Goal: Task Accomplishment & Management: Complete application form

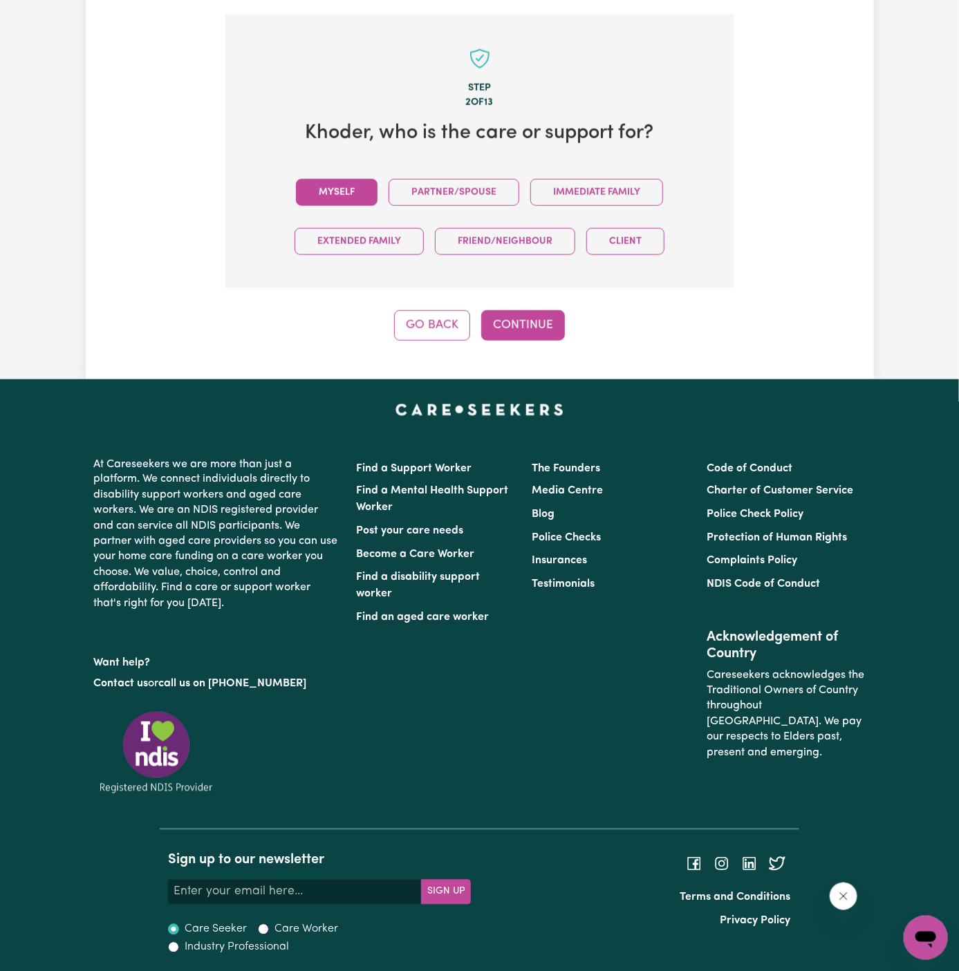
click at [368, 194] on button "Myself" at bounding box center [337, 192] width 82 height 27
click at [507, 319] on button "Continue" at bounding box center [523, 325] width 84 height 30
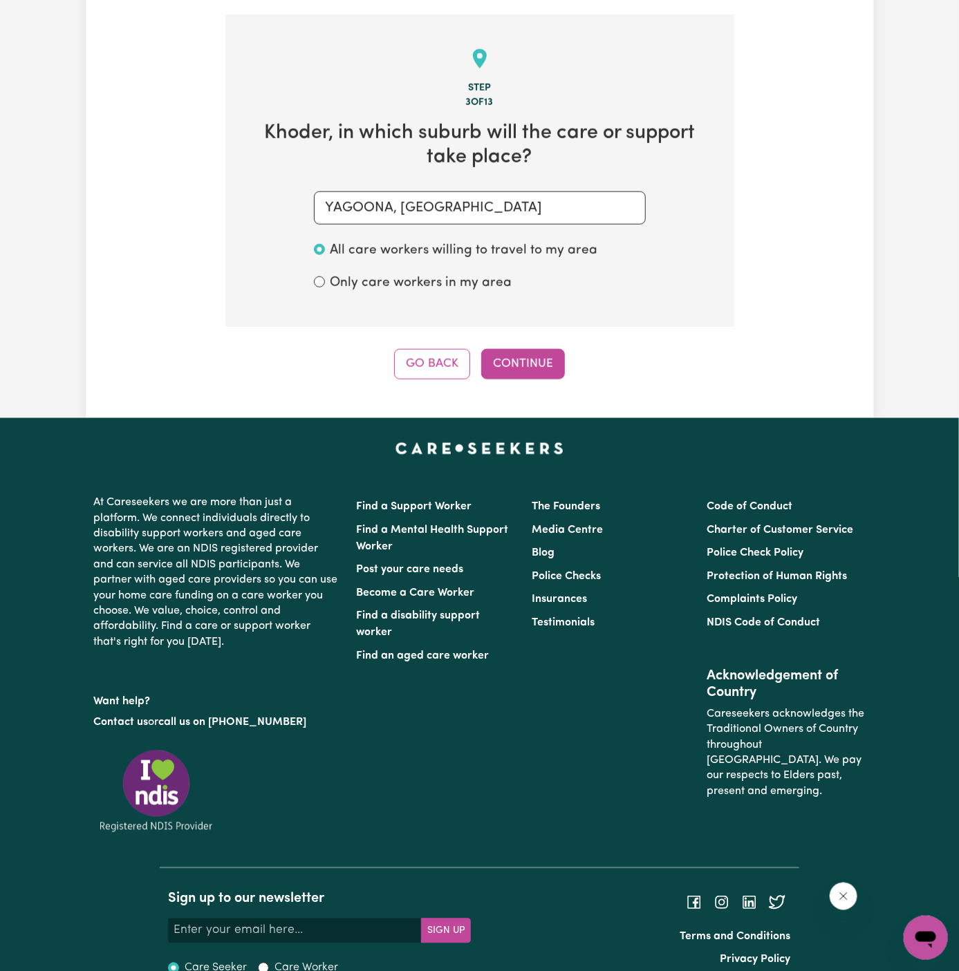
scroll to position [490, 0]
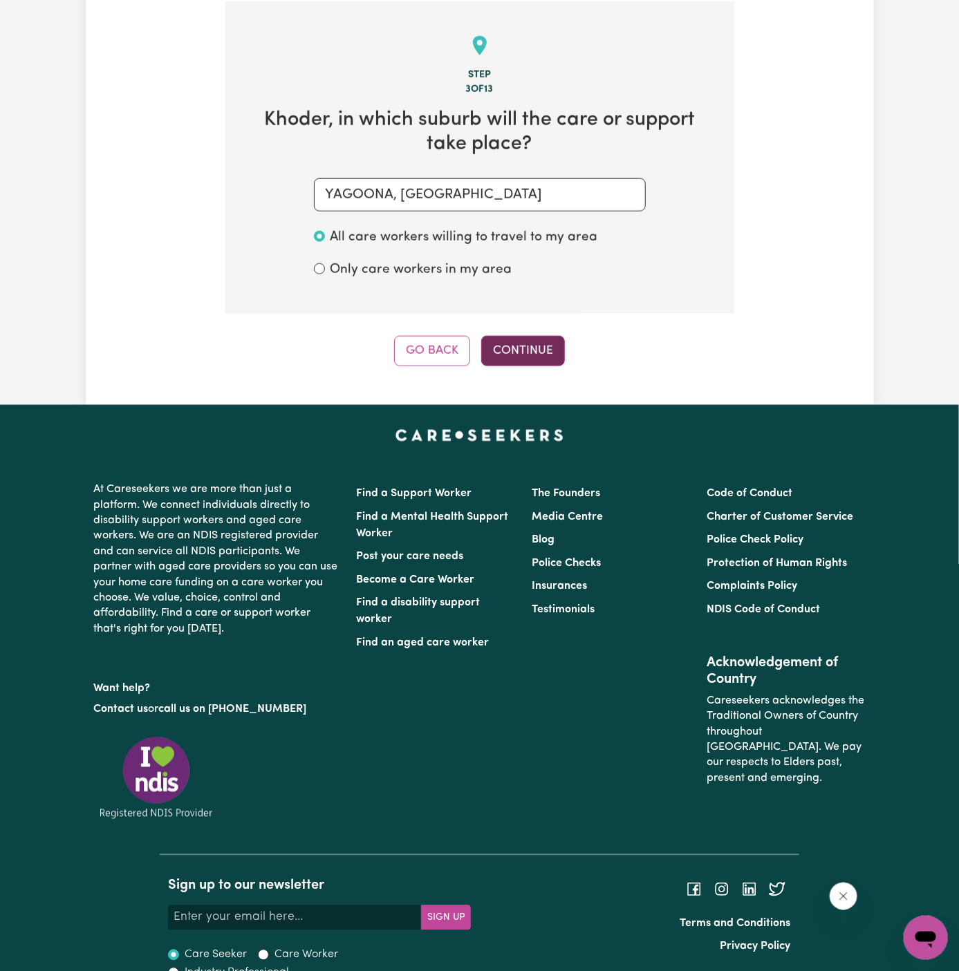
click at [528, 351] on button "Continue" at bounding box center [523, 351] width 84 height 30
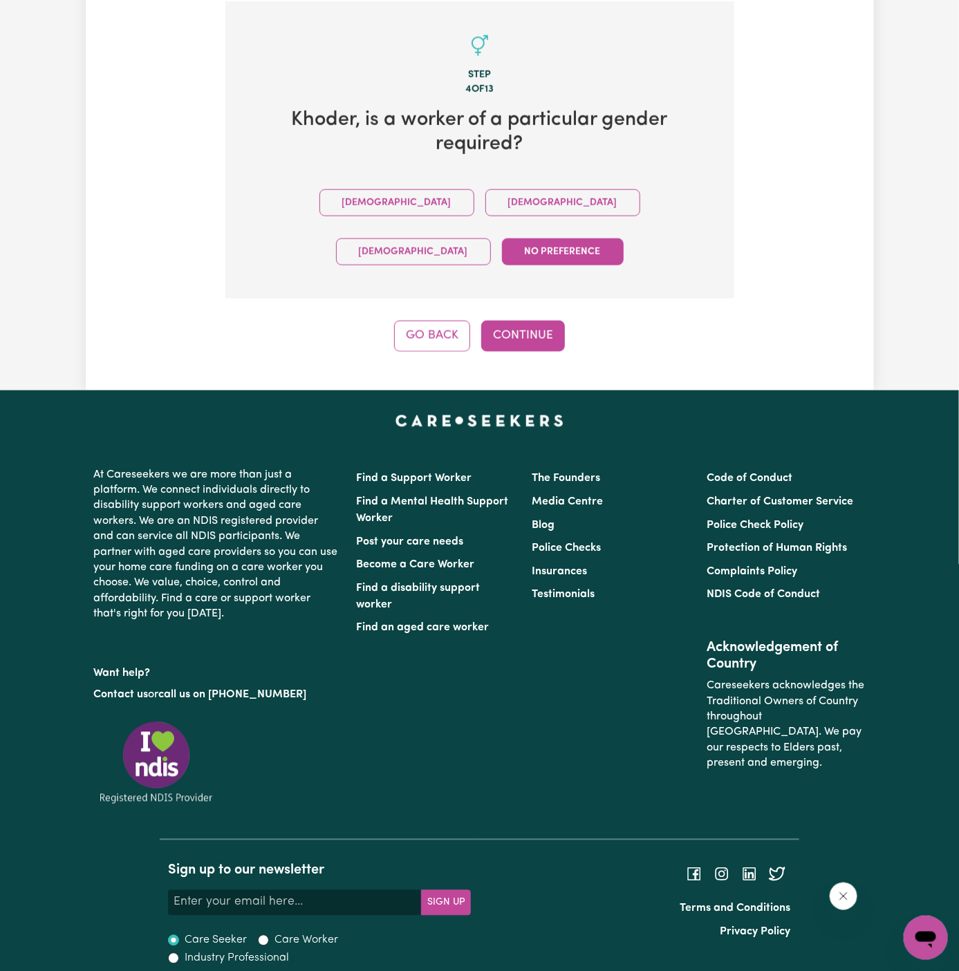
scroll to position [452, 0]
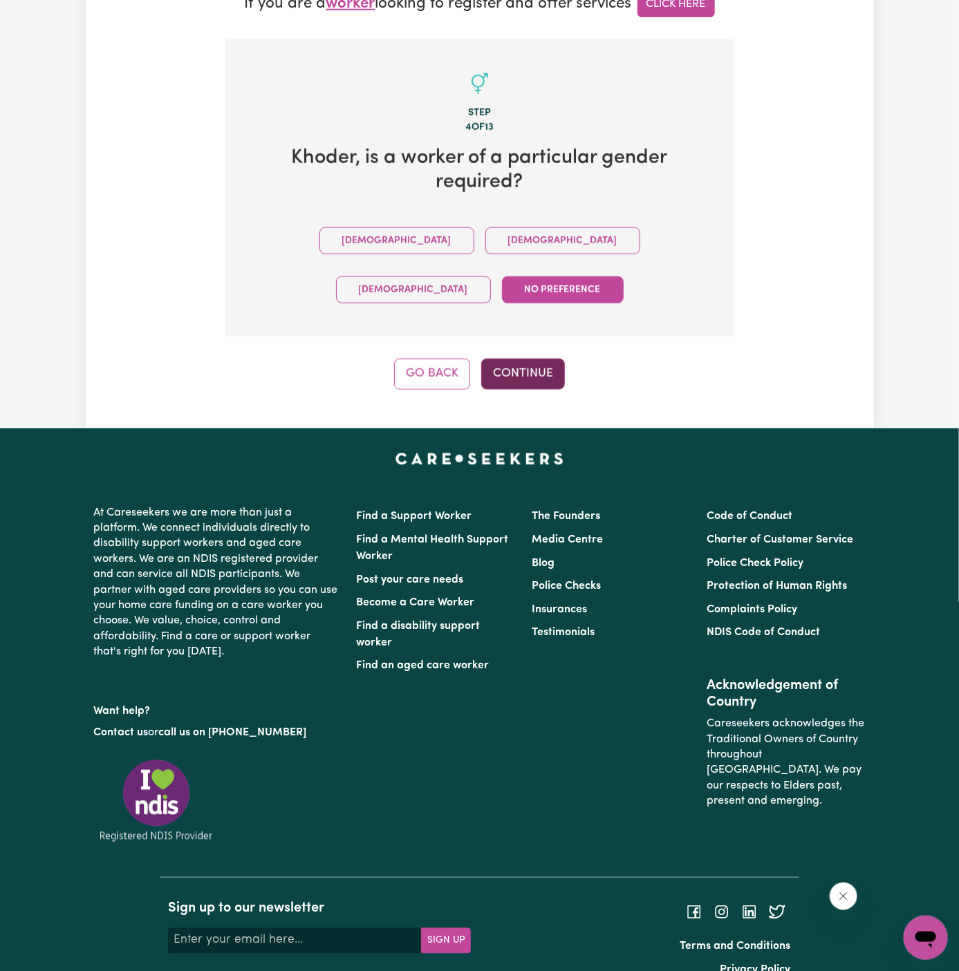
click at [516, 359] on button "Continue" at bounding box center [523, 374] width 84 height 30
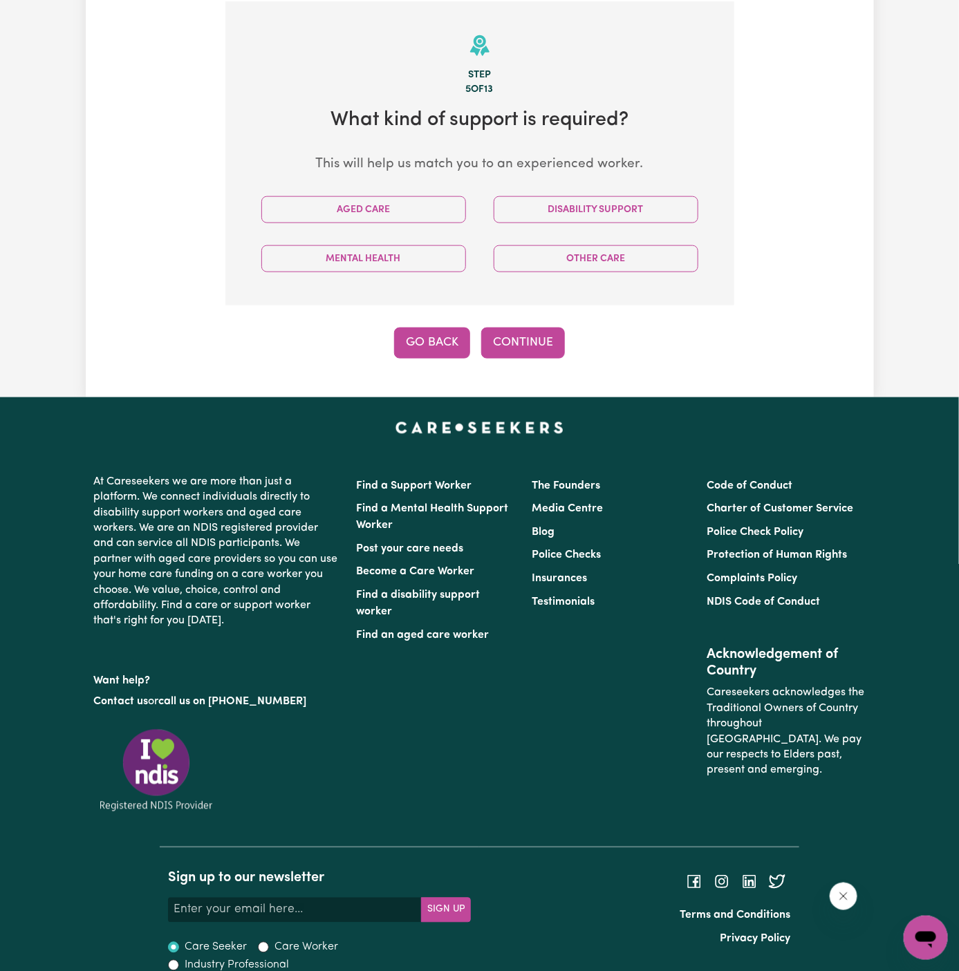
click at [428, 337] on button "Go Back" at bounding box center [432, 343] width 76 height 30
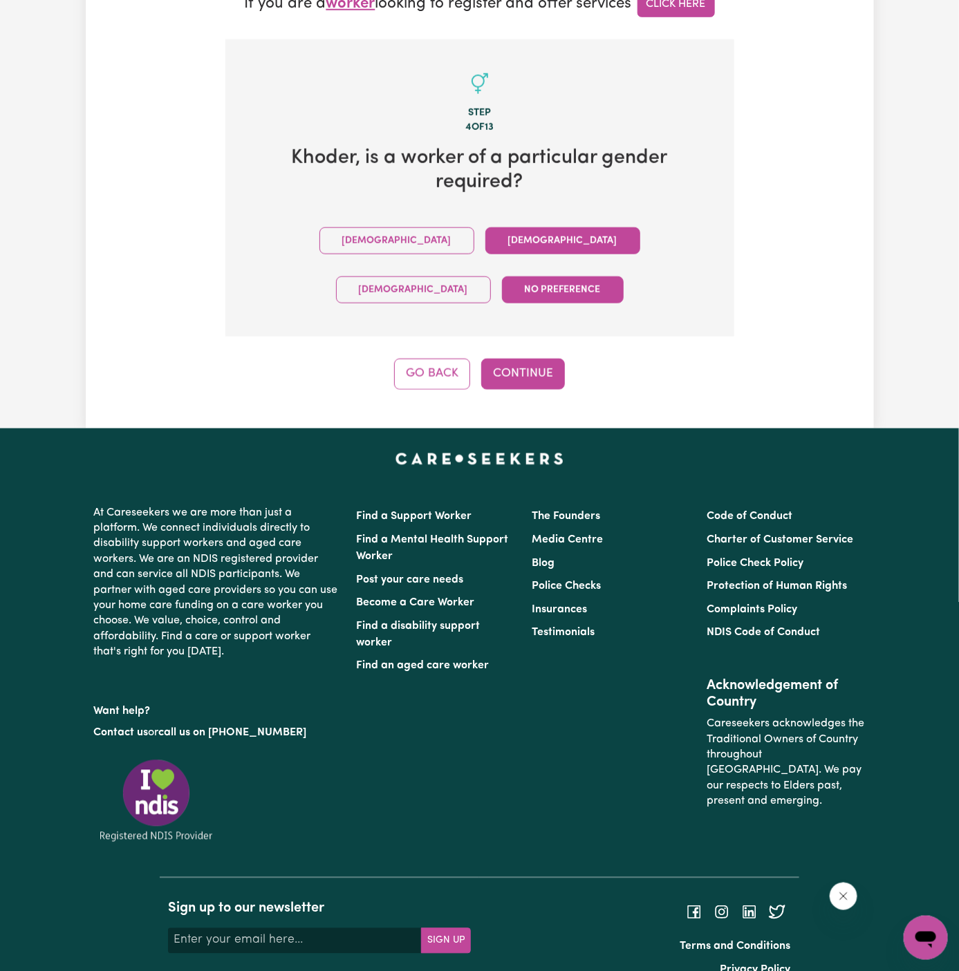
click at [485, 234] on button "Female" at bounding box center [562, 240] width 155 height 27
click at [535, 359] on button "Continue" at bounding box center [523, 374] width 84 height 30
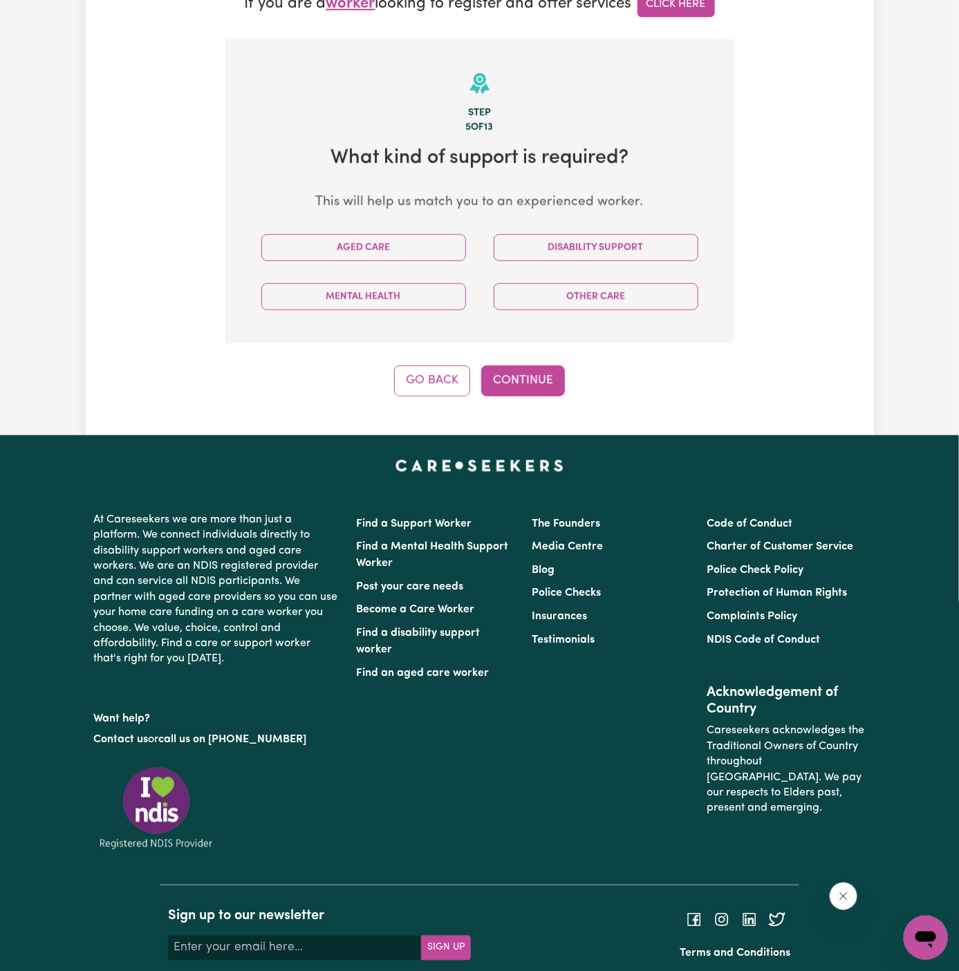
scroll to position [490, 0]
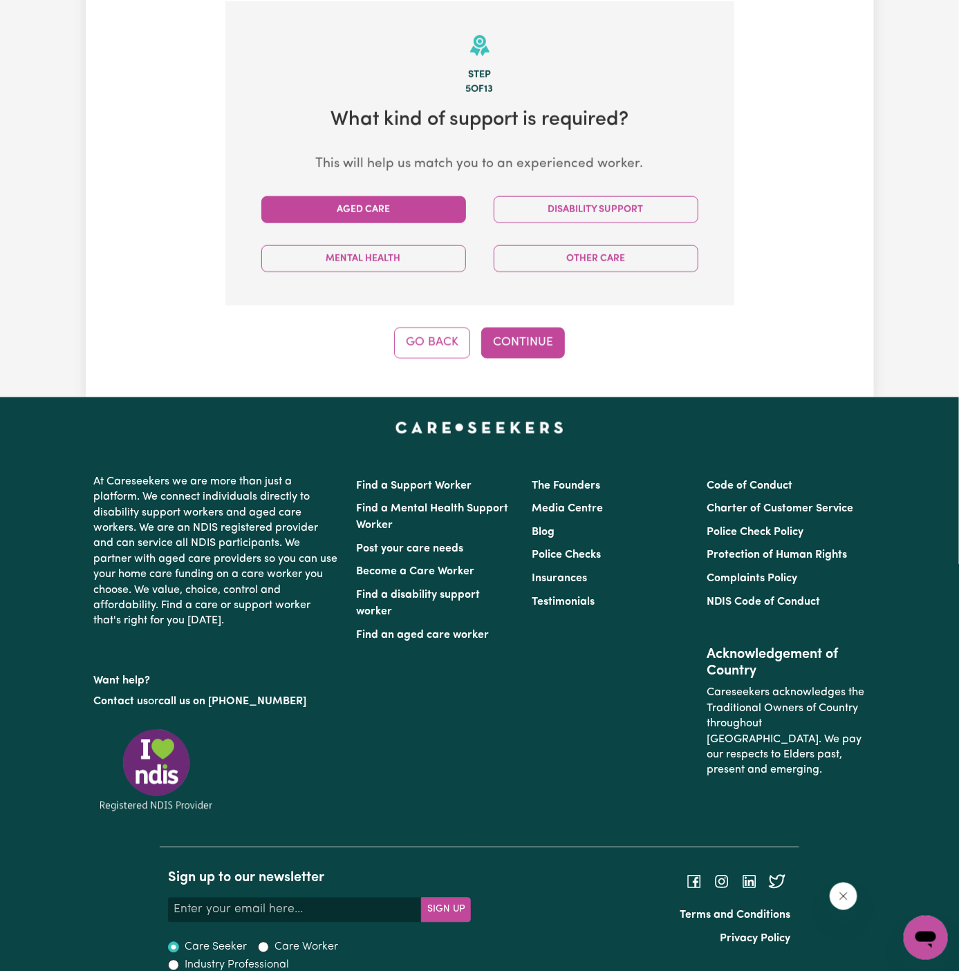
click at [420, 203] on button "Aged Care" at bounding box center [363, 209] width 205 height 27
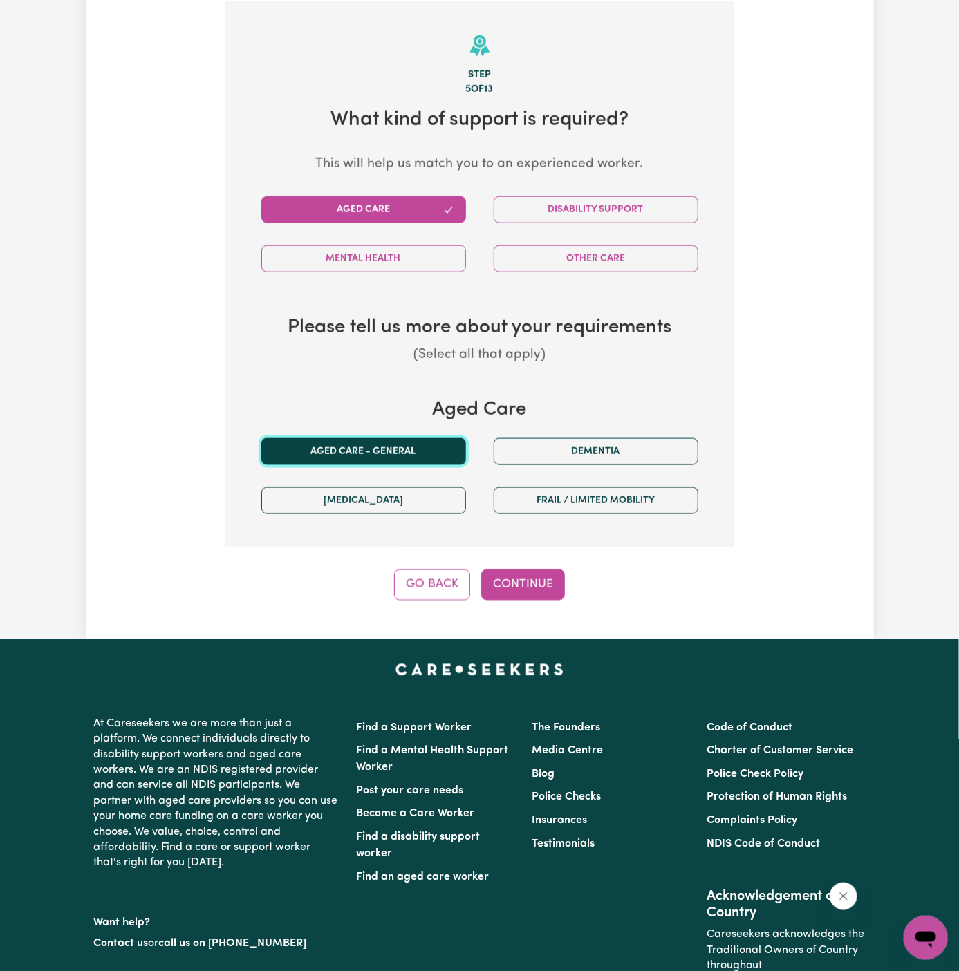
click at [401, 440] on button "Aged care - General" at bounding box center [363, 451] width 205 height 27
click at [522, 577] on button "Continue" at bounding box center [523, 585] width 84 height 30
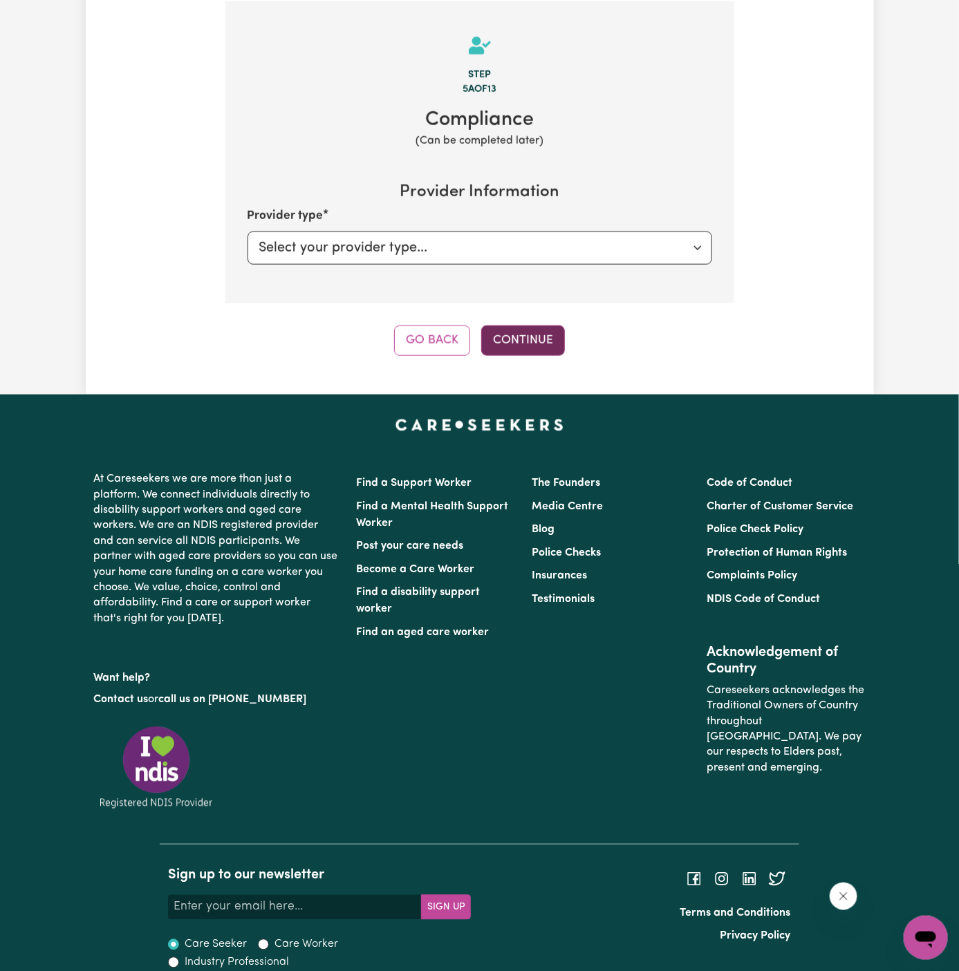
click at [527, 342] on button "Continue" at bounding box center [523, 341] width 84 height 30
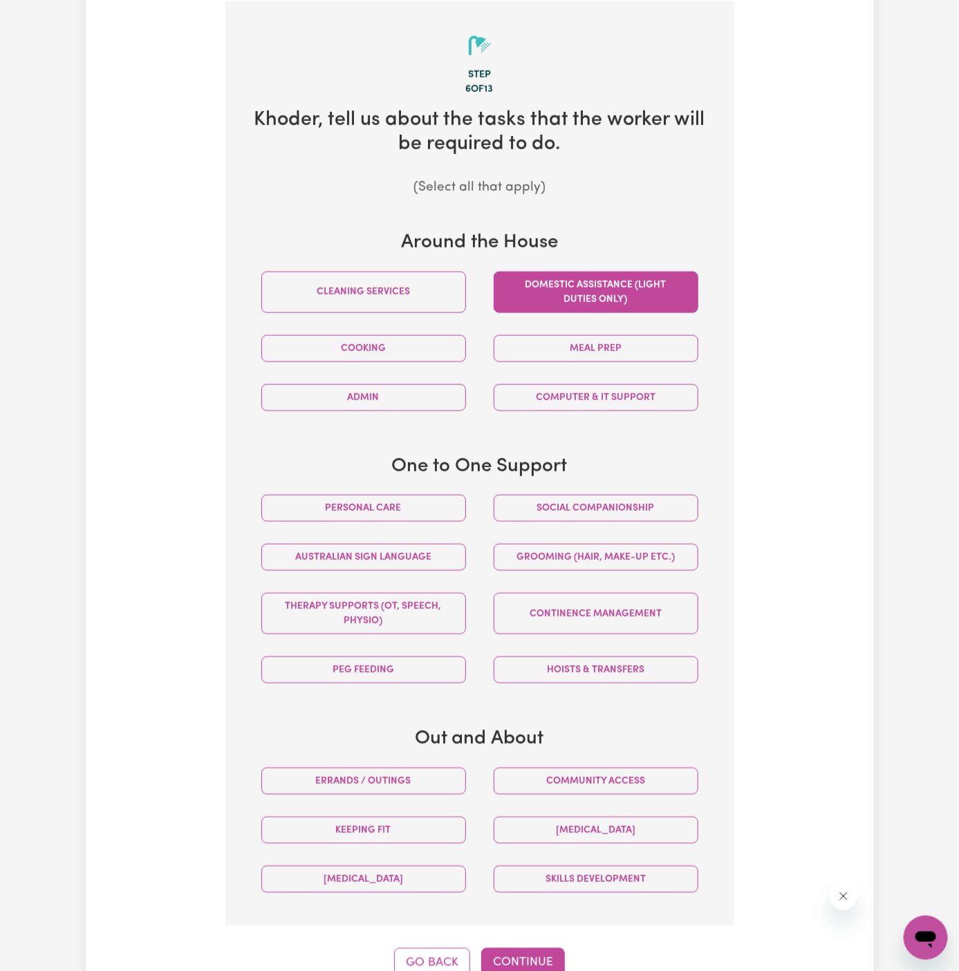
click at [557, 297] on button "Domestic assistance (light duties only)" at bounding box center [596, 292] width 205 height 41
click at [382, 286] on button "Cleaning services" at bounding box center [363, 292] width 205 height 41
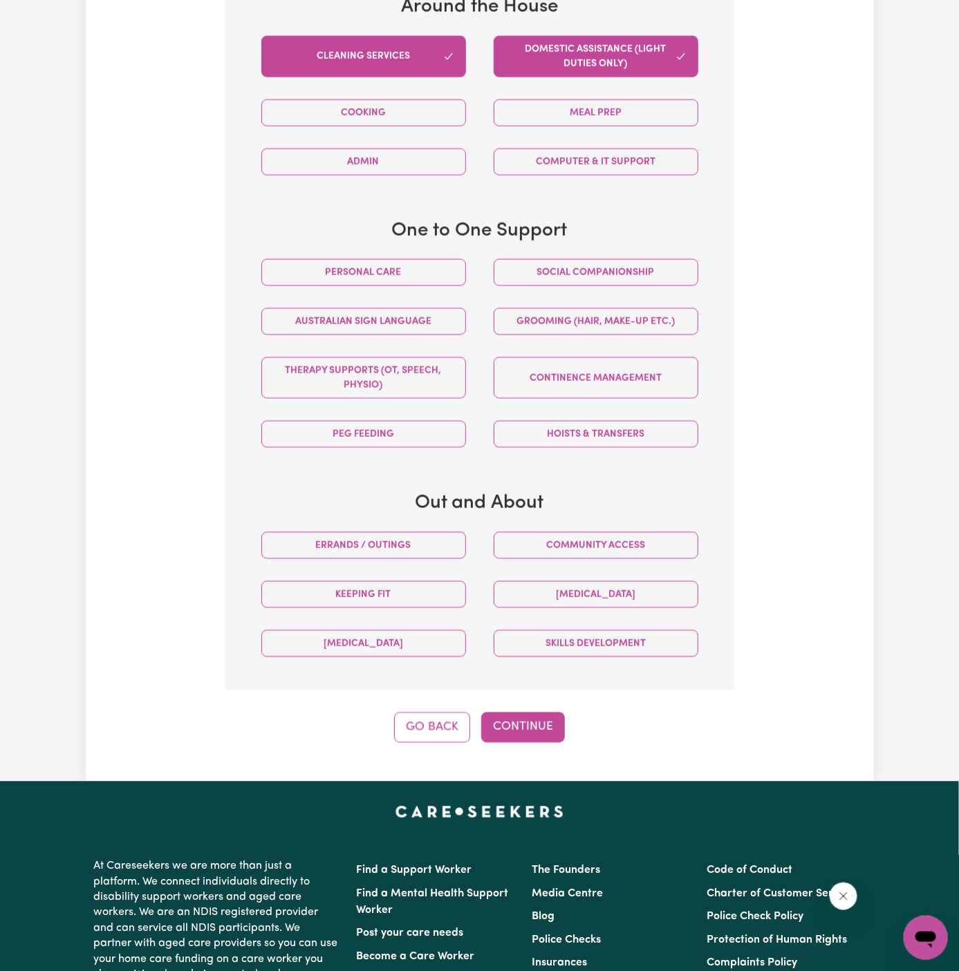
scroll to position [872, 0]
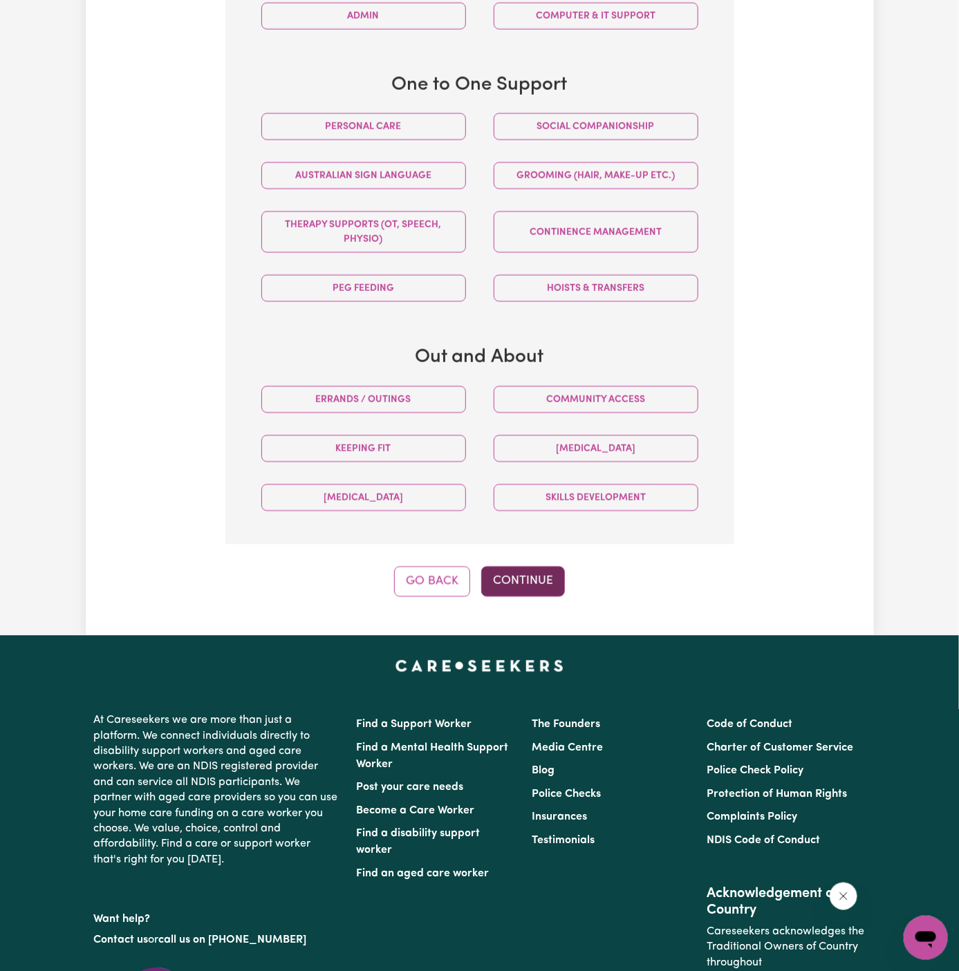
click at [525, 579] on button "Continue" at bounding box center [523, 582] width 84 height 30
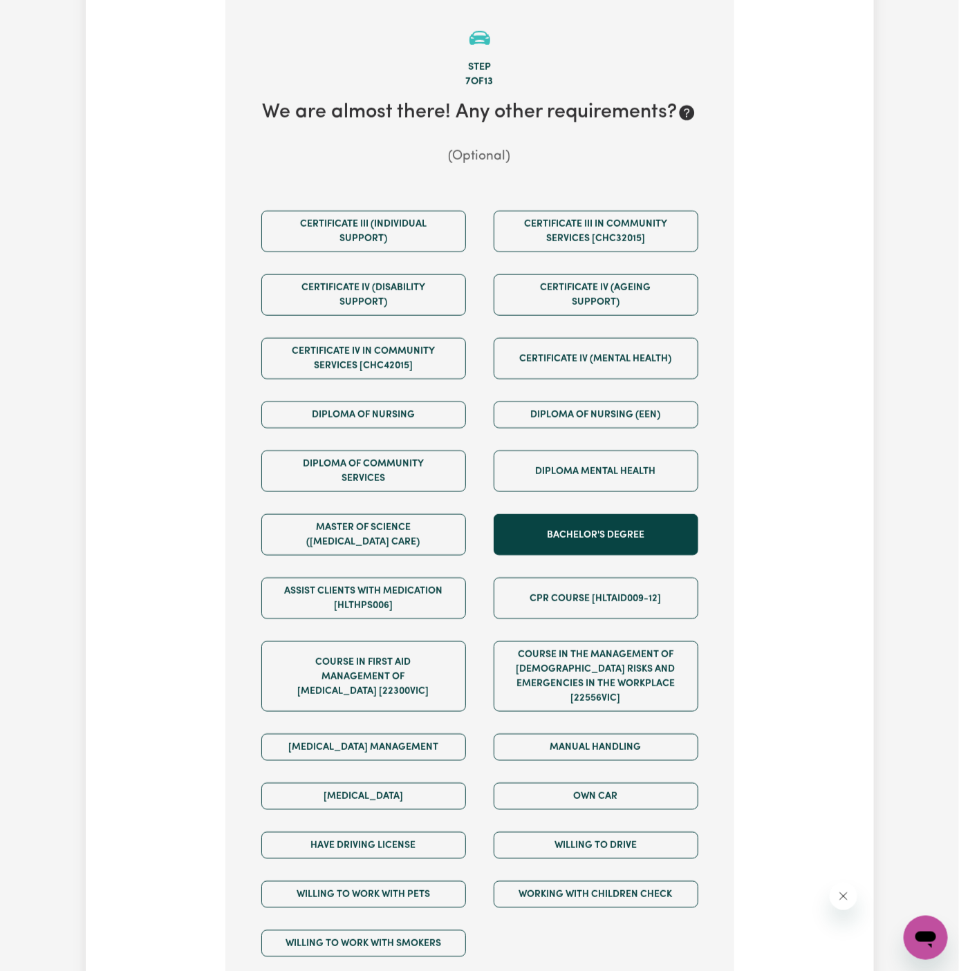
scroll to position [490, 0]
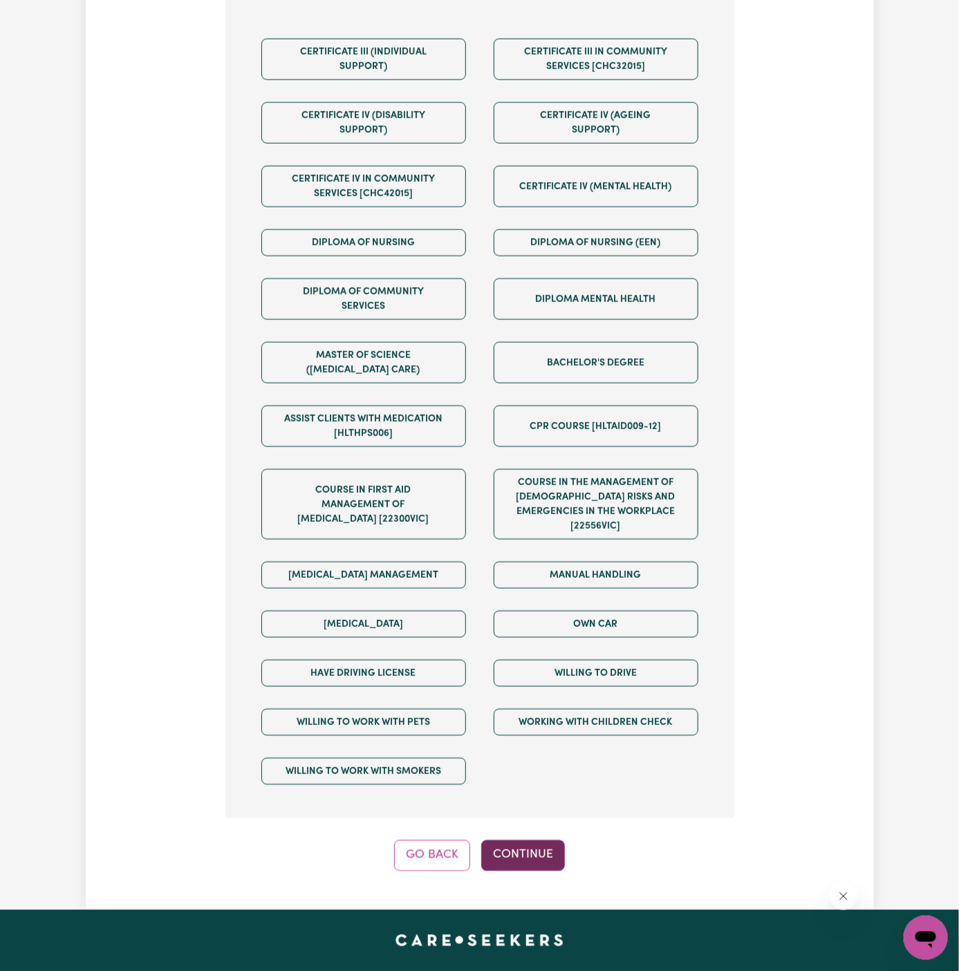
click at [548, 841] on button "Continue" at bounding box center [523, 856] width 84 height 30
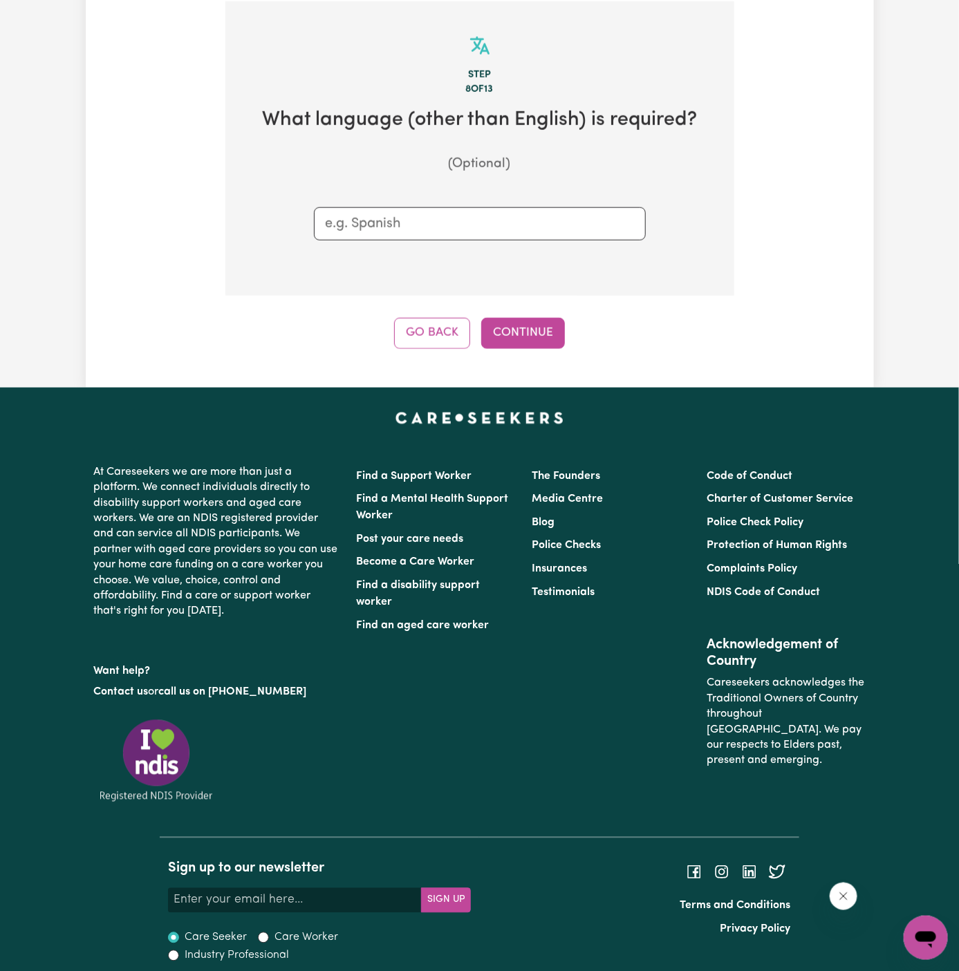
click at [441, 220] on input "text" at bounding box center [480, 224] width 308 height 21
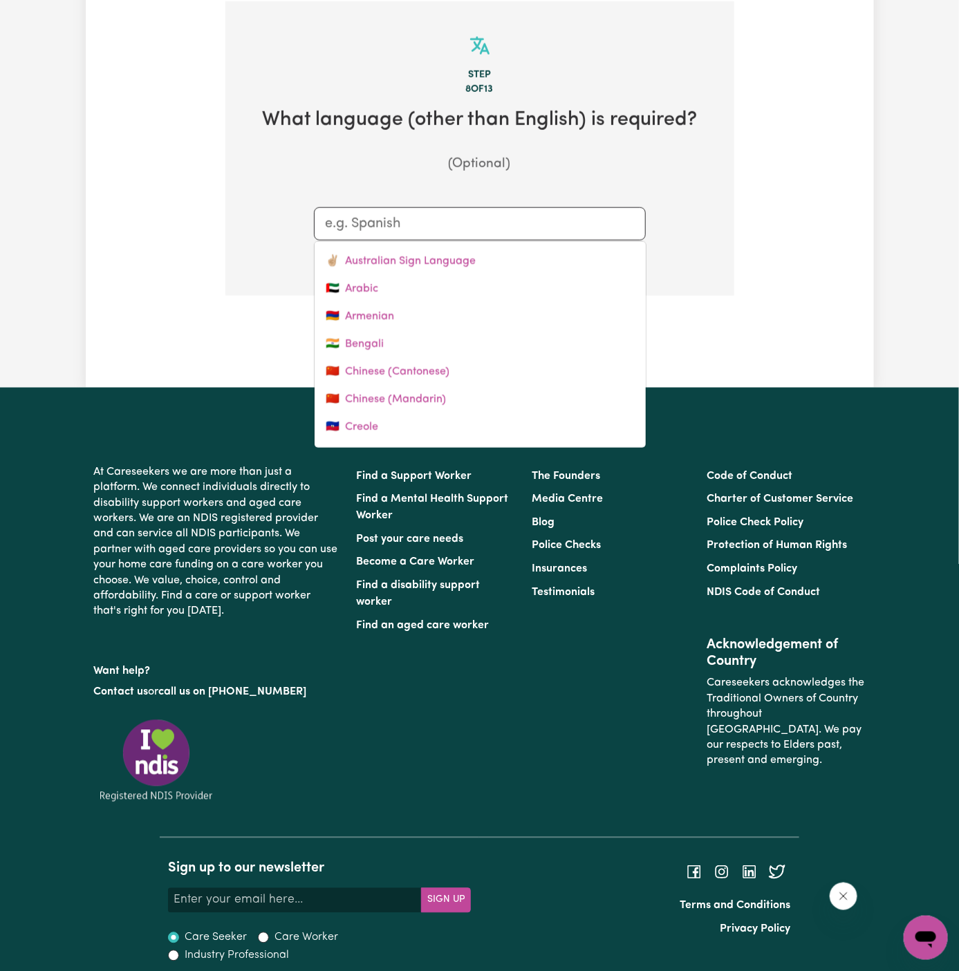
type input "a"
type input "australian Sign Language"
type input "ar"
type input "arabic"
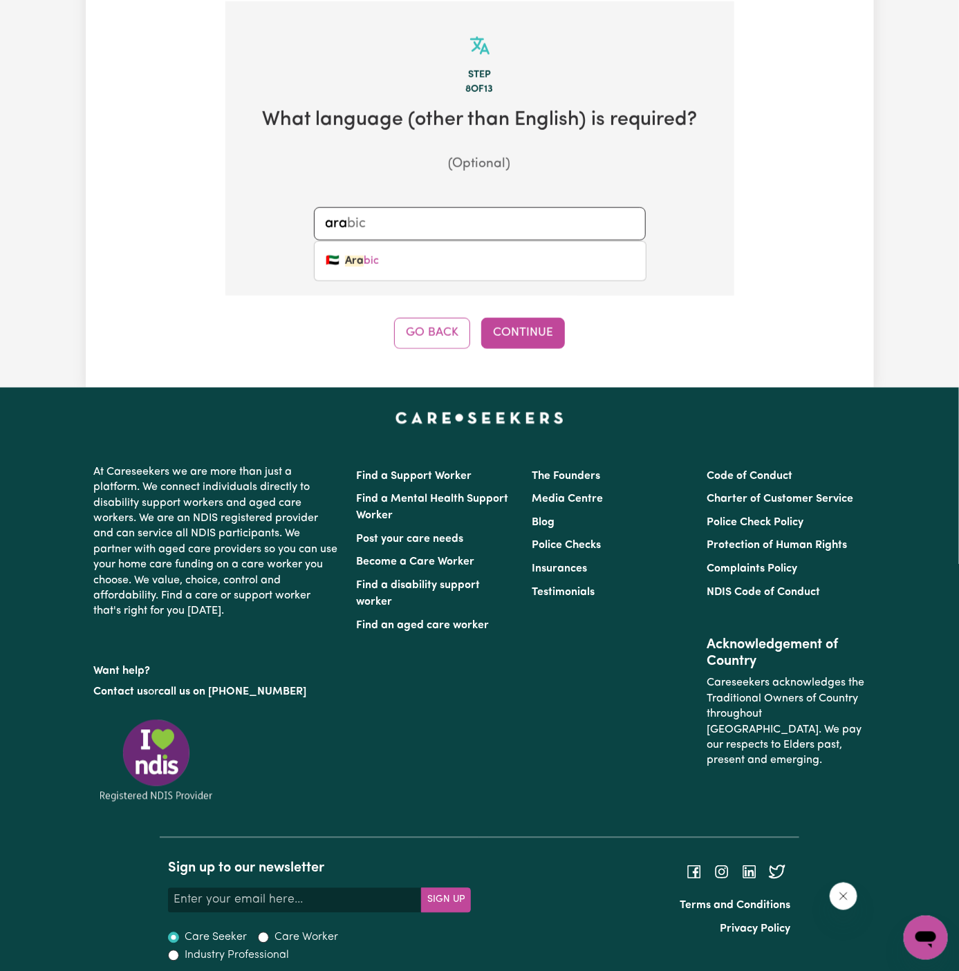
type input "arab"
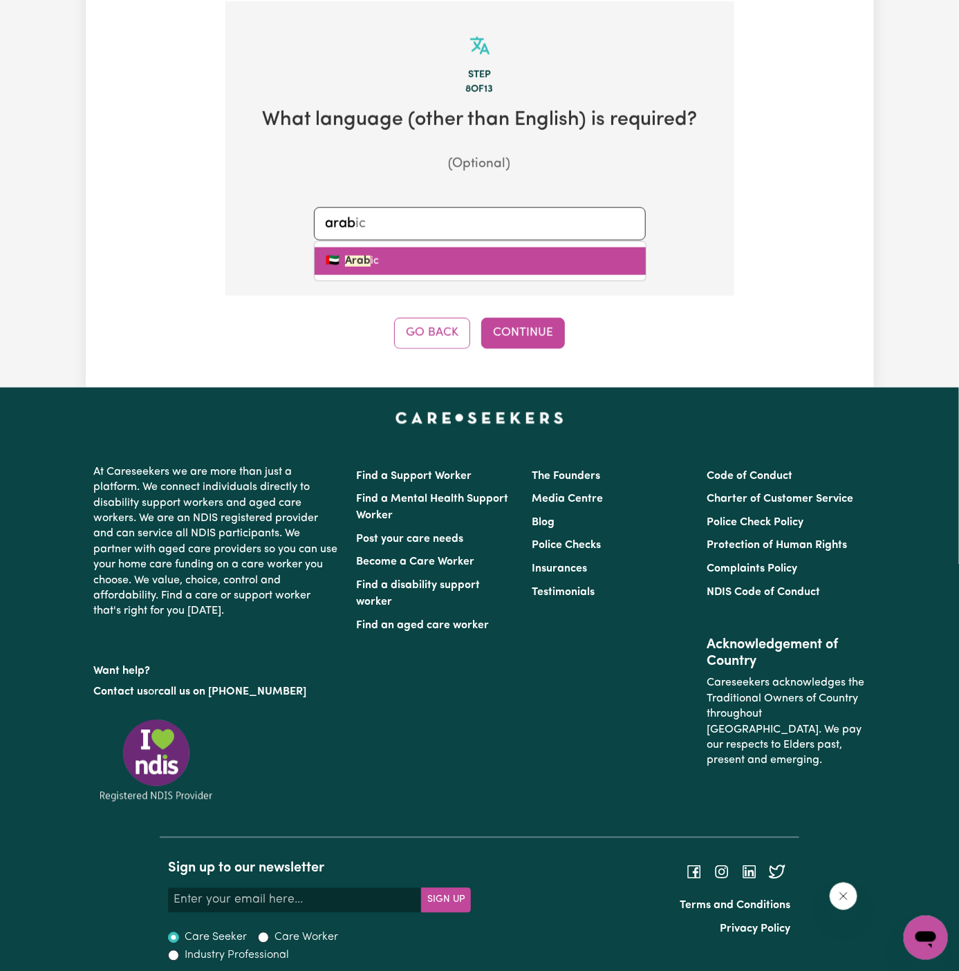
click at [415, 248] on link "🇦🇪 Arab ic" at bounding box center [480, 262] width 331 height 28
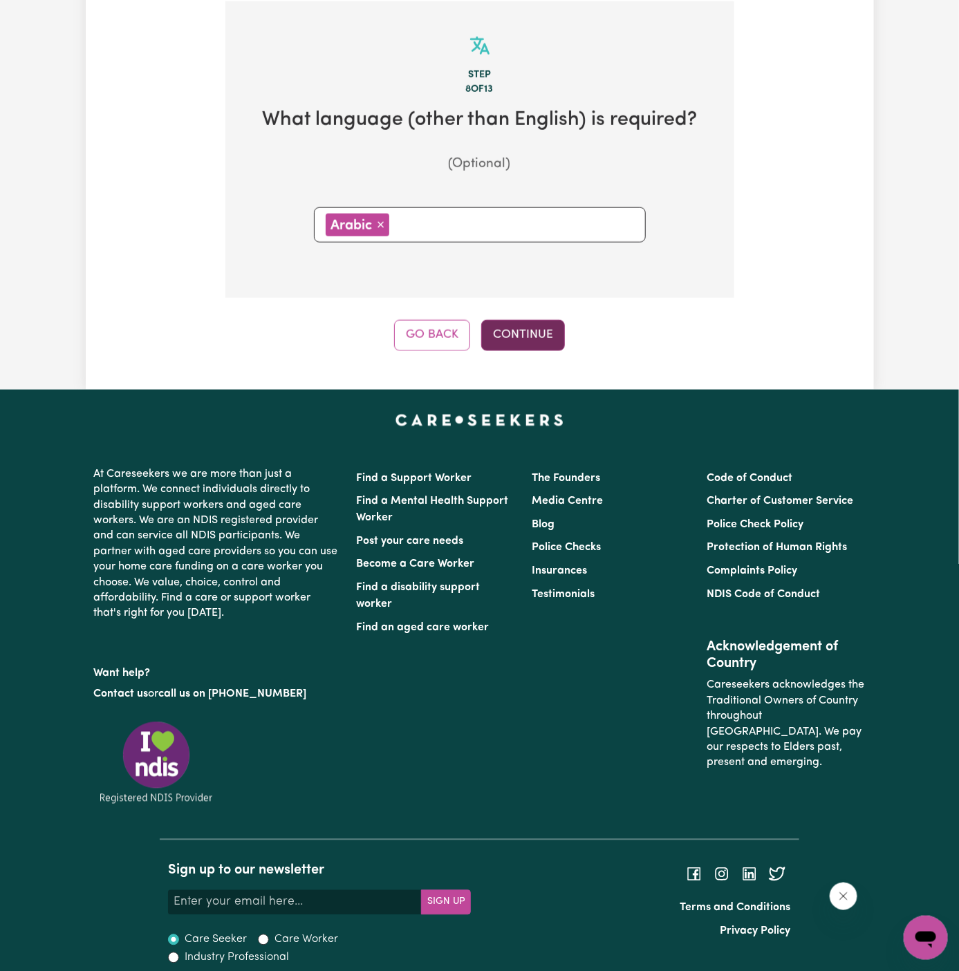
click at [510, 330] on button "Continue" at bounding box center [523, 335] width 84 height 30
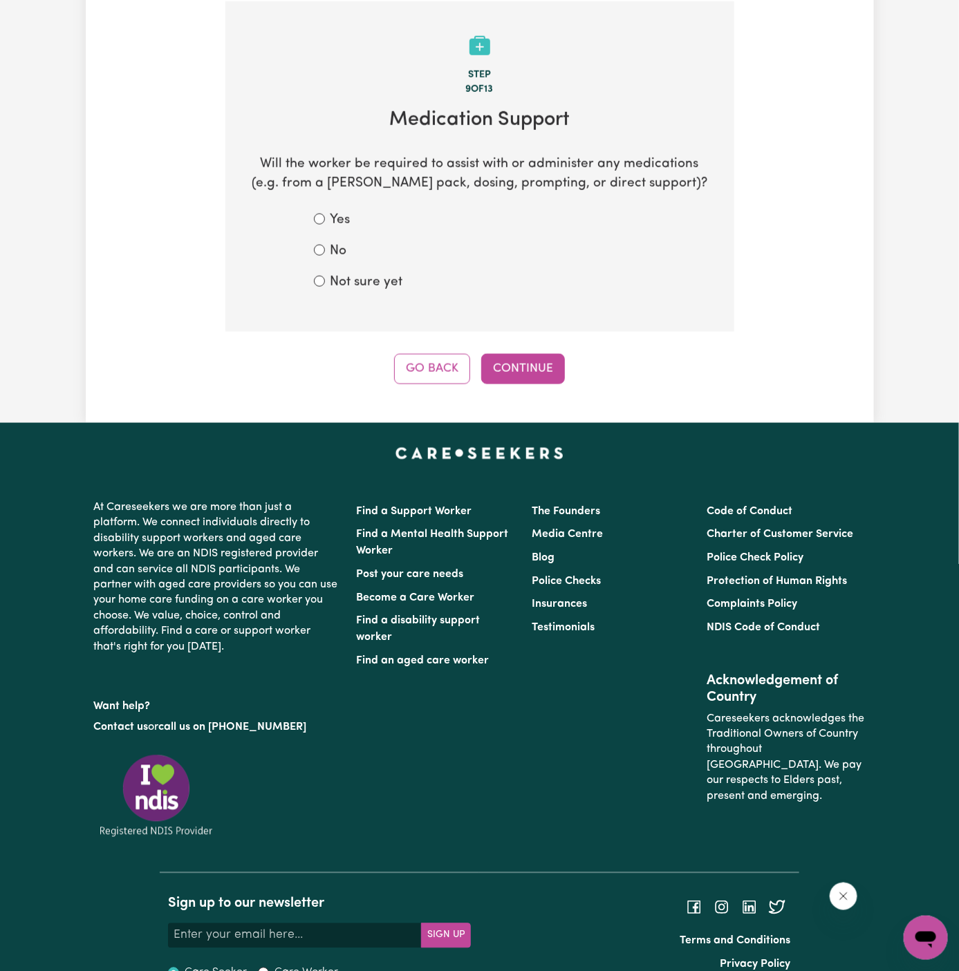
click at [344, 281] on label "Not sure yet" at bounding box center [366, 283] width 73 height 20
click at [325, 281] on input "Not sure yet" at bounding box center [319, 281] width 11 height 11
radio input "true"
click at [331, 248] on label "No" at bounding box center [338, 252] width 17 height 20
click at [325, 248] on input "No" at bounding box center [319, 250] width 11 height 11
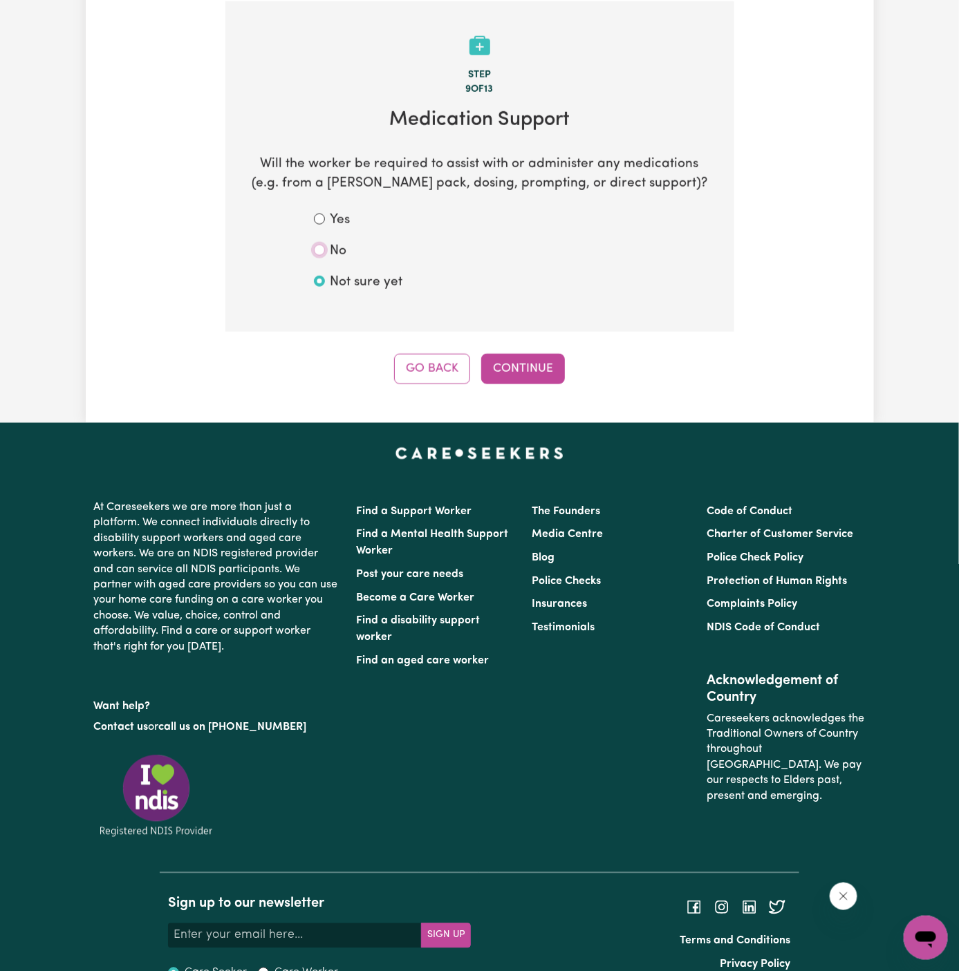
radio input "true"
click at [500, 361] on button "Continue" at bounding box center [523, 369] width 84 height 30
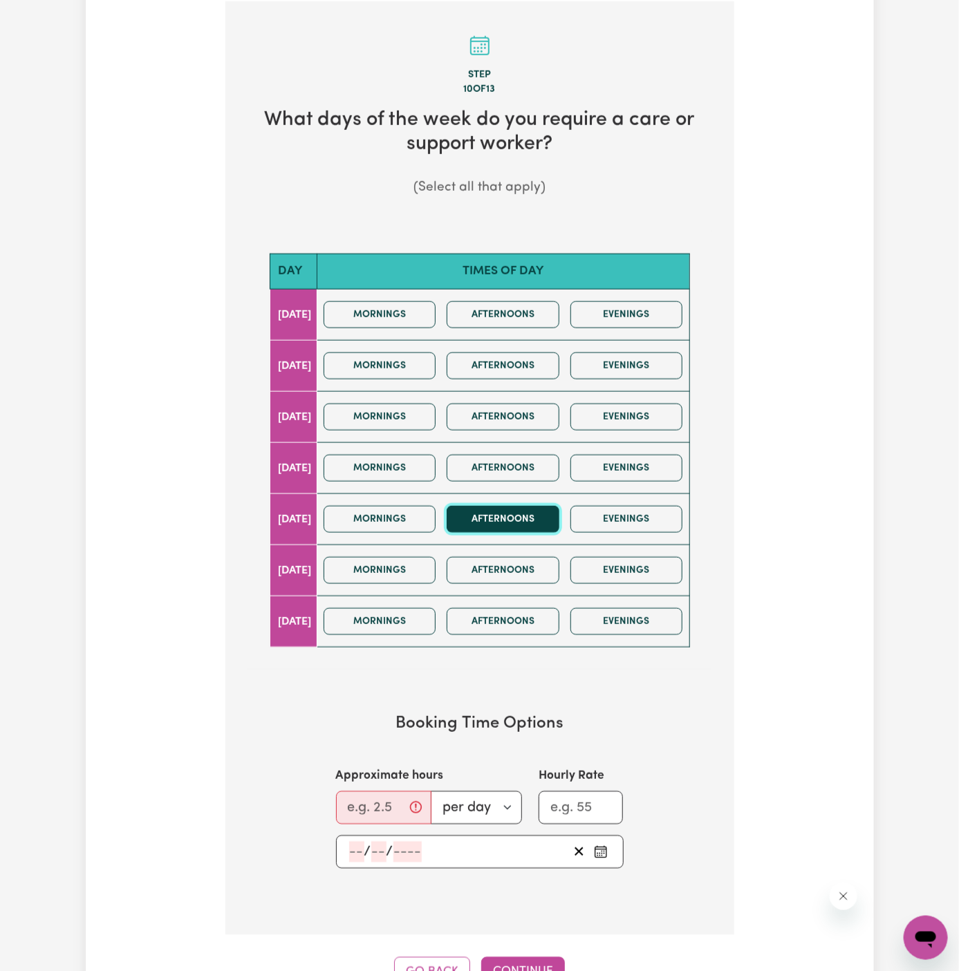
click at [521, 522] on button "Afternoons" at bounding box center [503, 519] width 113 height 27
click at [418, 510] on button "Mornings" at bounding box center [380, 519] width 113 height 27
click at [379, 798] on input "Approximate hours" at bounding box center [383, 808] width 95 height 33
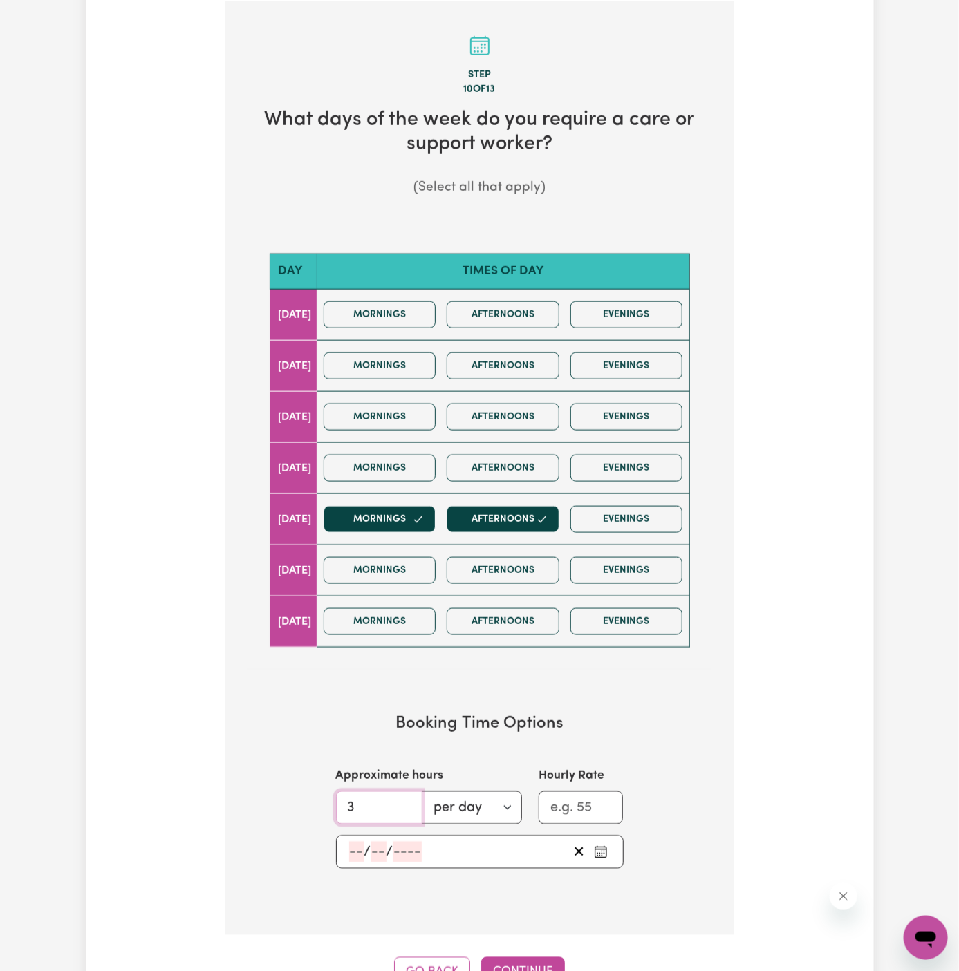
type input "3"
click at [356, 844] on input "number" at bounding box center [356, 852] width 15 height 21
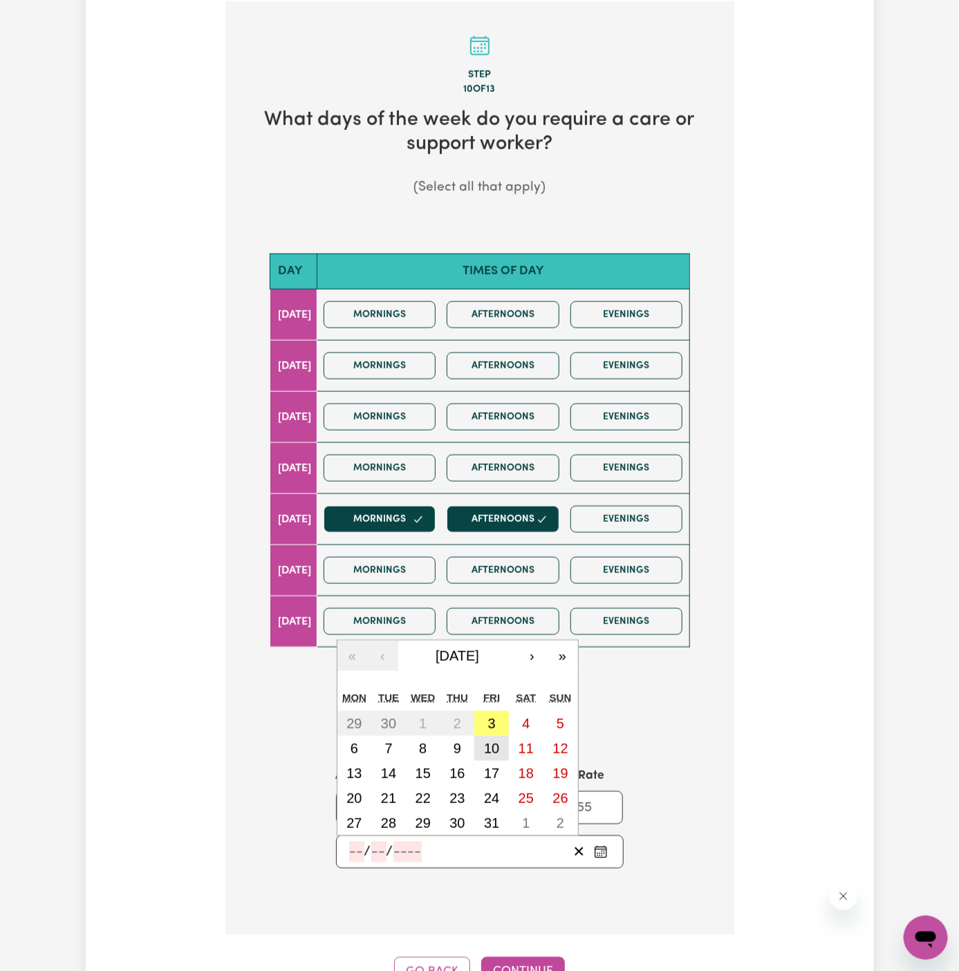
click at [497, 741] on abbr "10" at bounding box center [491, 748] width 15 height 15
type input "2025-10-10"
type input "10"
type input "2025"
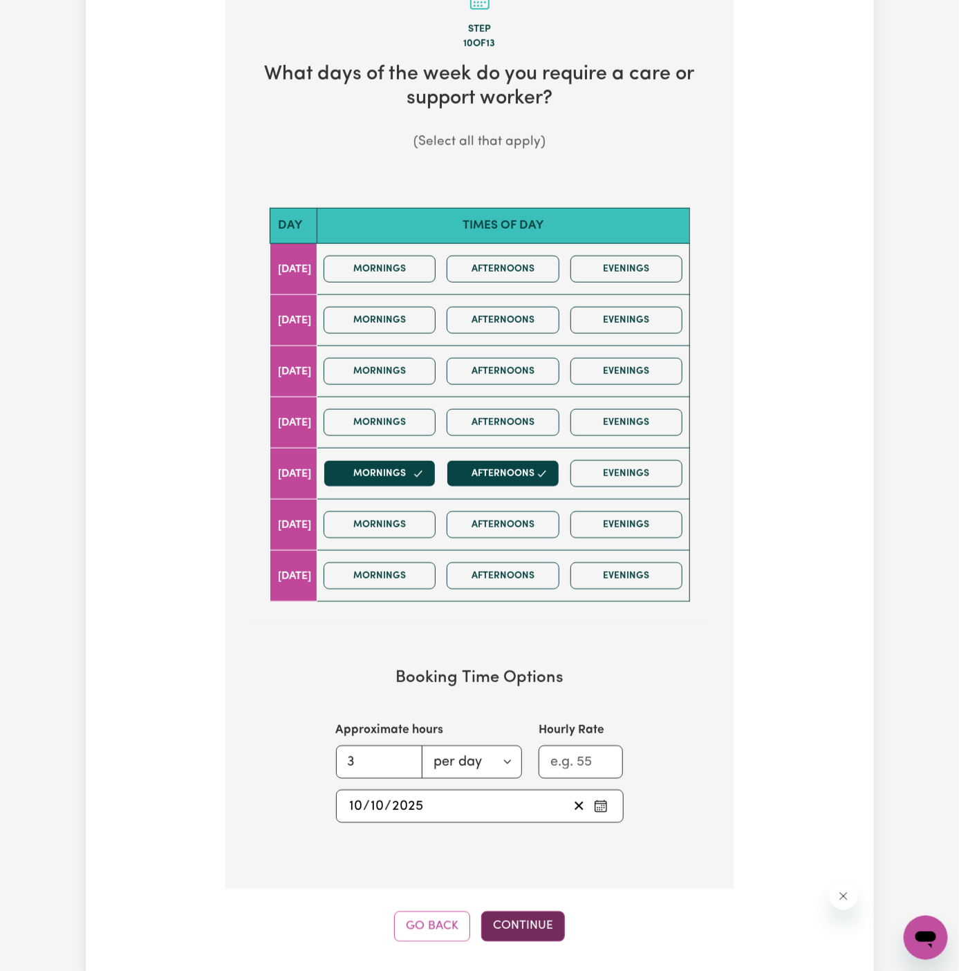
click at [534, 914] on button "Continue" at bounding box center [523, 927] width 84 height 30
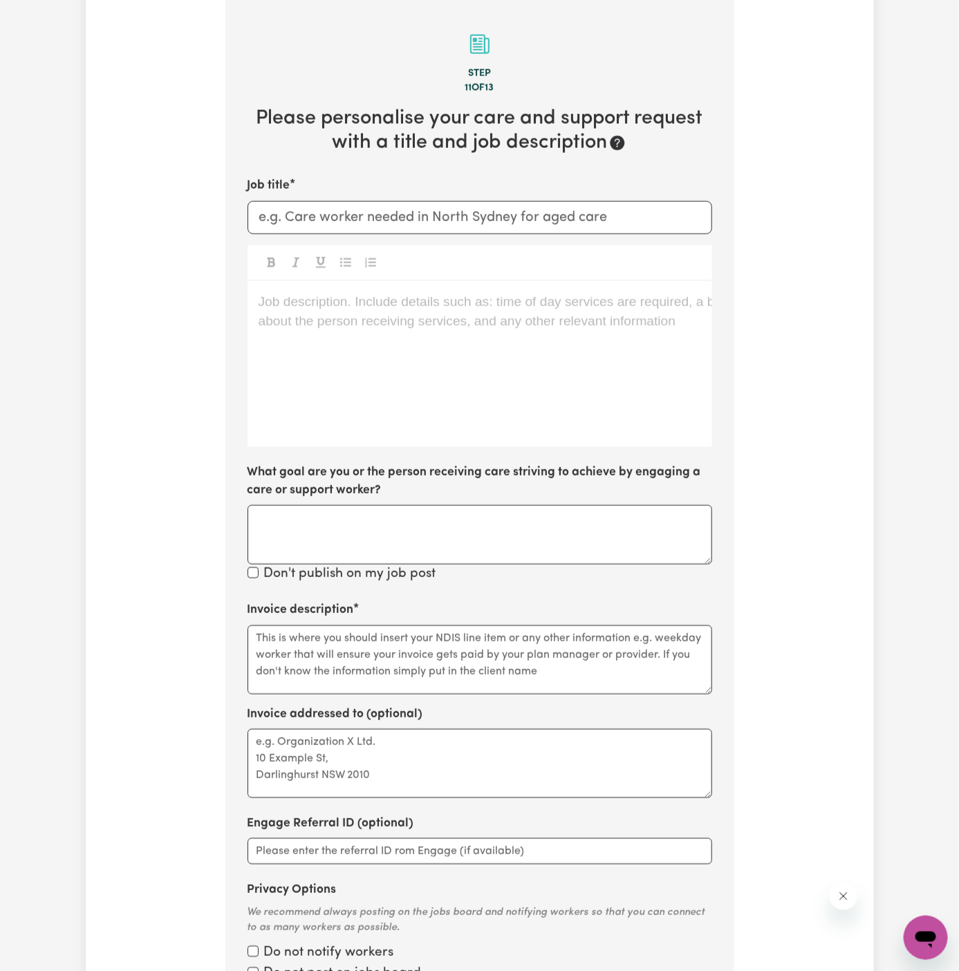
scroll to position [490, 0]
click at [297, 393] on div "Job description. Include details such as: time of day services are required, a …" at bounding box center [480, 366] width 465 height 166
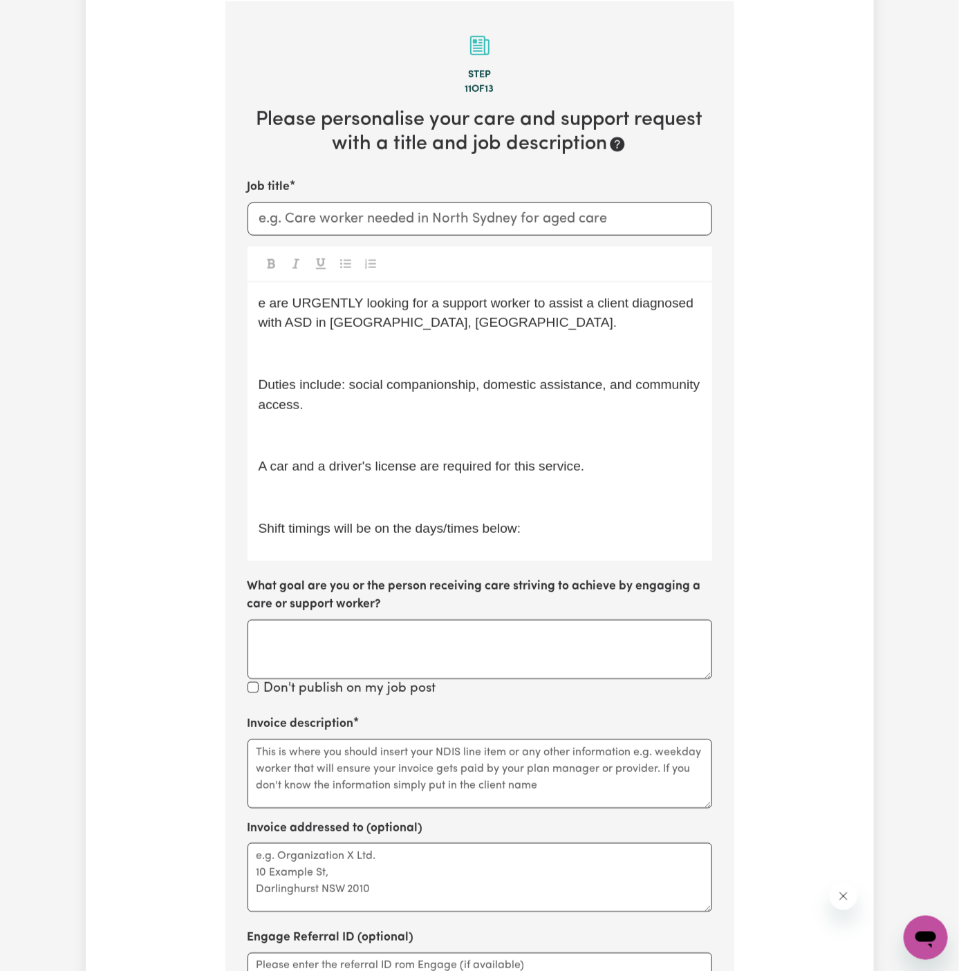
click at [570, 545] on div "e are URGENTLY looking for a support worker to assist a client diagnosed with A…" at bounding box center [480, 422] width 465 height 279
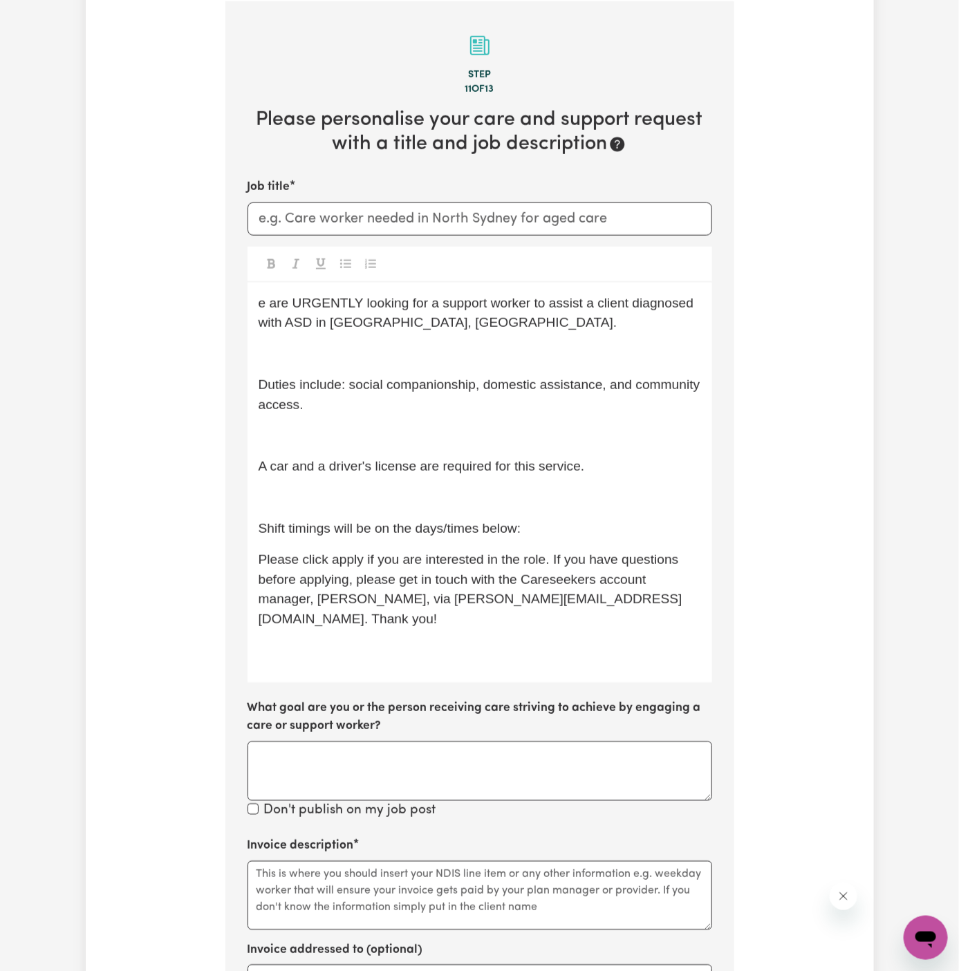
click at [485, 486] on div "e are URGENTLY looking for a support worker to assist a client diagnosed with A…" at bounding box center [480, 483] width 465 height 400
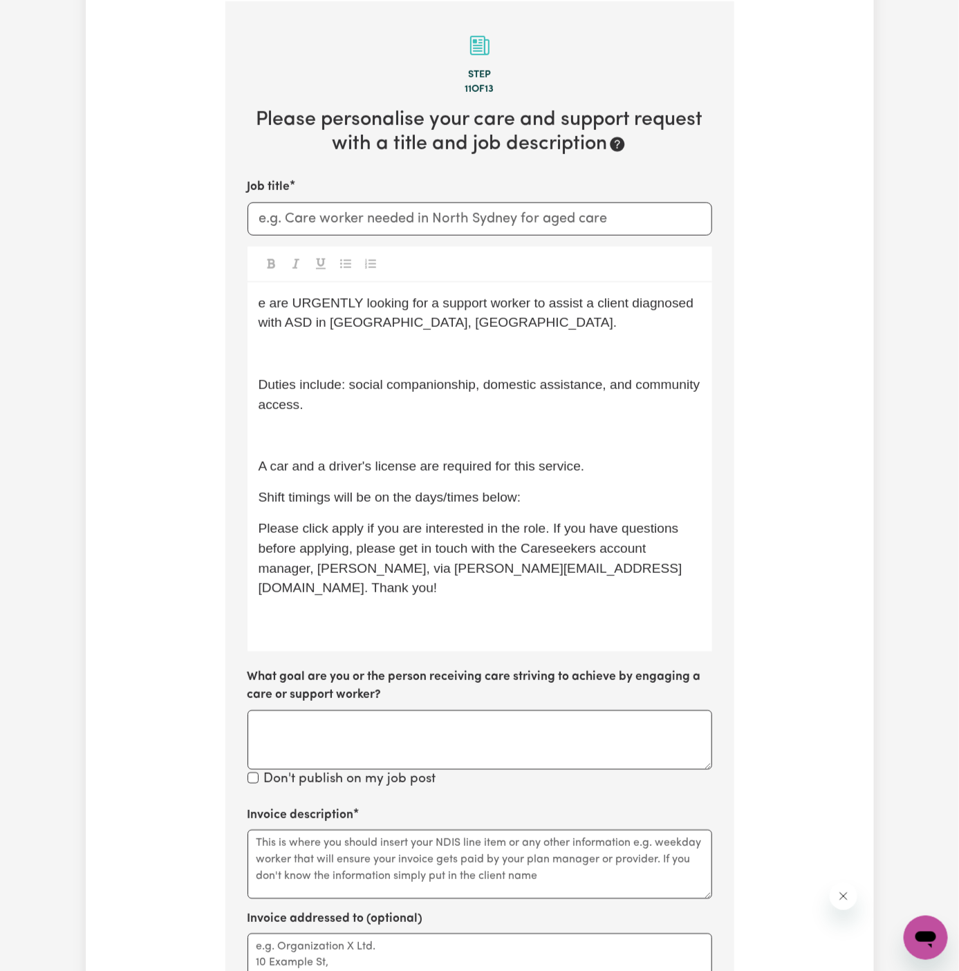
click at [418, 445] on div "e are URGENTLY looking for a support worker to assist a client diagnosed with A…" at bounding box center [480, 467] width 465 height 369
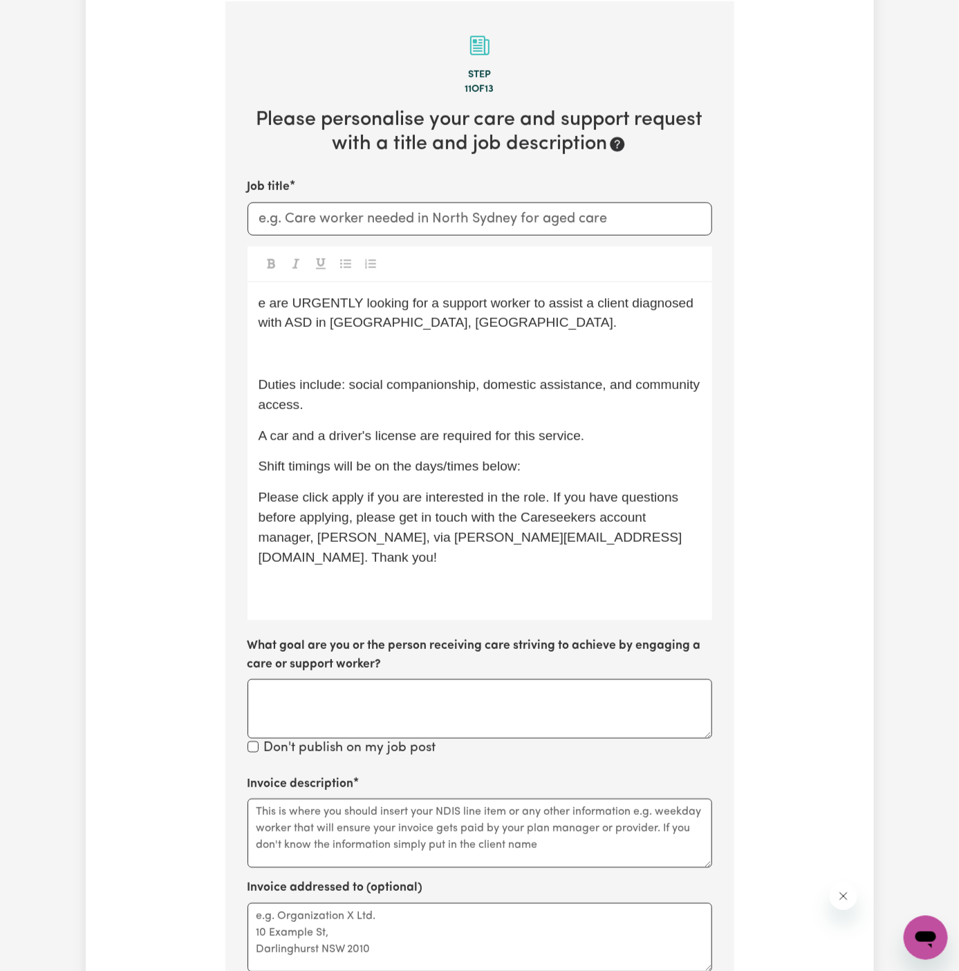
click at [344, 370] on div "e are URGENTLY looking for a support worker to assist a client diagnosed with A…" at bounding box center [480, 452] width 465 height 339
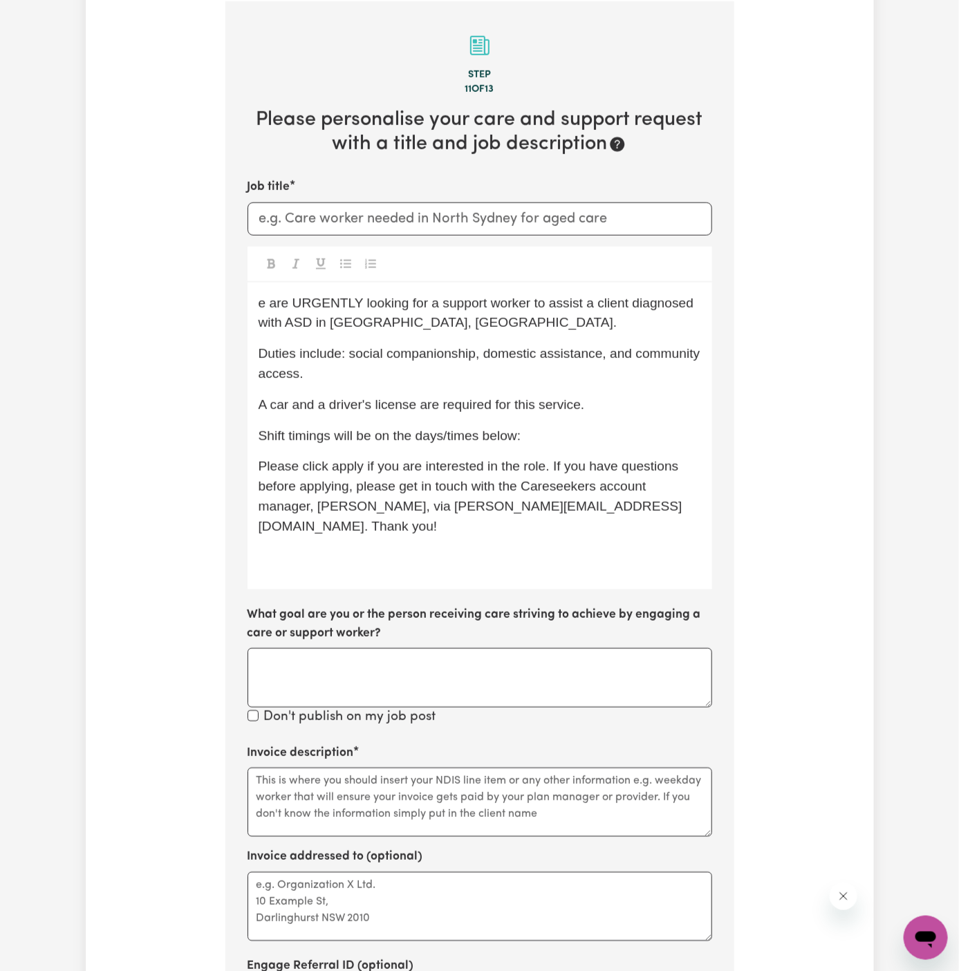
click at [255, 303] on div "e are URGENTLY looking for a support worker to assist a client diagnosed with A…" at bounding box center [480, 437] width 465 height 308
click at [356, 327] on span "We are URGENTLY looking for a support worker to assist a client diagnosed with …" at bounding box center [471, 313] width 424 height 35
click at [362, 327] on span "We are URGENTLY looking for a support worker to assist a client diagnosed with …" at bounding box center [471, 313] width 424 height 35
click at [386, 327] on span "We are URGENTLY looking for a support worker to assist a client diagnosed with …" at bounding box center [471, 313] width 424 height 35
click at [557, 299] on span "We are URGENTLY looking for a support worker to assist a client diagnosed with …" at bounding box center [471, 313] width 424 height 35
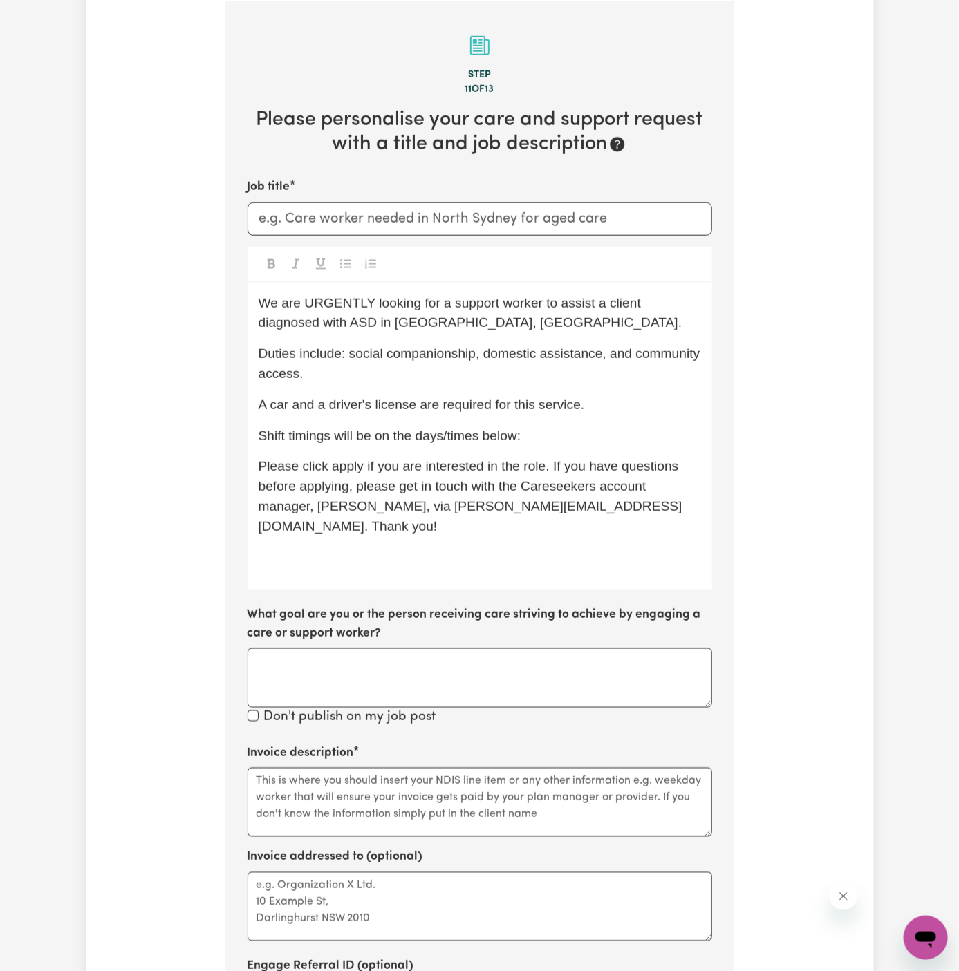
click at [462, 314] on p "We are URGENTLY looking for a support worker to assist a client diagnosed with …" at bounding box center [480, 314] width 442 height 40
click at [321, 301] on span "We are URGENTLY looking for a support worker to assist a client diagnosed with …" at bounding box center [471, 313] width 424 height 35
click at [321, 300] on span "We are URGENTLY looking for a support worker to assist a client diagnosed with …" at bounding box center [471, 313] width 424 height 35
click at [407, 314] on p "We are looking for a support worker to assist a client diagnosed with ASD in Ac…" at bounding box center [480, 314] width 442 height 40
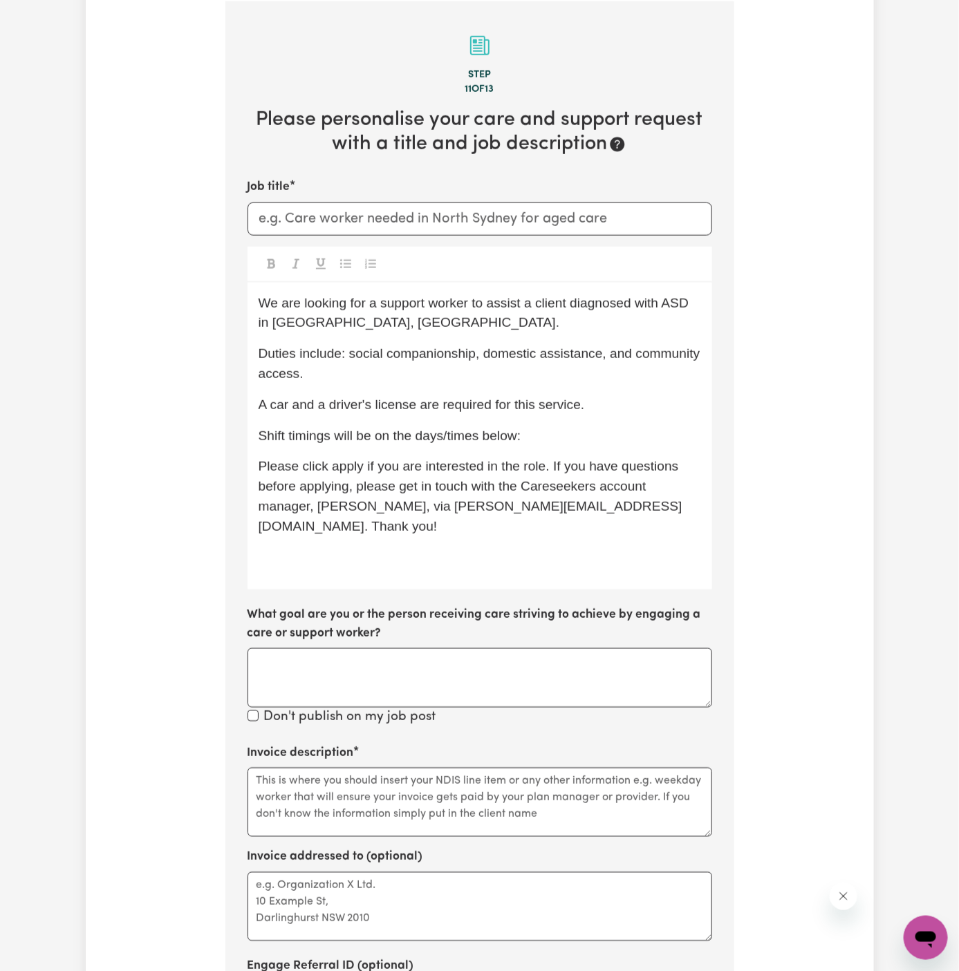
click at [378, 304] on span "We are looking for a support worker to assist a client diagnosed with ASD in Ac…" at bounding box center [476, 313] width 434 height 35
drag, startPoint x: 378, startPoint y: 304, endPoint x: 415, endPoint y: 308, distance: 37.5
click at [379, 304] on span "We are looking for a femalesupport worker to assist a client diagnosed with ASD…" at bounding box center [480, 313] width 443 height 35
click at [492, 323] on p "We are looking for a femalesupport worker to assist a client diagnosed with ASD…" at bounding box center [480, 314] width 442 height 40
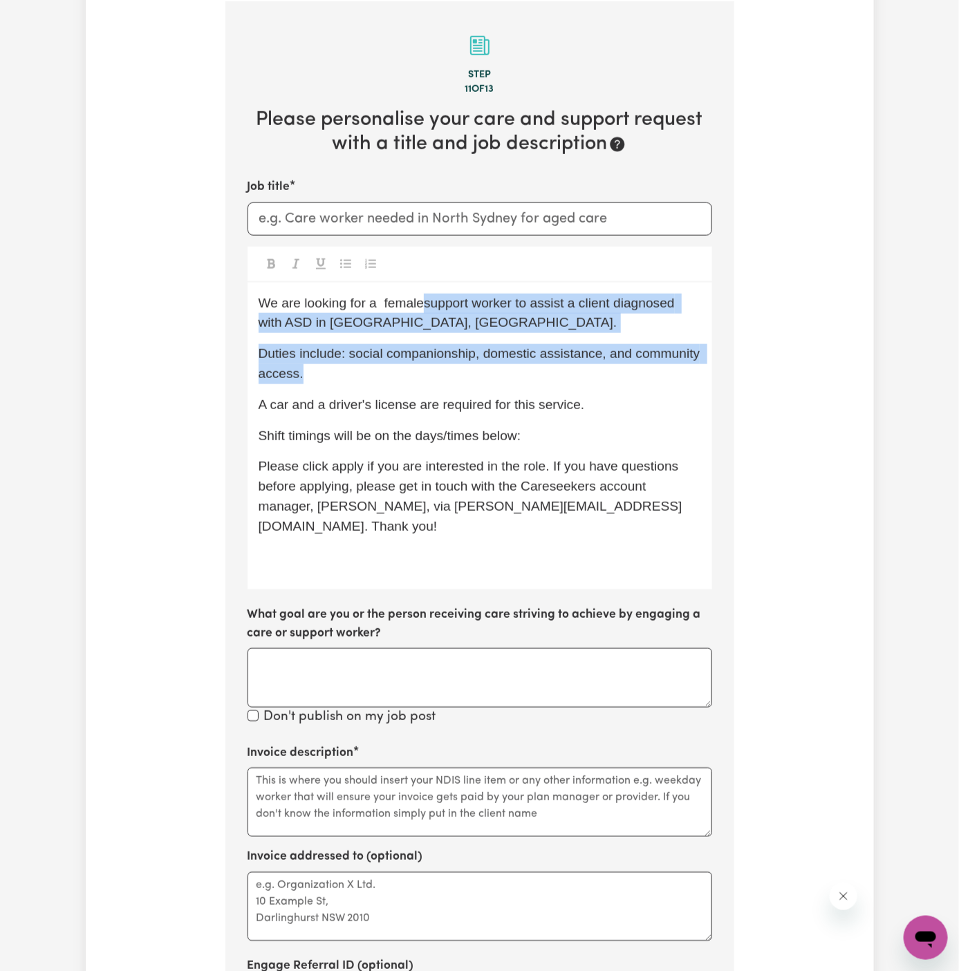
drag, startPoint x: 419, startPoint y: 308, endPoint x: 446, endPoint y: 368, distance: 65.9
click at [446, 368] on div "We are looking for a femalesupport worker to assist a client diagnosed with ASD…" at bounding box center [480, 437] width 465 height 308
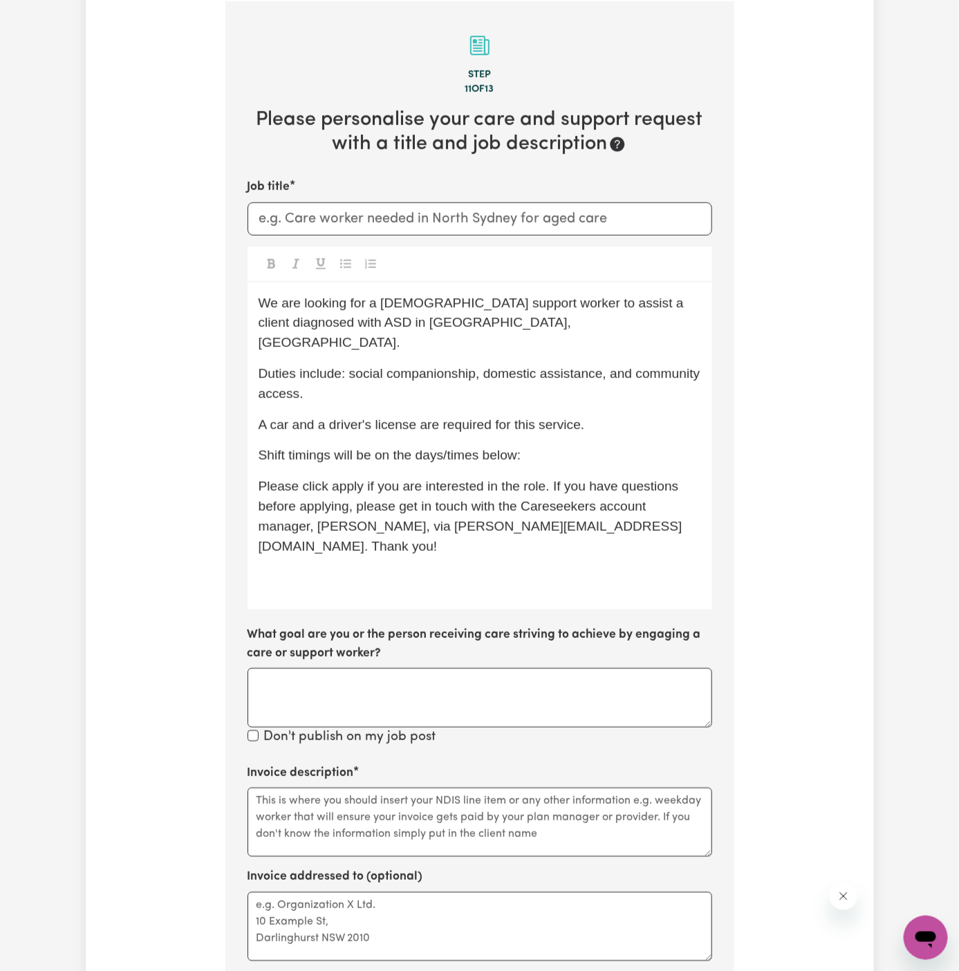
click at [447, 335] on div "We are looking for a female support worker to assist a client diagnosed with AS…" at bounding box center [480, 447] width 465 height 328
click at [592, 319] on p "We are looking for a female support worker to assist a client diagnosed with AS…" at bounding box center [480, 323] width 442 height 59
drag, startPoint x: 609, startPoint y: 305, endPoint x: 286, endPoint y: 323, distance: 323.4
click at [286, 323] on span "We are looking for a female support worker to assist a client diagnosed with AS…" at bounding box center [473, 323] width 429 height 55
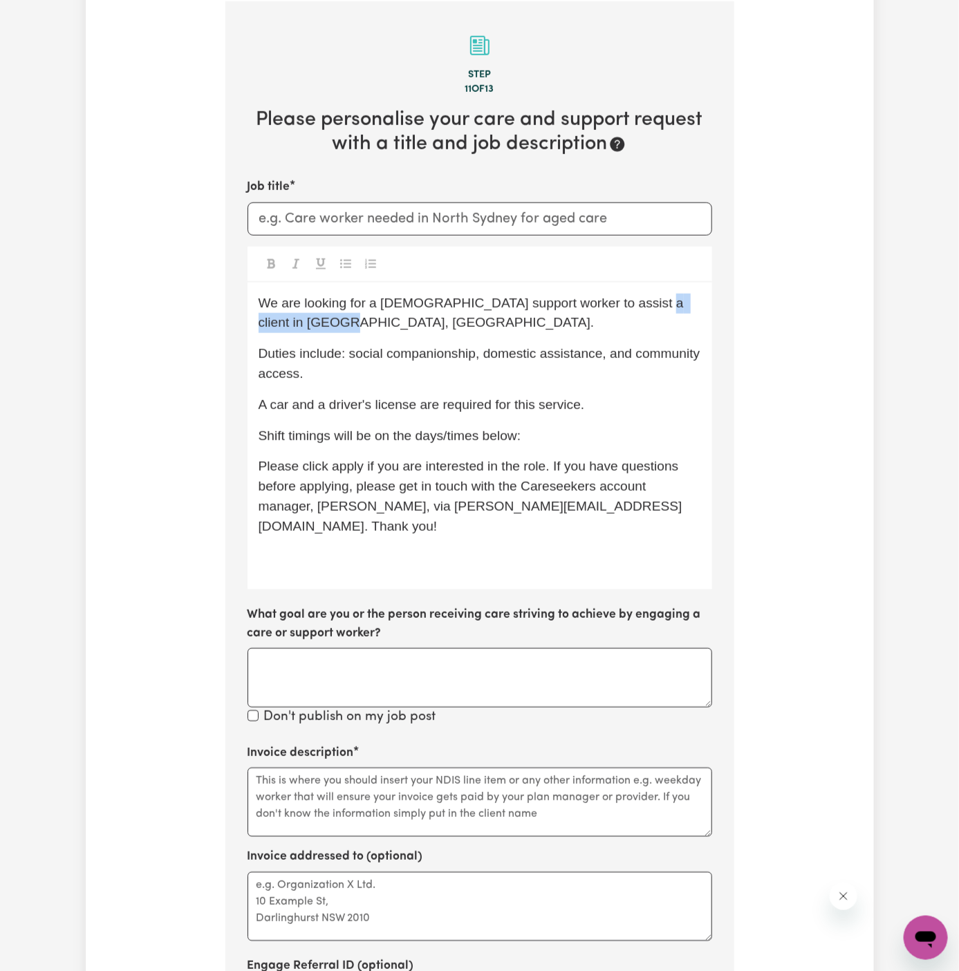
drag, startPoint x: 628, startPoint y: 301, endPoint x: 628, endPoint y: 317, distance: 15.9
click at [628, 317] on p "We are looking for a female support worker to assist a client in Acacia Ridge, …" at bounding box center [480, 314] width 442 height 40
click at [669, 296] on span "We are looking for a female support worker to assist a client in Yagoona, NSW." at bounding box center [473, 313] width 429 height 35
click at [438, 407] on span "A car and a driver's license are required for this service." at bounding box center [422, 405] width 326 height 15
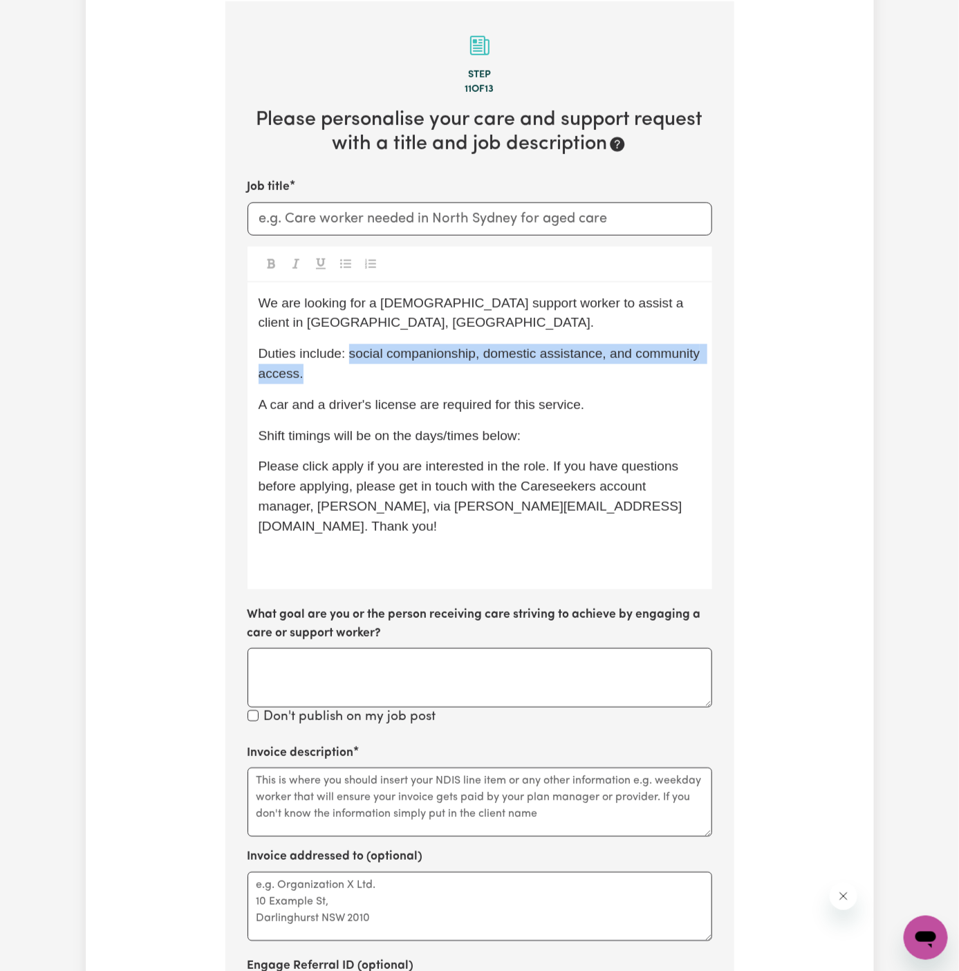
drag, startPoint x: 352, startPoint y: 353, endPoint x: 409, endPoint y: 368, distance: 59.5
click at [409, 368] on p "Duties include: social companionship, domestic assistance, and community access." at bounding box center [480, 364] width 442 height 40
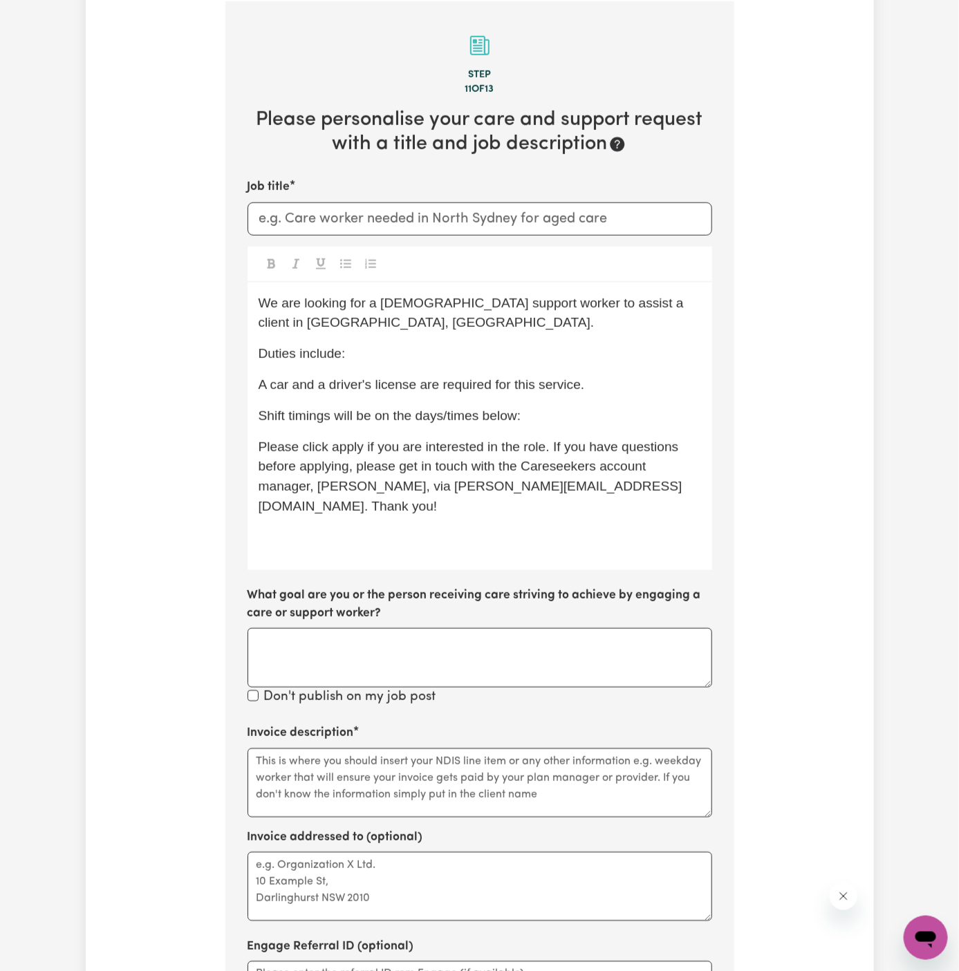
click at [418, 377] on span "A car and a driver's license are required for this service." at bounding box center [422, 384] width 326 height 15
click at [418, 416] on span "Shift timings will be on the days/times below:" at bounding box center [390, 416] width 263 height 15
drag, startPoint x: 380, startPoint y: 417, endPoint x: 601, endPoint y: 413, distance: 221.3
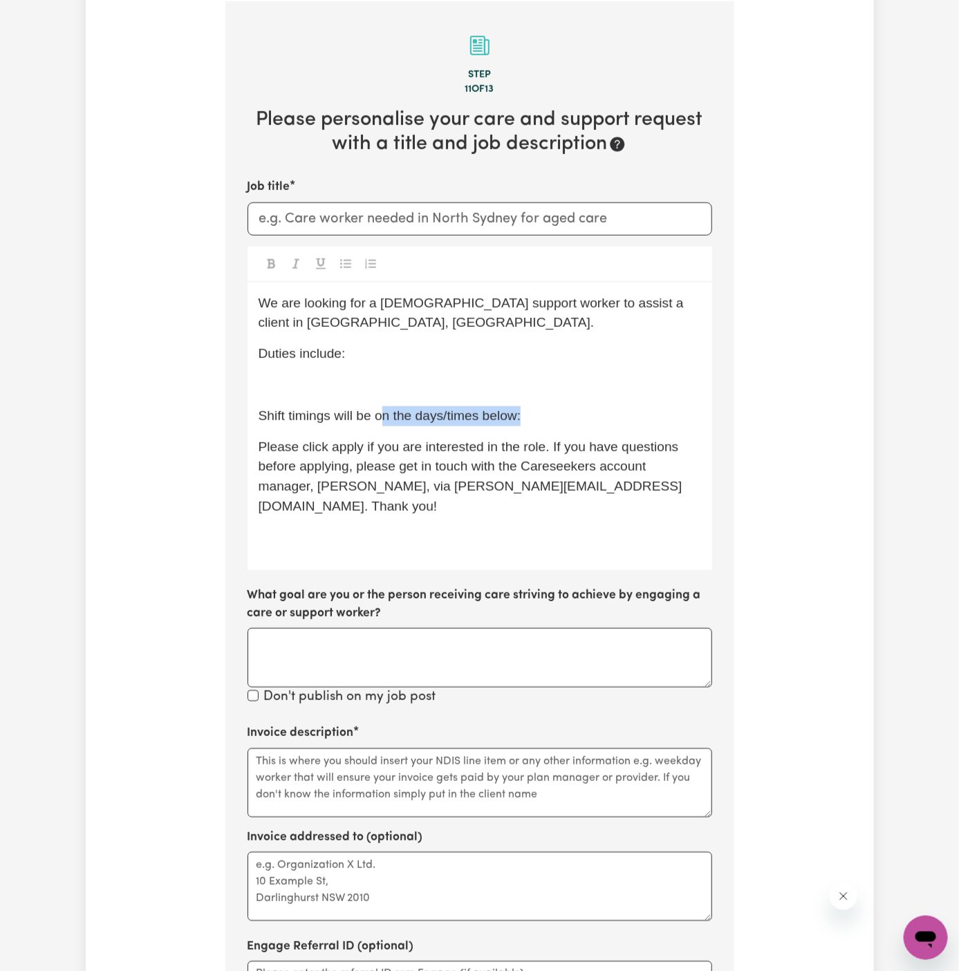
click at [601, 413] on p "Shift timings will be on the days/times below:" at bounding box center [480, 417] width 442 height 20
click at [485, 395] on div "We are looking for a female support worker to assist a client in Yagoona, NSW. …" at bounding box center [480, 427] width 465 height 288
click at [485, 415] on p "Shift timings will be every Friday" at bounding box center [480, 417] width 442 height 20
click at [525, 413] on span "Shift timings will be every Friday from 10 AM - 1 PM" at bounding box center [415, 416] width 312 height 15
click at [438, 321] on p "We are looking for a female support worker to assist a client in Yagoona, NSW." at bounding box center [480, 314] width 442 height 40
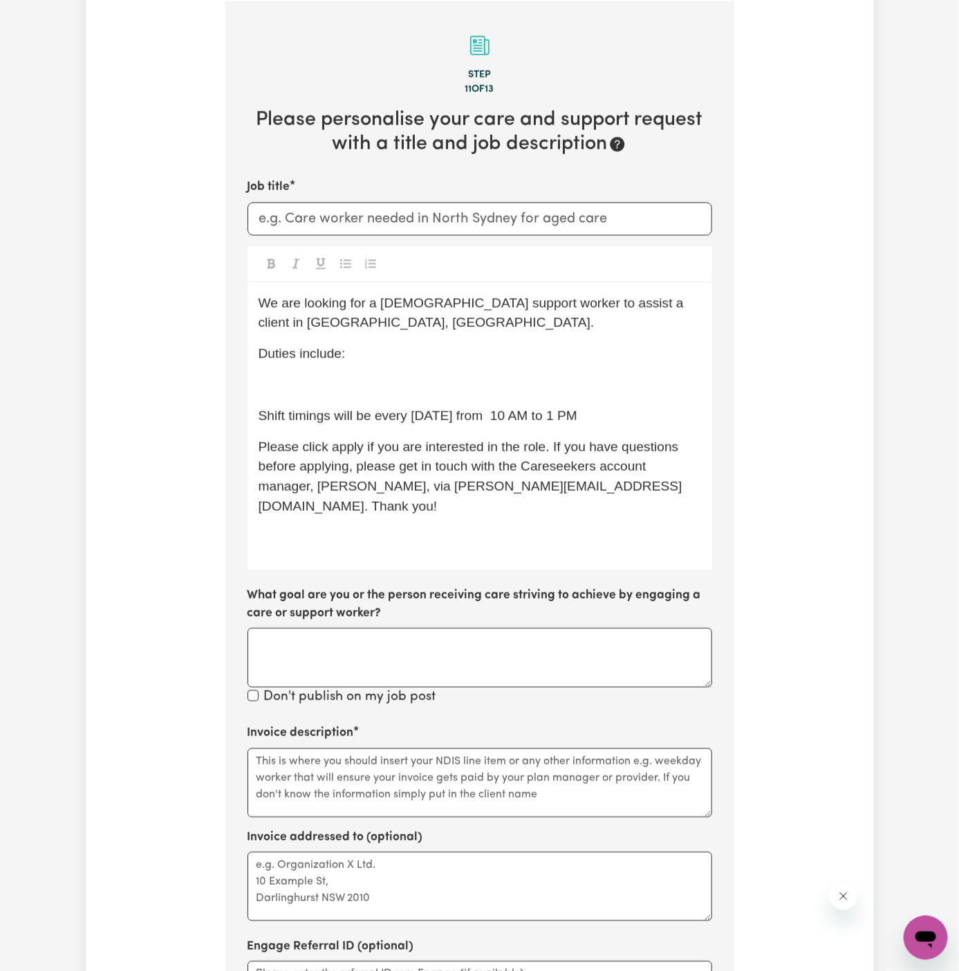
click at [440, 319] on p "We are looking for a female support worker to assist a client in Yagoona, NSW." at bounding box center [480, 314] width 442 height 40
click at [426, 316] on p "We are looking for a female support worker to assist a client in Yagoona, NSW." at bounding box center [480, 314] width 442 height 40
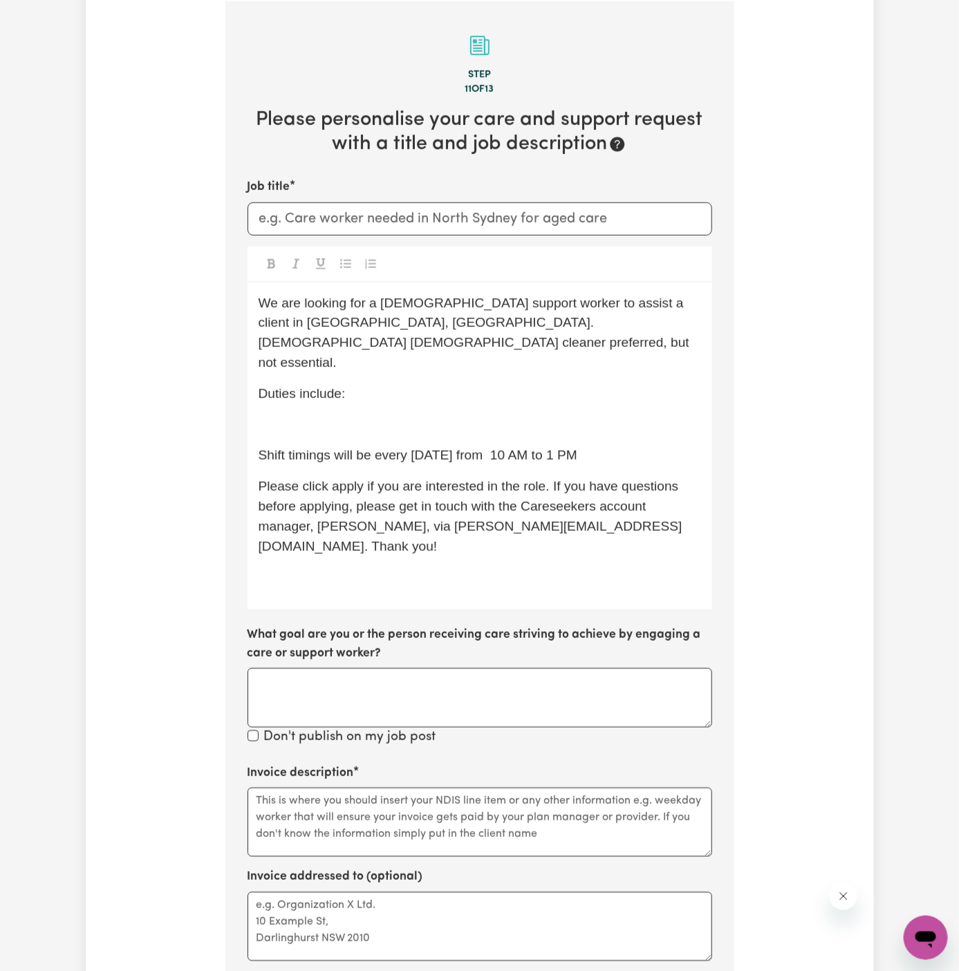
click at [476, 323] on span "We are looking for a female support worker to assist a client in Yagoona, NSW. …" at bounding box center [476, 333] width 435 height 74
click at [534, 384] on p "Duties include:" at bounding box center [480, 394] width 442 height 20
click at [573, 384] on p "Duties include:" at bounding box center [480, 394] width 442 height 20
click at [365, 415] on p "﻿" at bounding box center [480, 425] width 442 height 20
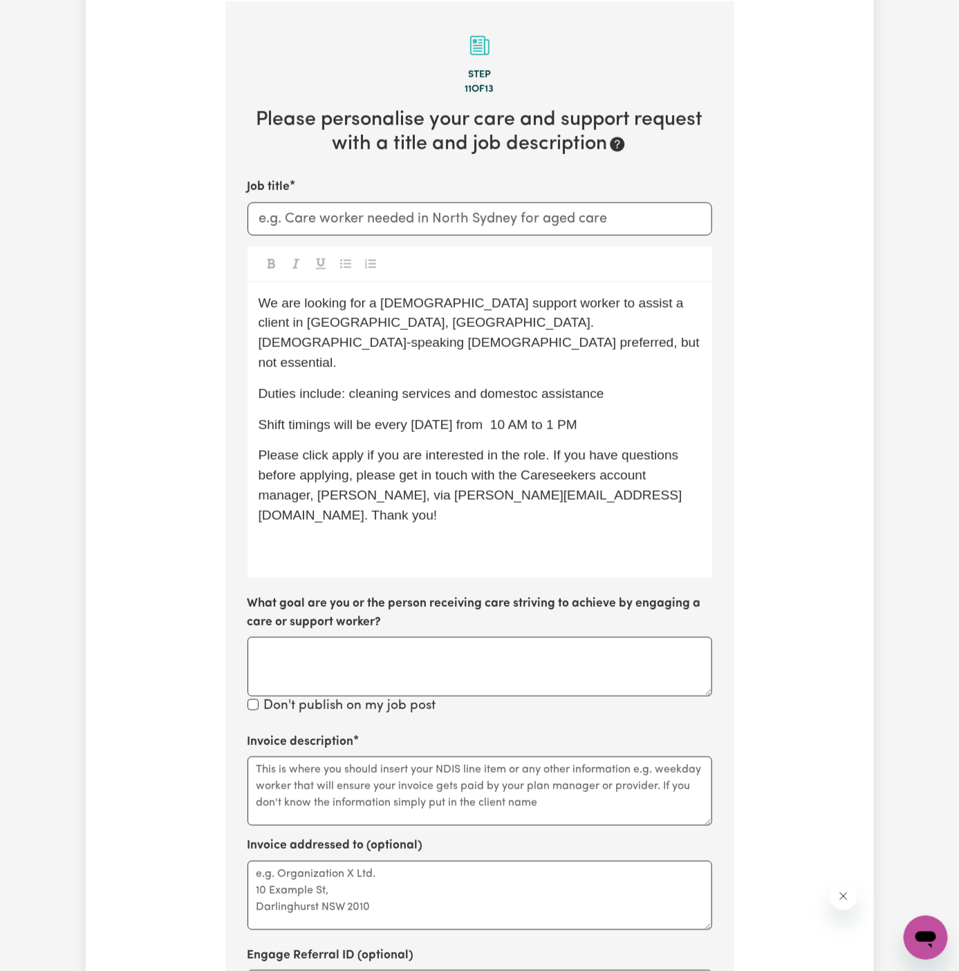
click at [487, 448] on span "Please click apply if you are interested in the role. If you have questions bef…" at bounding box center [471, 485] width 424 height 74
click at [586, 415] on p "Shift timings will be every Friday from 10 AM to 1 PM" at bounding box center [480, 425] width 442 height 20
click at [642, 368] on div "We are looking for a female support worker to assist a client in Yagoona, NSW. …" at bounding box center [480, 431] width 465 height 297
click at [494, 418] on span "Shift timings will be every Friday from 10 AM to 1 PM. To start on 10/10!" at bounding box center [473, 425] width 429 height 15
click at [617, 384] on p "Duties include: cleaning services and domestoc assistance" at bounding box center [480, 394] width 442 height 20
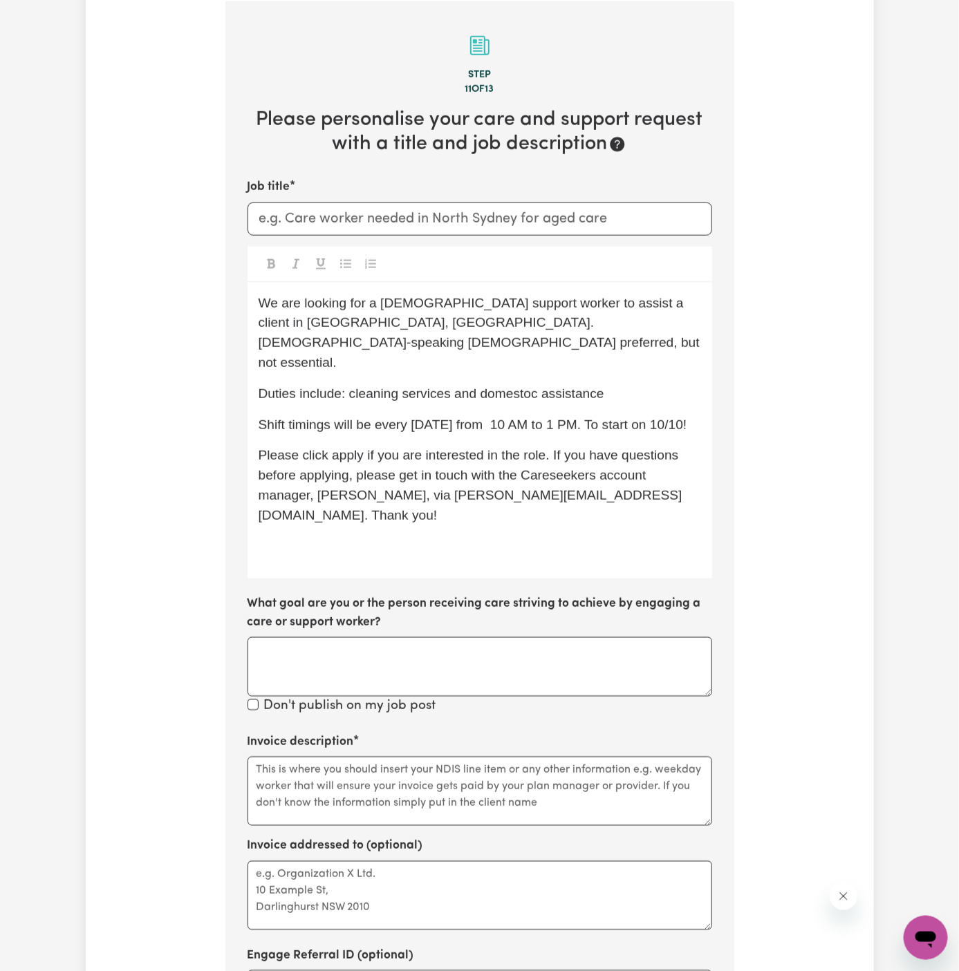
drag, startPoint x: 570, startPoint y: 384, endPoint x: 687, endPoint y: 499, distance: 163.3
click at [570, 418] on span "Shift timings will be every Friday from 10 AM to 1 PM. To start on 10/10!" at bounding box center [473, 425] width 429 height 15
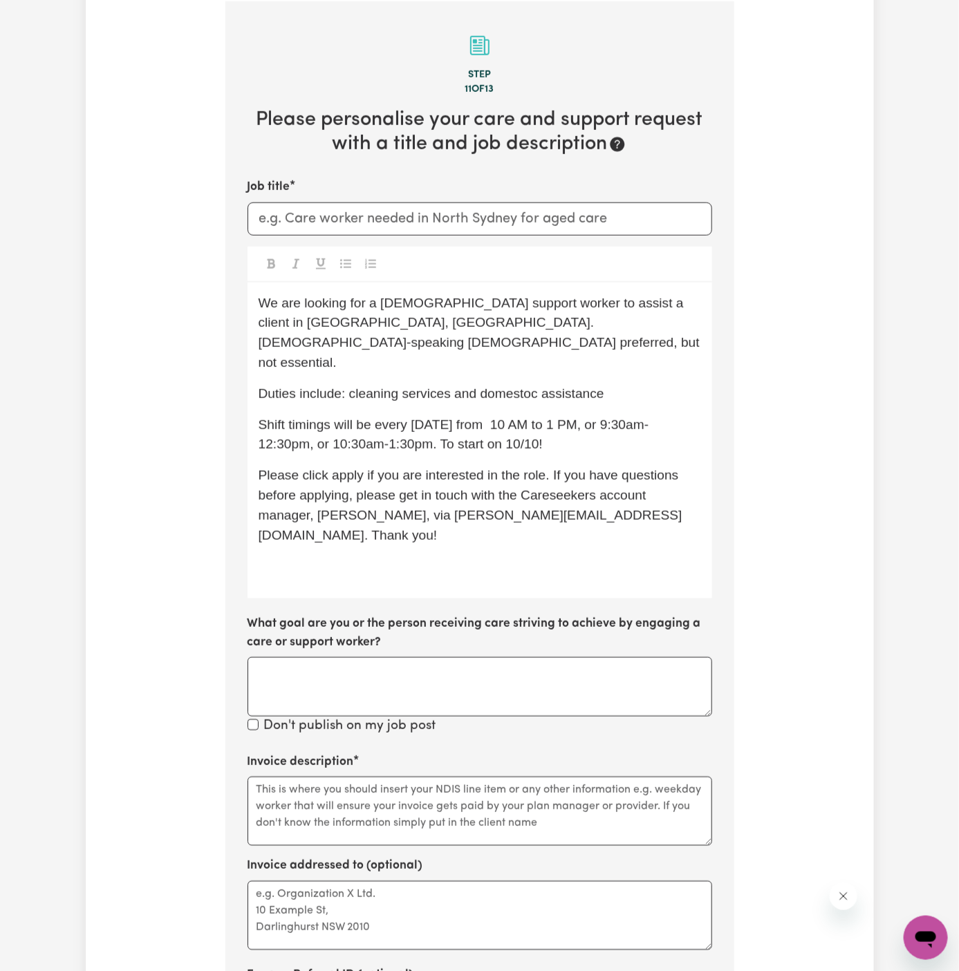
click at [642, 418] on span "Shift timings will be every Friday from 10 AM to 1 PM, or 9:30am-12:30pm, or 10…" at bounding box center [454, 435] width 391 height 35
click at [587, 418] on span "Shift timings will be every Friday from 10 AM to 1 PM, or 9:30am to 12:30pm, or…" at bounding box center [461, 435] width 404 height 35
click at [360, 418] on span "Shift timings will be every Friday from 10 AM to 1 PM, or 9:30 am to 12:30pm, o…" at bounding box center [463, 435] width 408 height 35
click at [393, 418] on span "Shift timings will be every Friday from 10 AM to 1 PM, or 9:30 am to 12:30pm, o…" at bounding box center [463, 435] width 408 height 35
click at [433, 418] on span "Shift timings will be every Friday from 10 AM to 1 PM, or 9:30 am to 12:30pm, o…" at bounding box center [463, 435] width 408 height 35
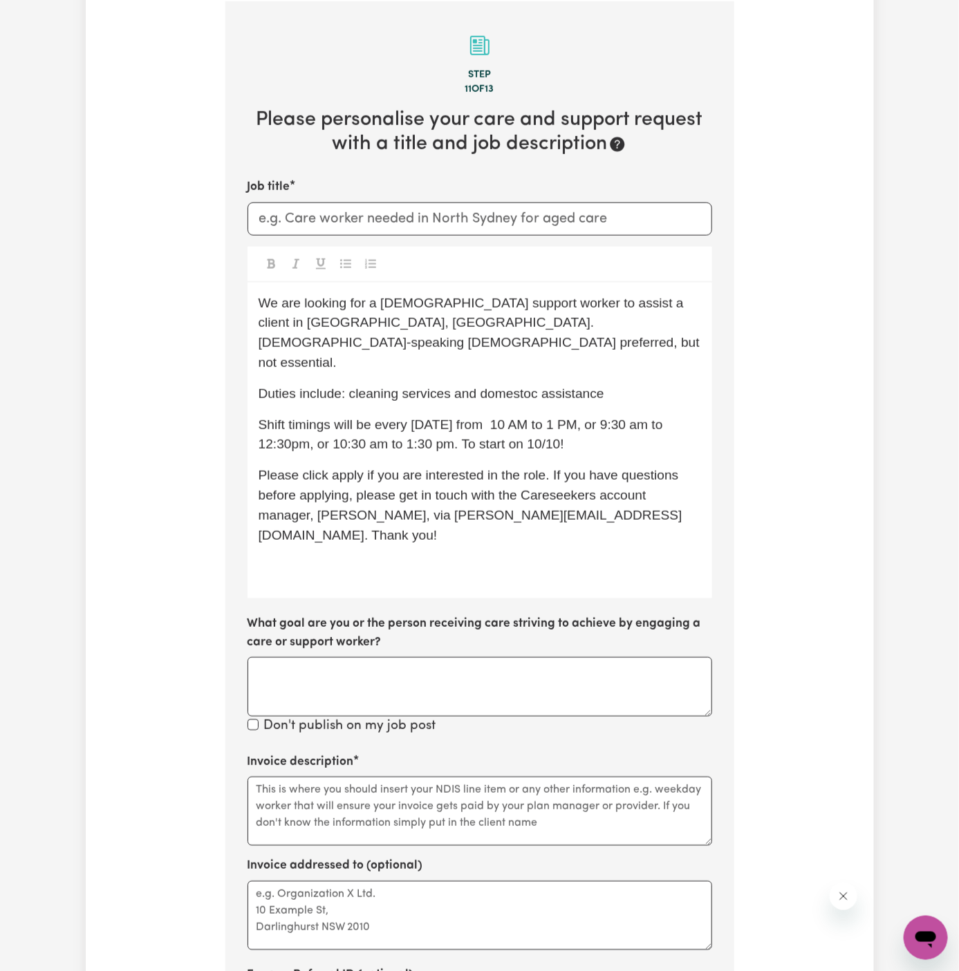
click at [288, 418] on span "Shift timings will be every Friday from 10 AM to 1 PM, or 9:30 am to 12:30pm, o…" at bounding box center [463, 435] width 408 height 35
click at [620, 369] on div "We are looking for a female support worker to assist a client in Yagoona, NSW. …" at bounding box center [480, 441] width 465 height 317
click at [508, 386] on span "Duties include: cleaning services and domestoc assistance" at bounding box center [432, 393] width 346 height 15
click at [581, 415] on p "Shift timings will be every Friday from 10 AM to 1 PM, or 9:30 am to 12:30 pm, …" at bounding box center [480, 435] width 442 height 40
click at [651, 557] on p "﻿" at bounding box center [480, 567] width 442 height 20
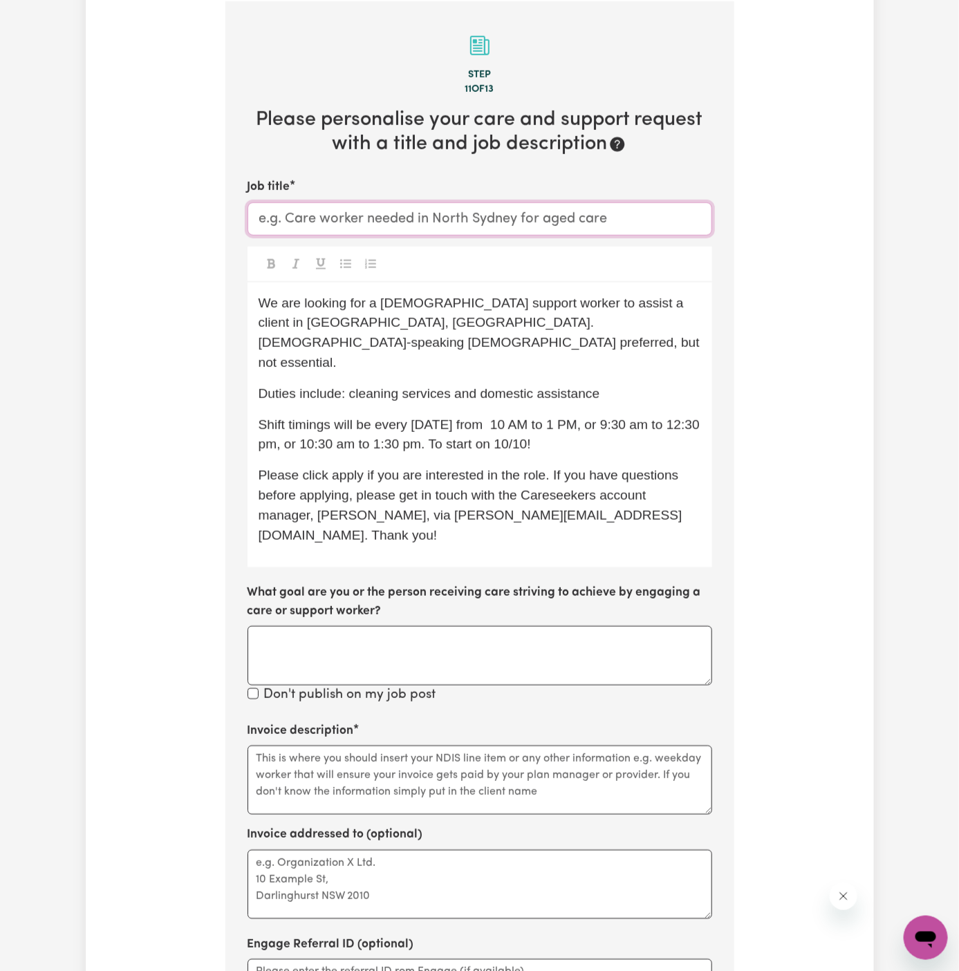
click at [576, 213] on input "Job title" at bounding box center [480, 219] width 465 height 33
drag, startPoint x: 624, startPoint y: 304, endPoint x: 306, endPoint y: 331, distance: 319.9
click at [306, 331] on p "We are looking for a female support worker to assist a client in Yagoona, NSW. …" at bounding box center [480, 334] width 442 height 80
click at [625, 339] on div "We are looking for a female support worker to assist a client in Yagoona, NSW. …" at bounding box center [480, 426] width 465 height 286
drag, startPoint x: 624, startPoint y: 299, endPoint x: 287, endPoint y: 322, distance: 338.1
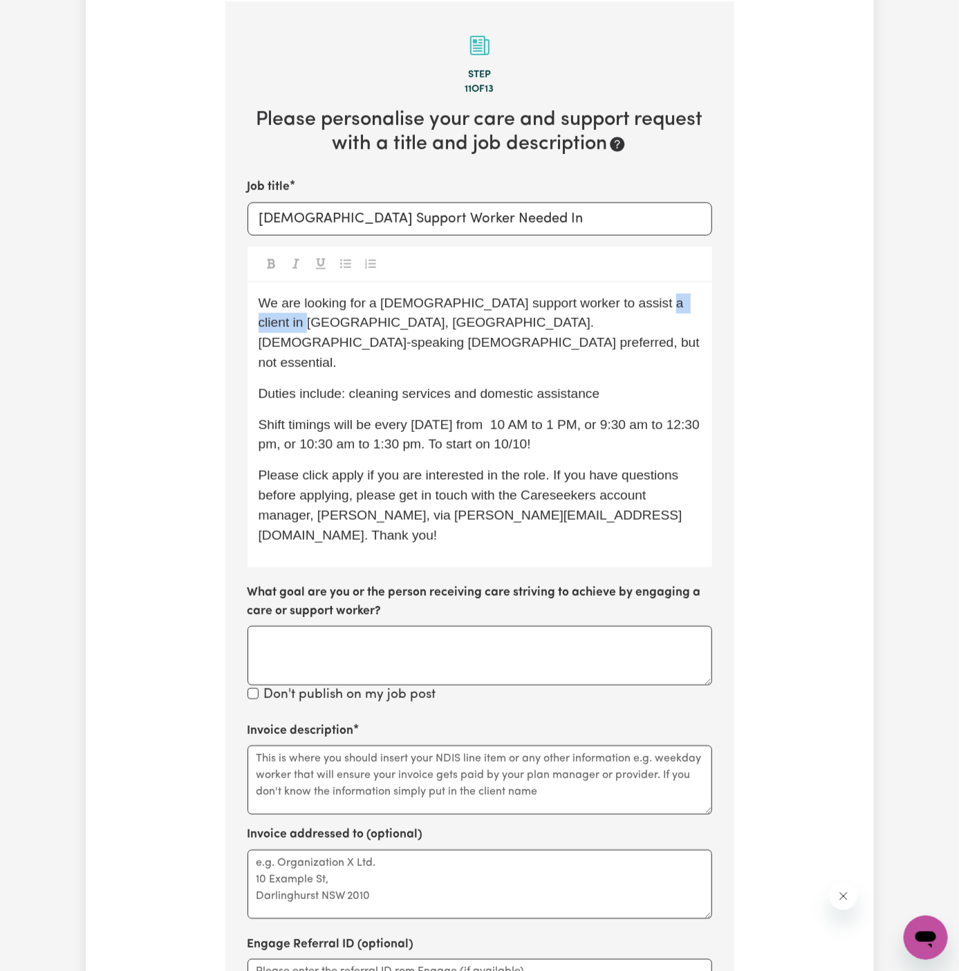
click at [287, 322] on span "We are looking for a female support worker to assist a client in Yagoona, NSW. …" at bounding box center [481, 333] width 445 height 74
copy span "Yagoona, NSW"
click at [512, 203] on input "Female Support Worker Needed In" at bounding box center [480, 219] width 465 height 33
click at [517, 218] on input "Female Support Worker Needed In" at bounding box center [480, 219] width 465 height 33
paste input "Yagoona, NSW"
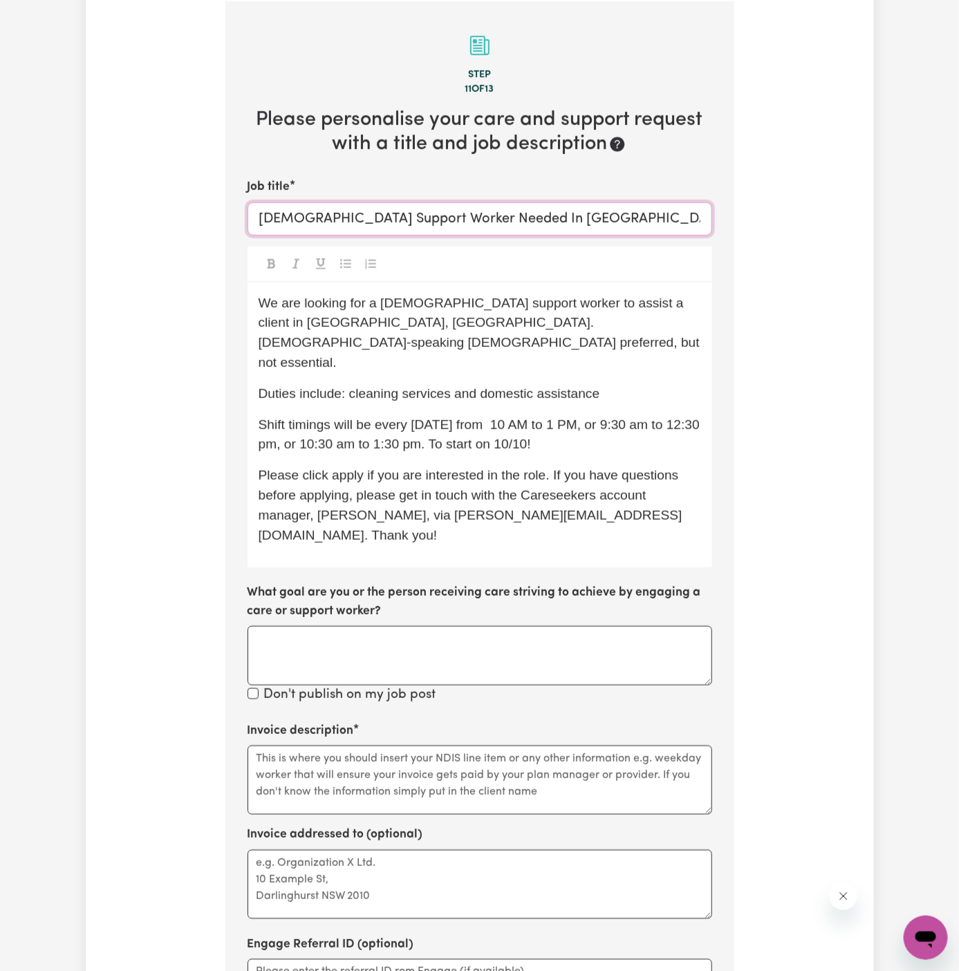
type input "Female Support Worker Needed In Yagoona, NSW"
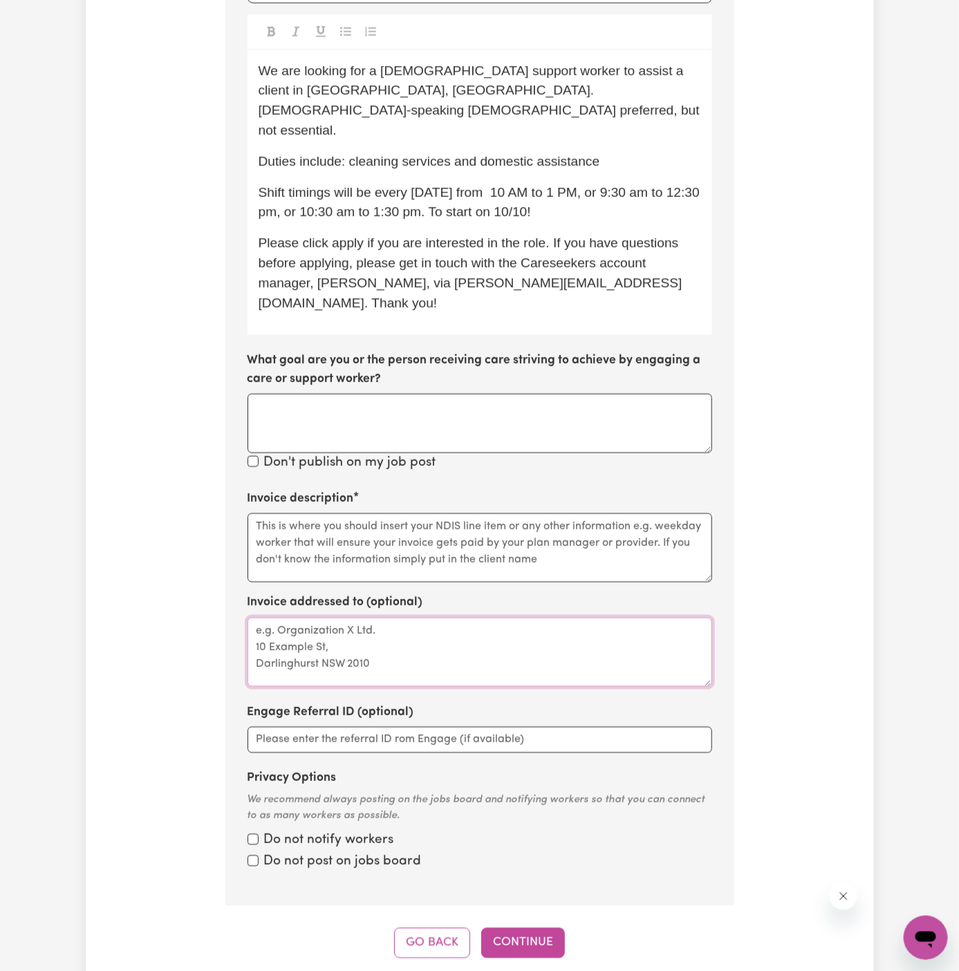
click at [424, 618] on textarea "Invoice addressed to (optional)" at bounding box center [480, 652] width 465 height 69
paste textarea "Your Aged Care At Home NDIS"
type textarea "c/o Your Aged Care At Home NDIS"
click at [631, 514] on textarea "Invoice description" at bounding box center [480, 548] width 465 height 69
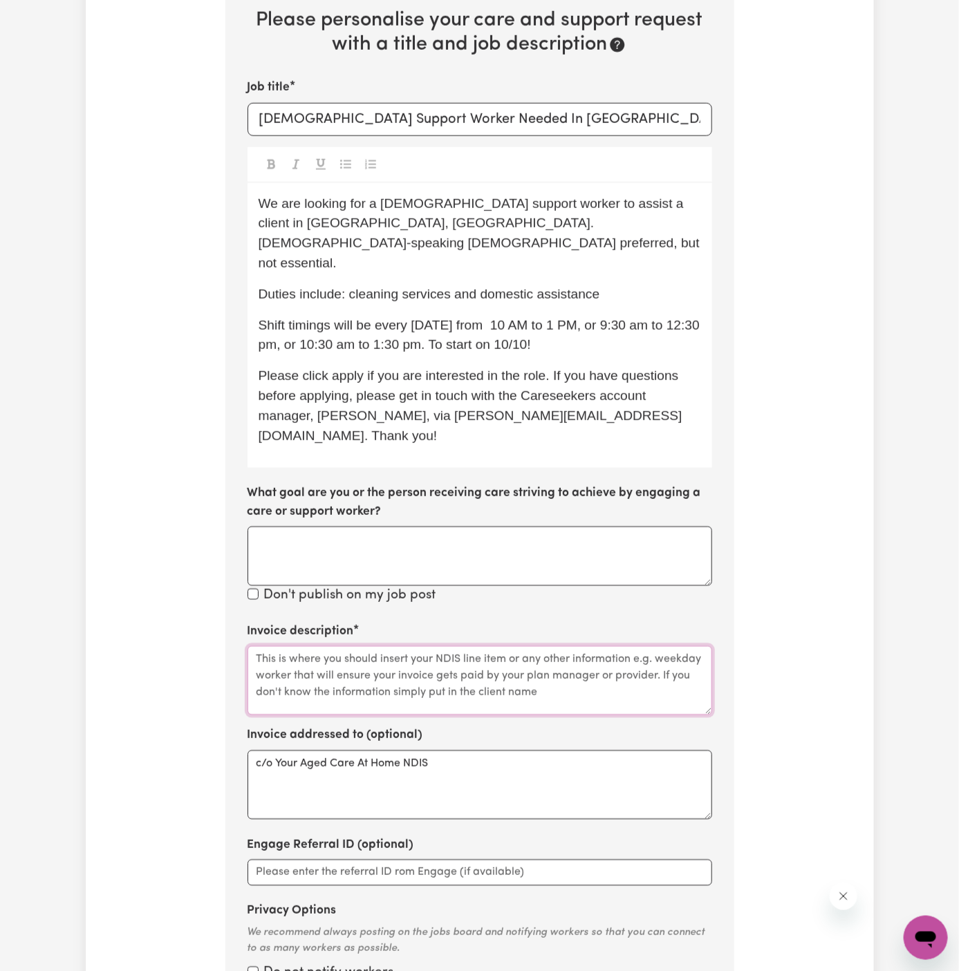
scroll to position [536, 0]
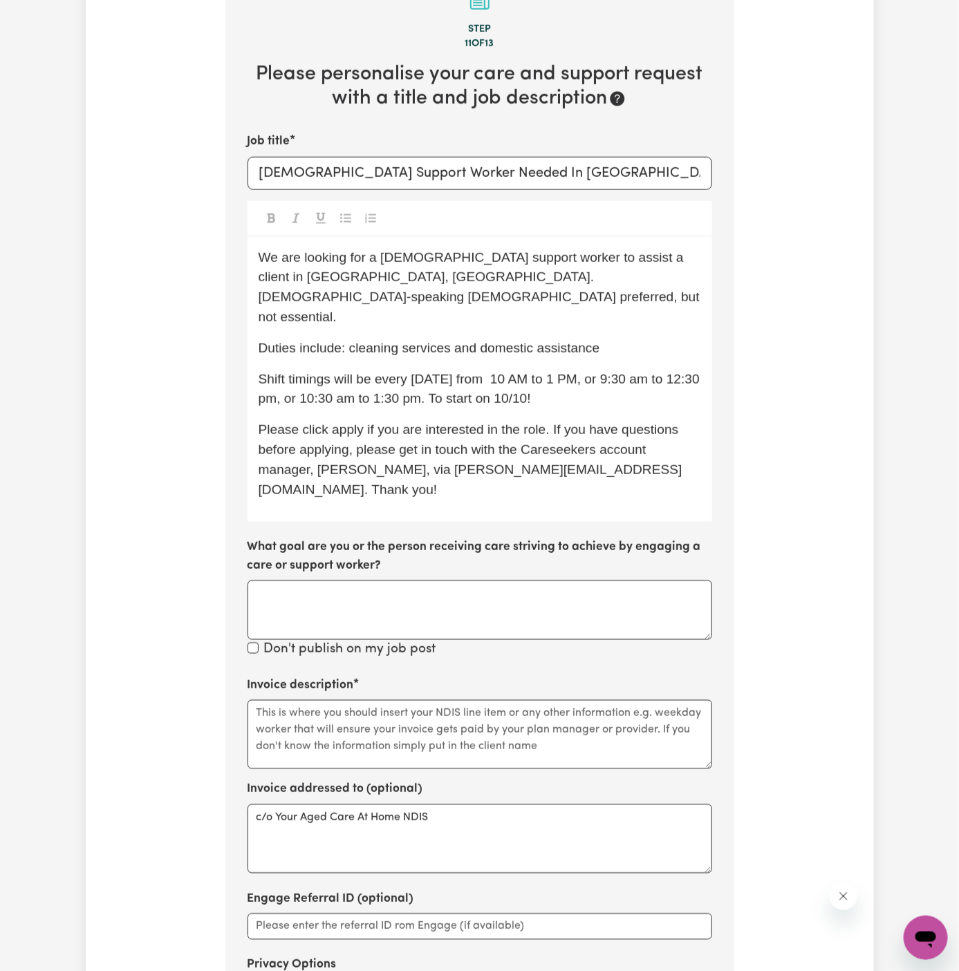
click at [356, 272] on span "We are looking for a female support worker to assist a client in Yagoona, NSW. …" at bounding box center [481, 287] width 445 height 74
drag, startPoint x: 348, startPoint y: 312, endPoint x: 683, endPoint y: 310, distance: 334.6
click at [683, 339] on p "Duties include: cleaning services and domestic assistance" at bounding box center [480, 349] width 442 height 20
copy span "cleaning services and domestic assistance"
click at [419, 700] on textarea "Invoice description" at bounding box center [480, 734] width 465 height 69
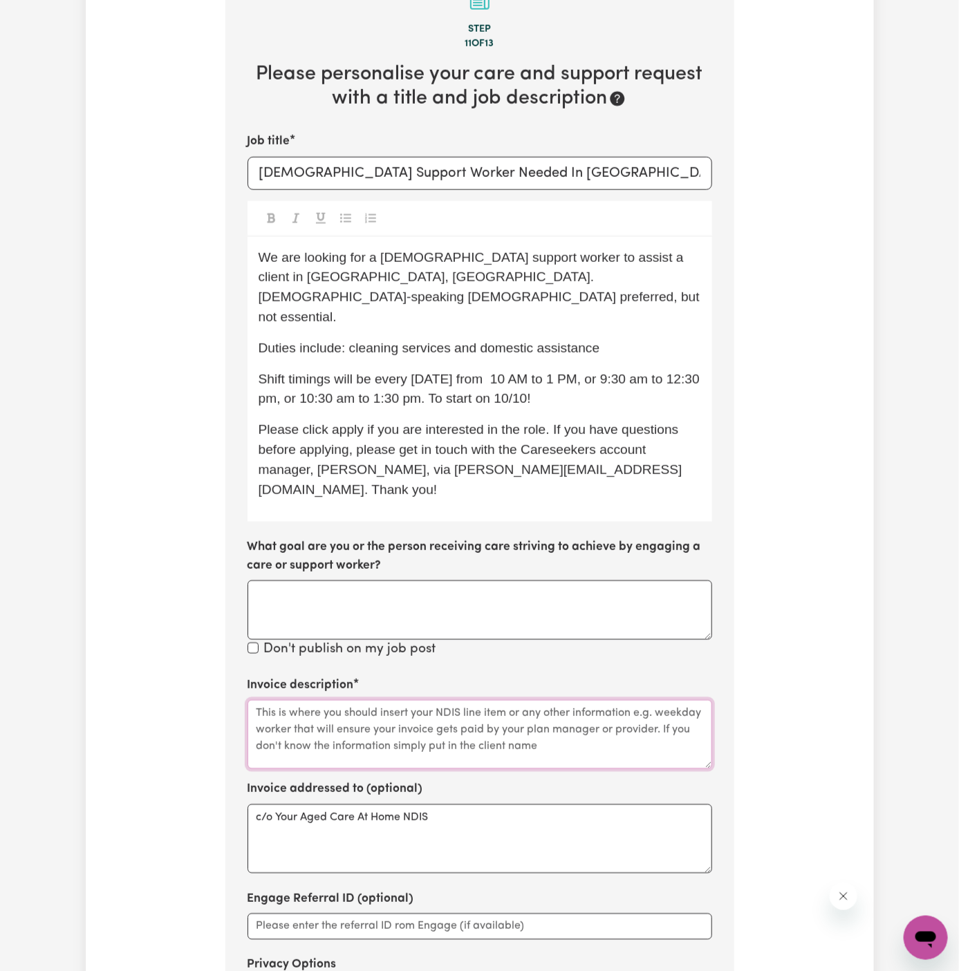
paste textarea "cleaning services and domestic assistance"
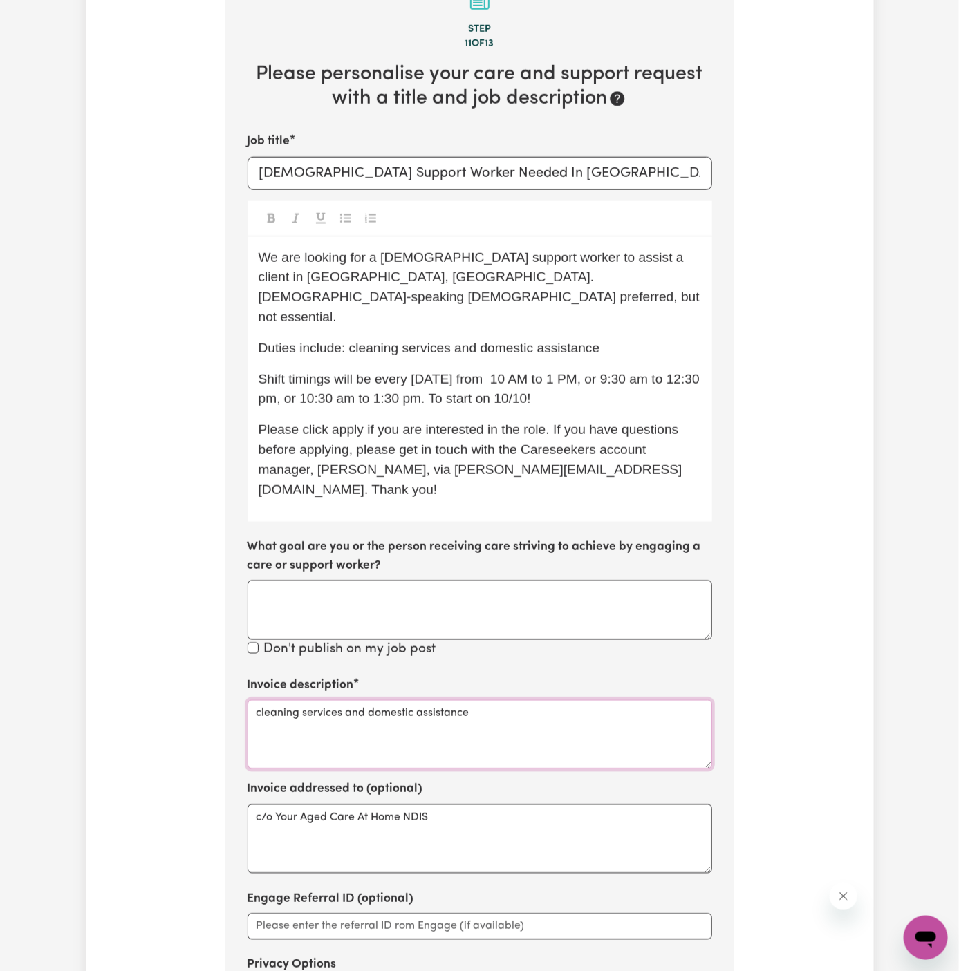
click at [512, 700] on textarea "cleaning services and domestic assistance" at bounding box center [480, 734] width 465 height 69
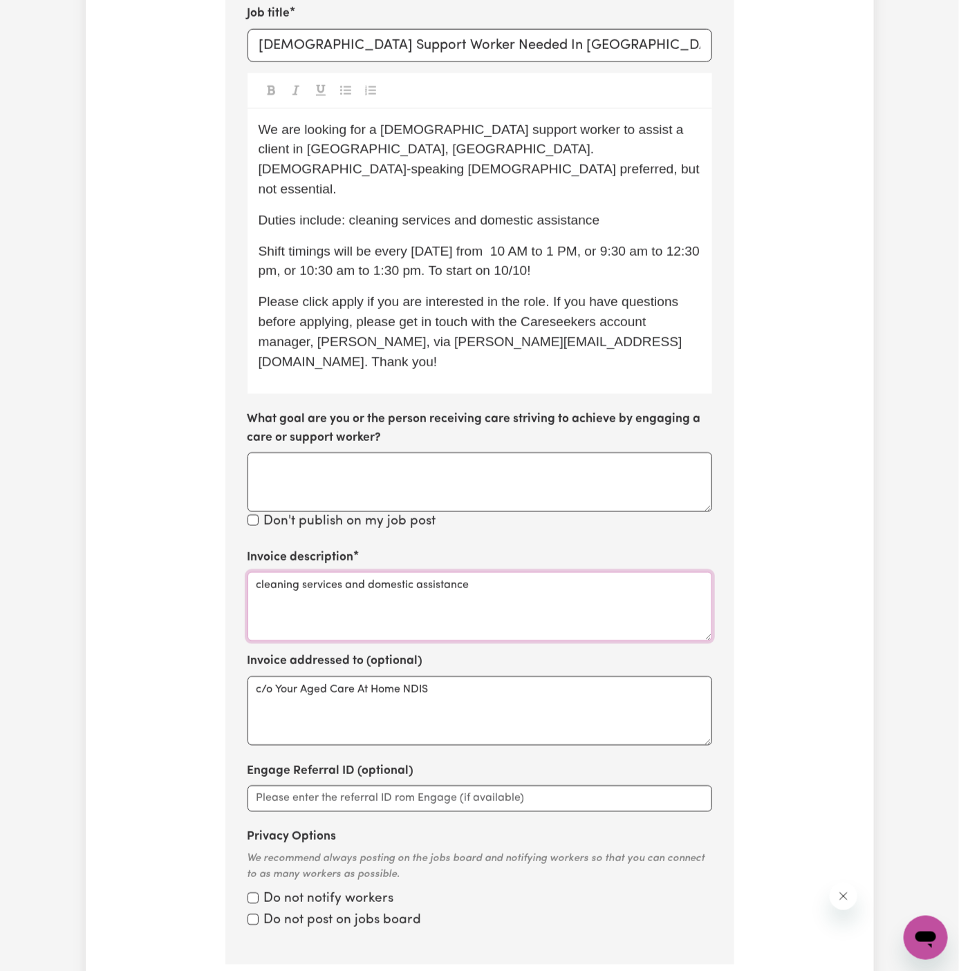
scroll to position [660, 0]
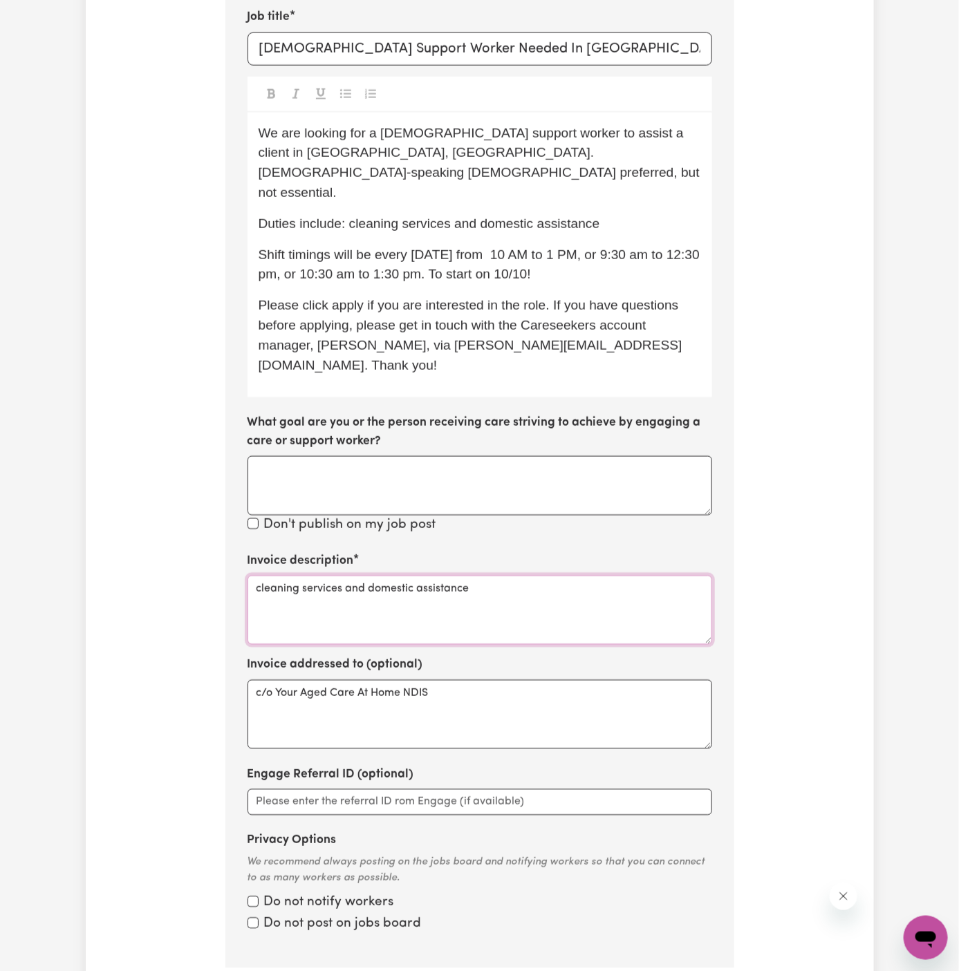
type textarea "cleaning services and domestic assistance"
click at [619, 552] on div "Invoice description cleaning services and domestic assistance" at bounding box center [480, 598] width 465 height 93
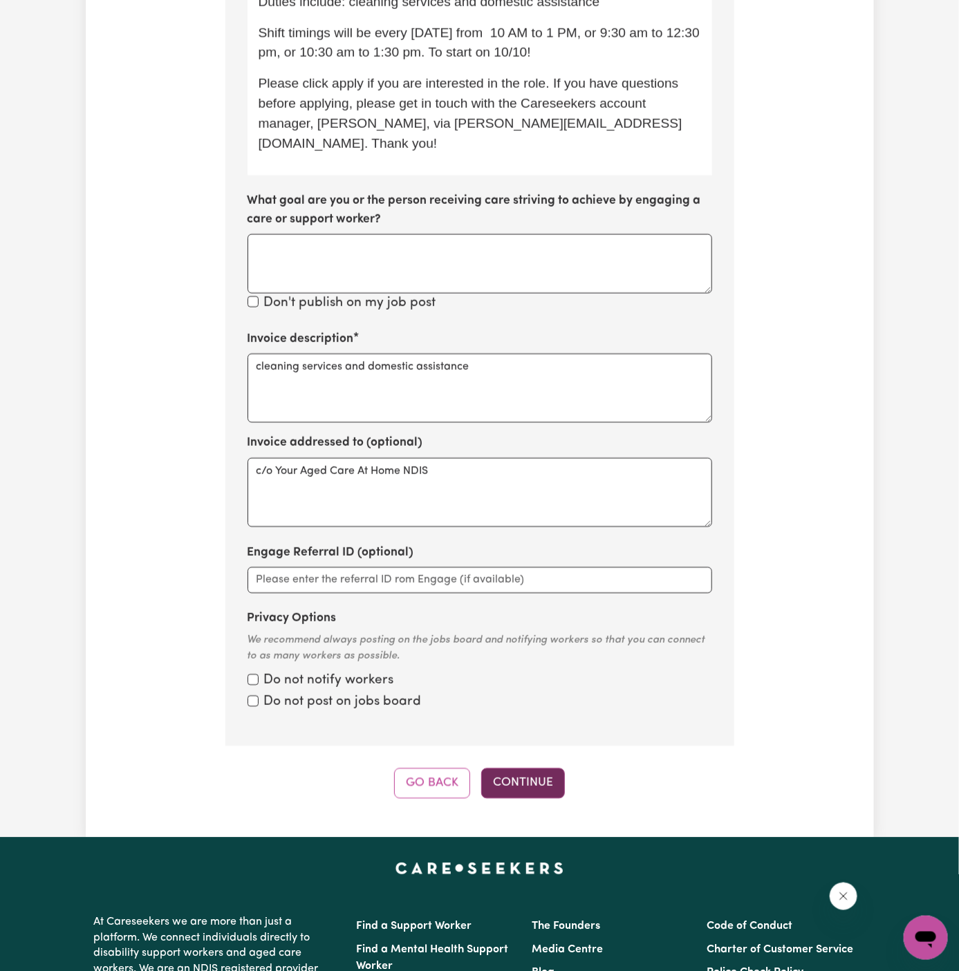
click at [539, 769] on button "Continue" at bounding box center [523, 784] width 84 height 30
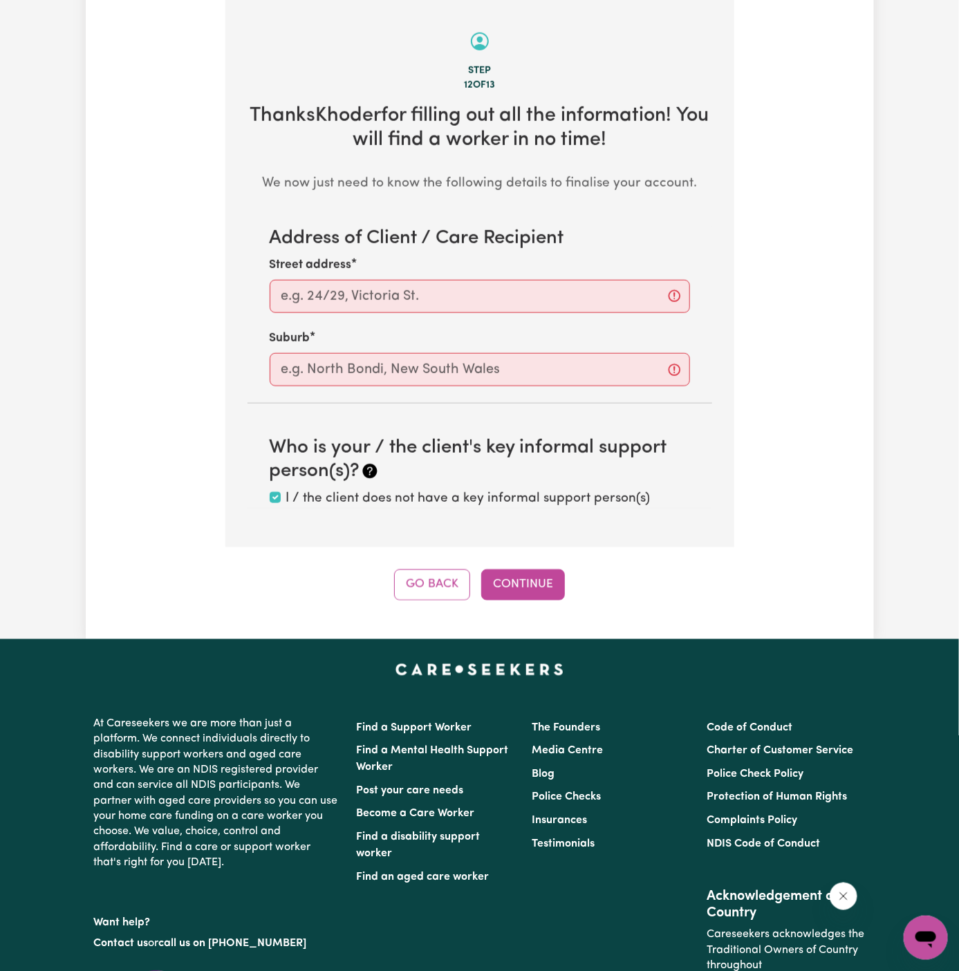
scroll to position [490, 0]
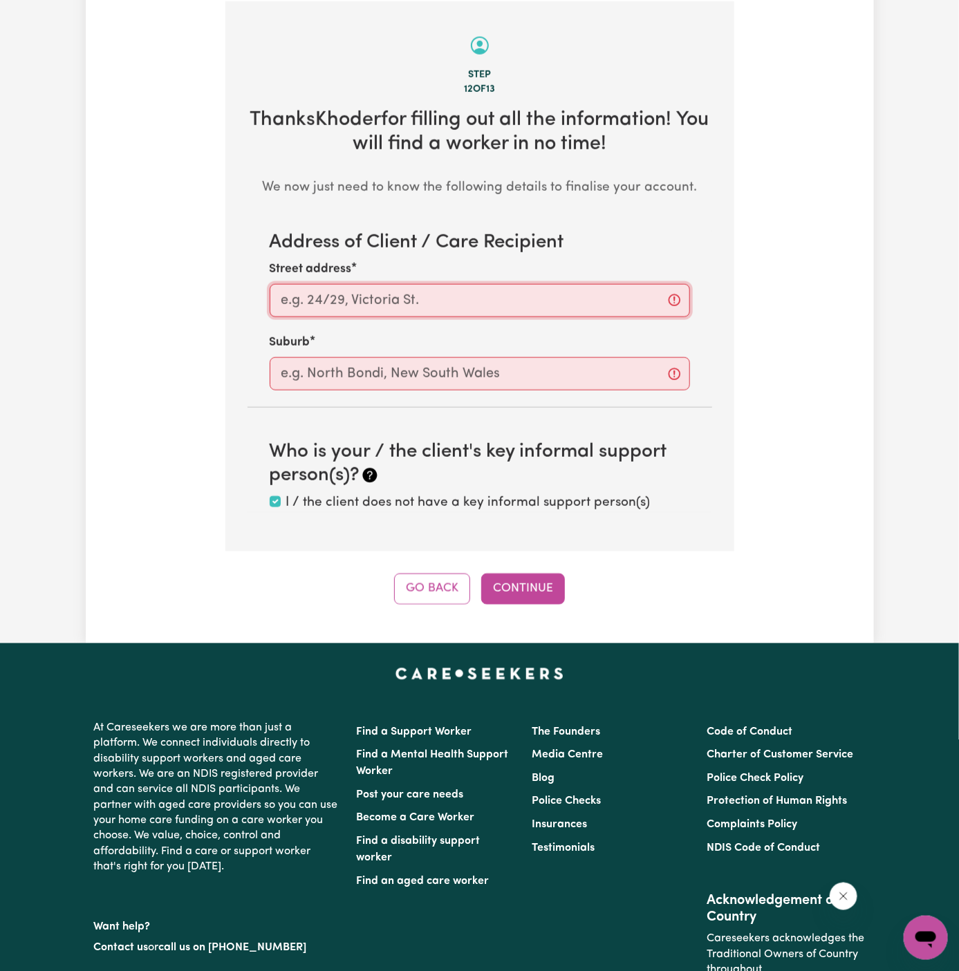
click at [538, 297] on input "Street address" at bounding box center [480, 300] width 420 height 33
paste input "Yagoona"
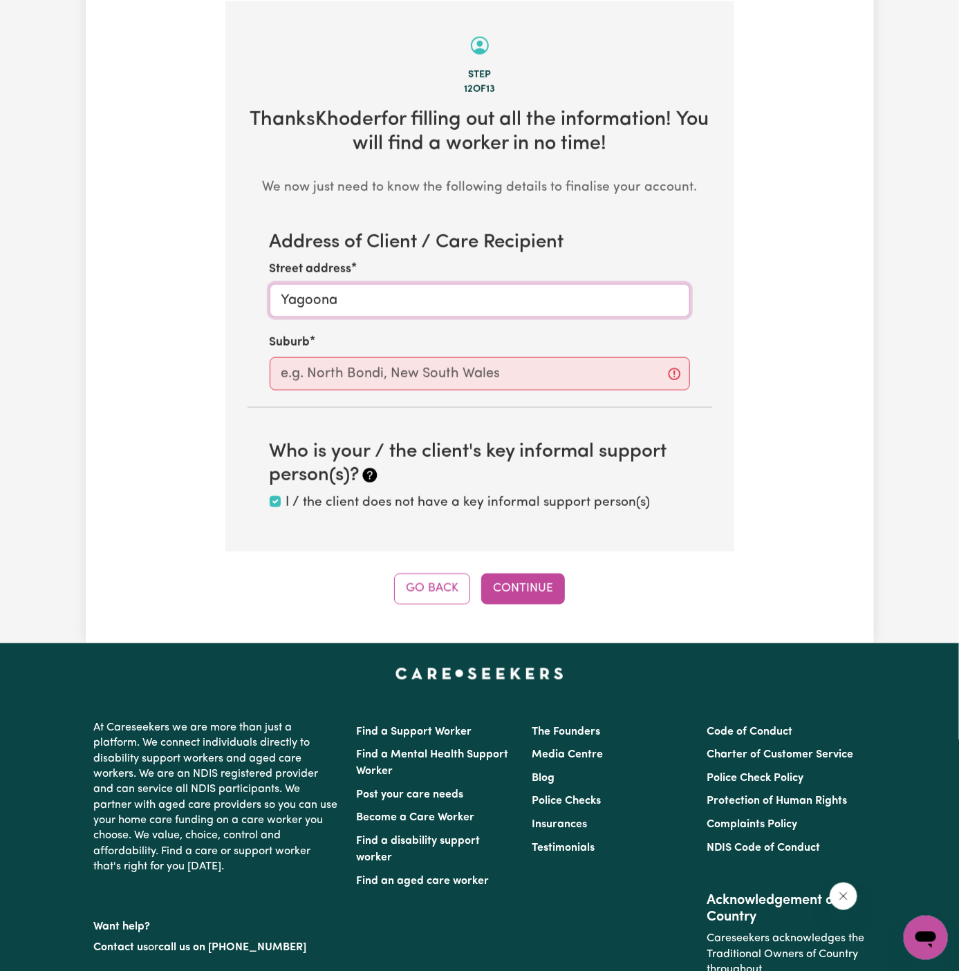
paste input "Yagoona"
type input "Yagoona"
click at [369, 383] on input "text" at bounding box center [480, 373] width 420 height 33
paste input "Yagoona"
type input "Yagoona"
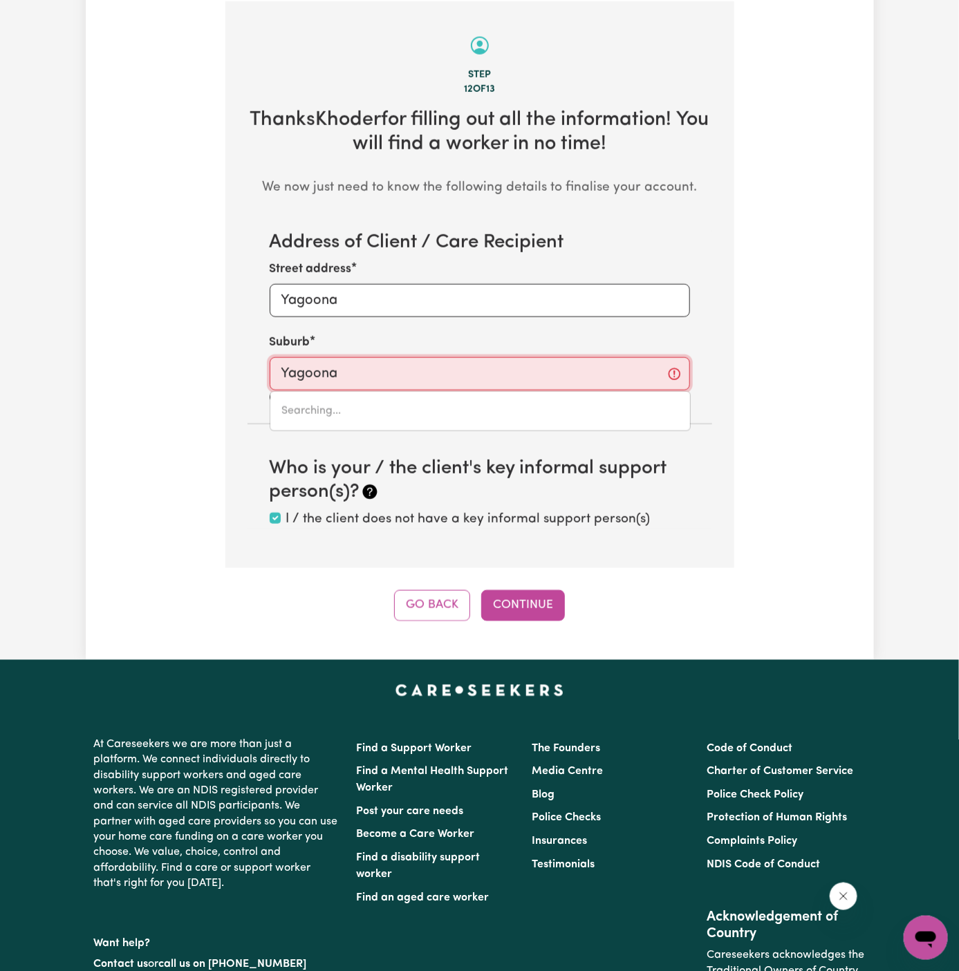
type input "Yagoona, New South Wales, 2199"
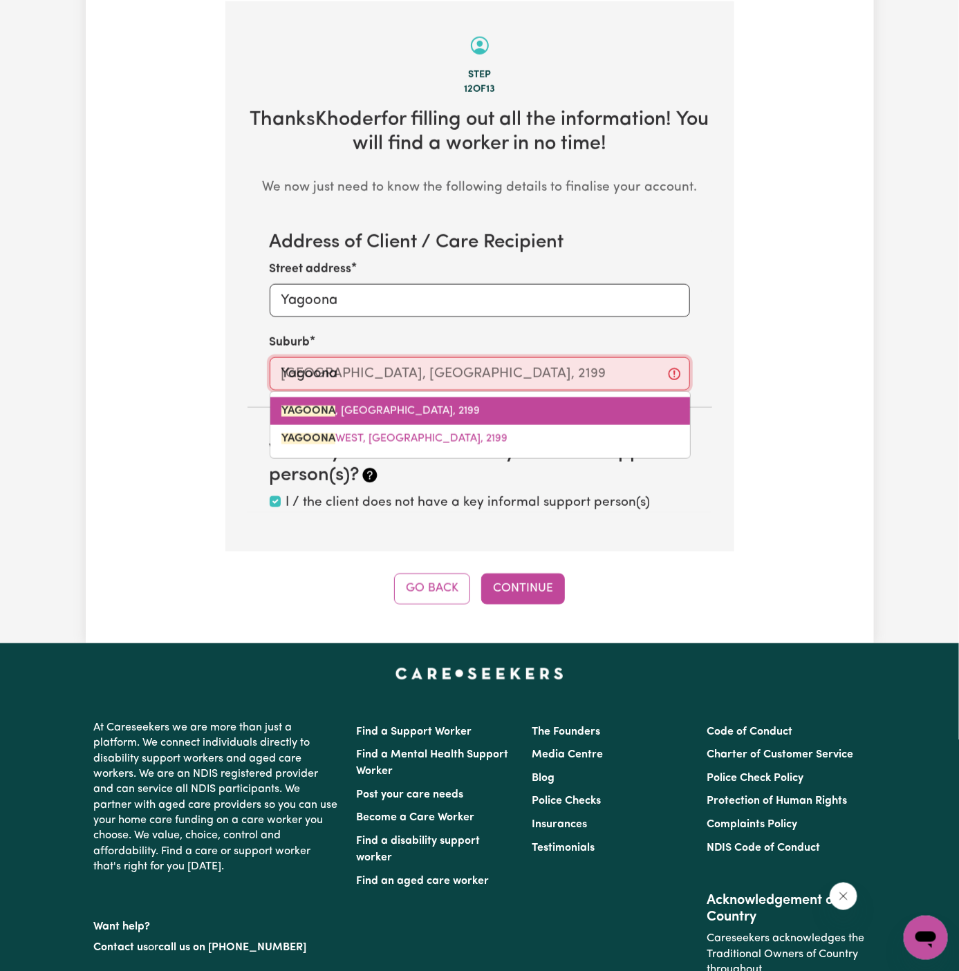
click at [405, 409] on span "YAGOONA , New South Wales, 2199" at bounding box center [380, 411] width 198 height 11
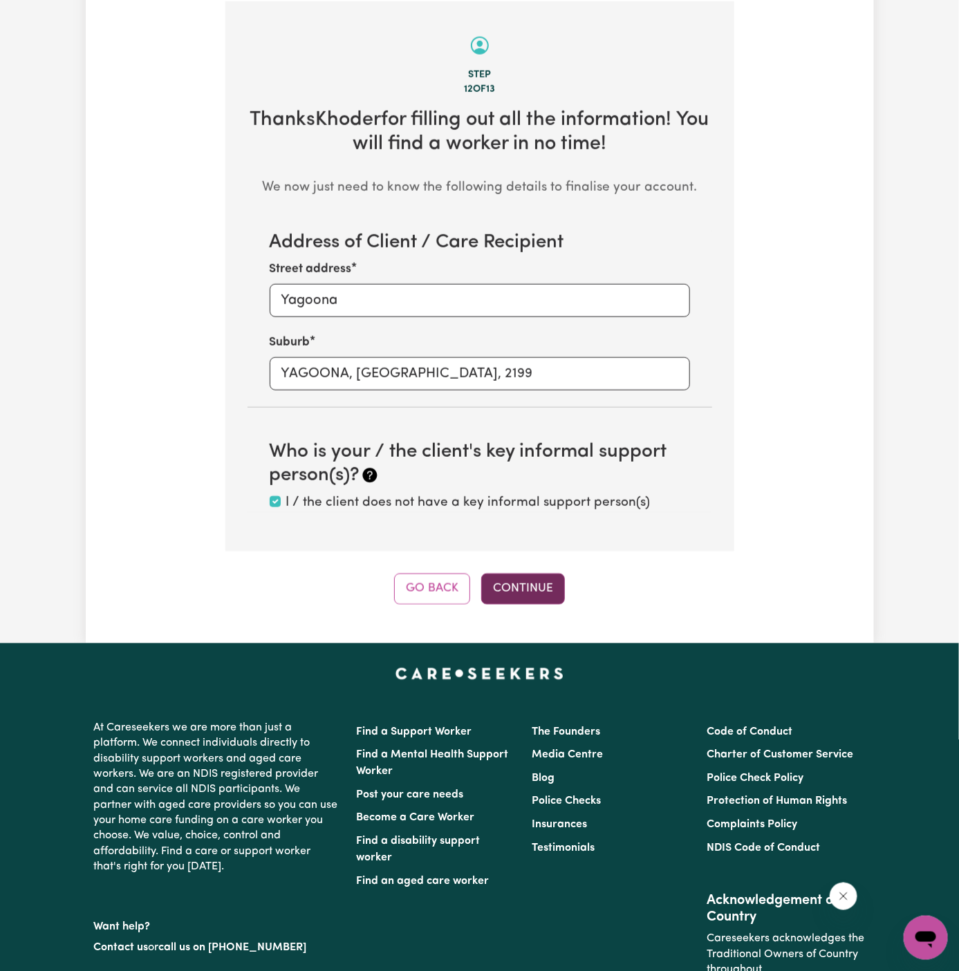
click at [523, 586] on button "Continue" at bounding box center [523, 589] width 84 height 30
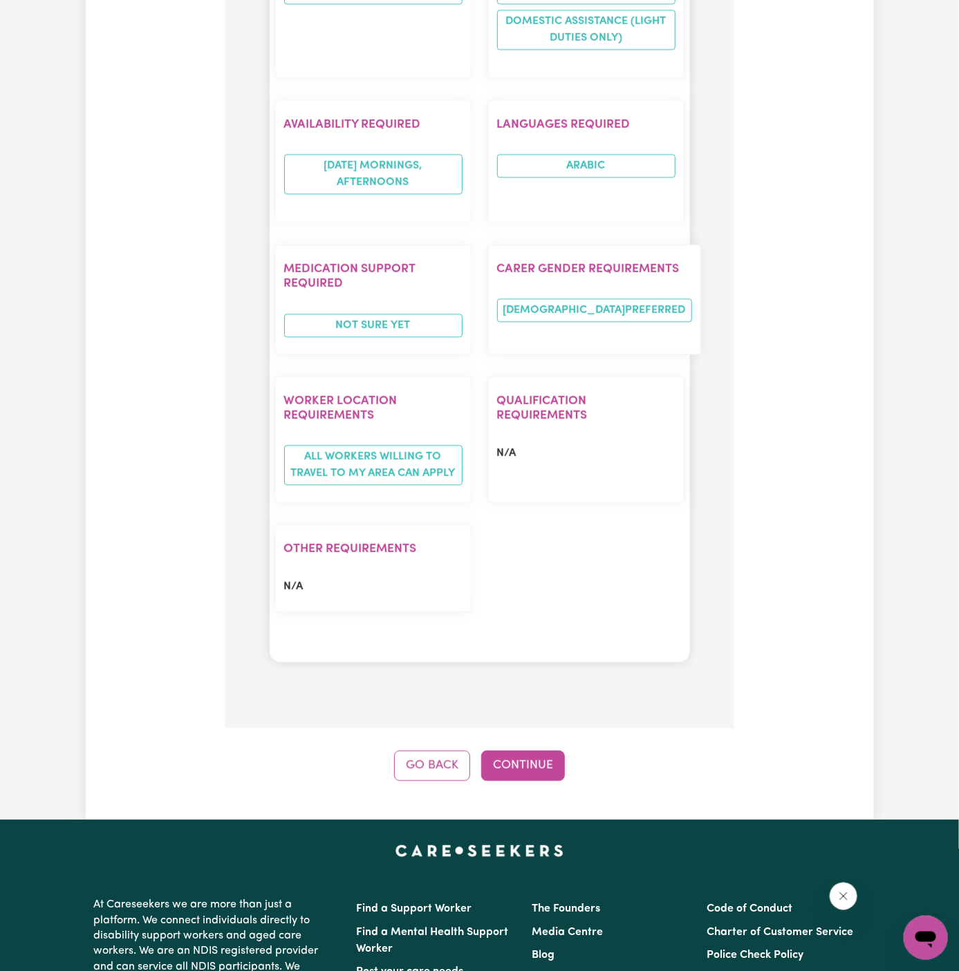
scroll to position [1560, 0]
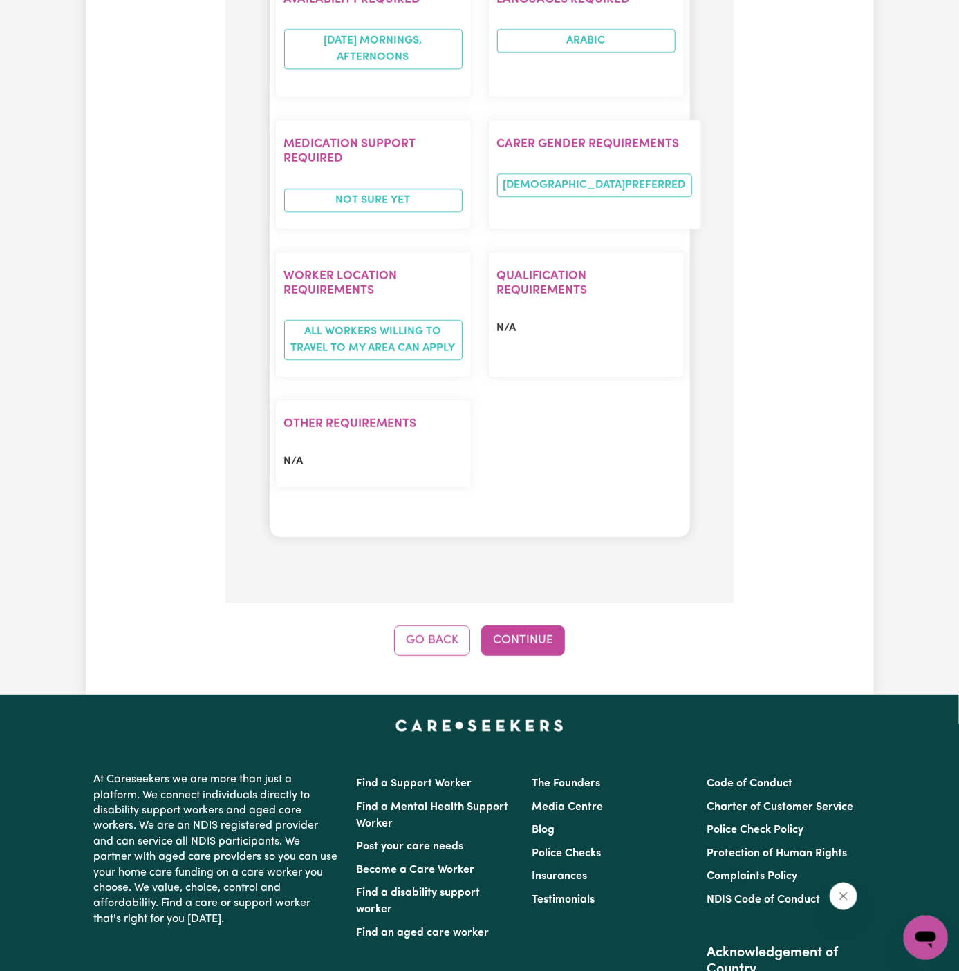
click at [525, 626] on button "Continue" at bounding box center [523, 641] width 84 height 30
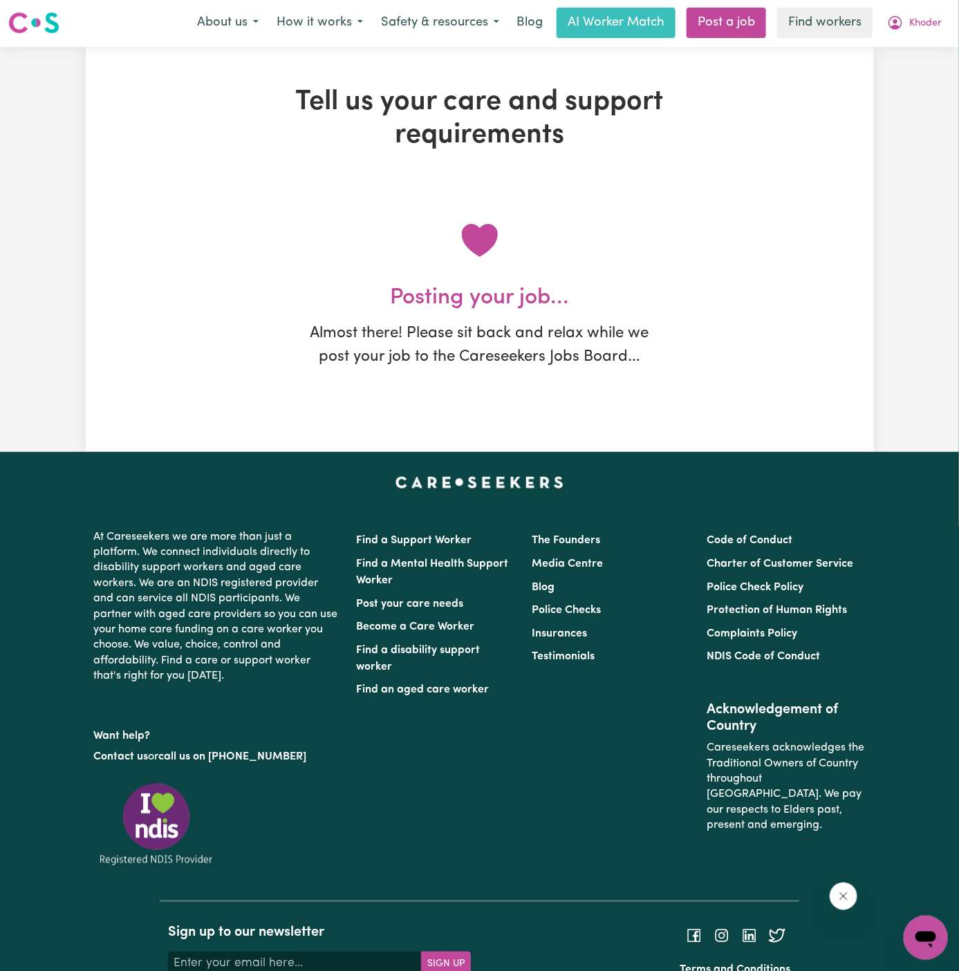
scroll to position [0, 0]
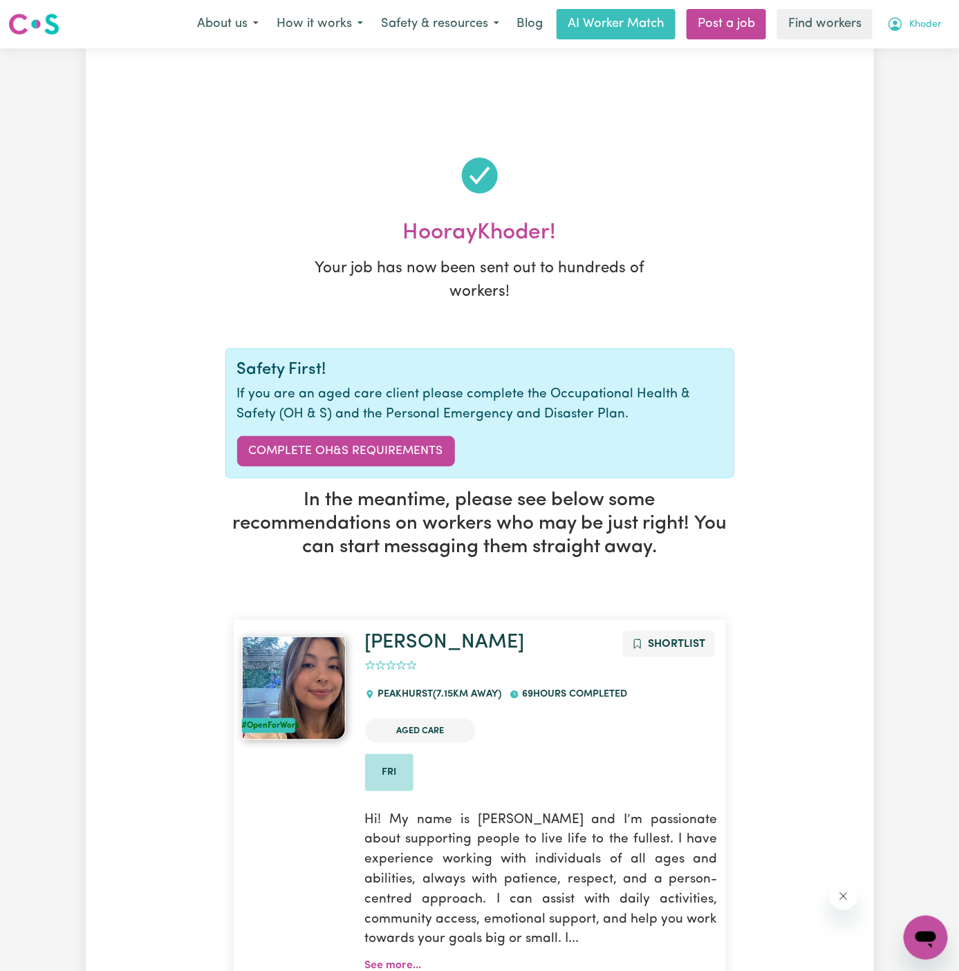
click at [920, 34] on button "Khoder" at bounding box center [914, 24] width 73 height 29
click at [910, 48] on link "My Dashboard" at bounding box center [895, 54] width 109 height 26
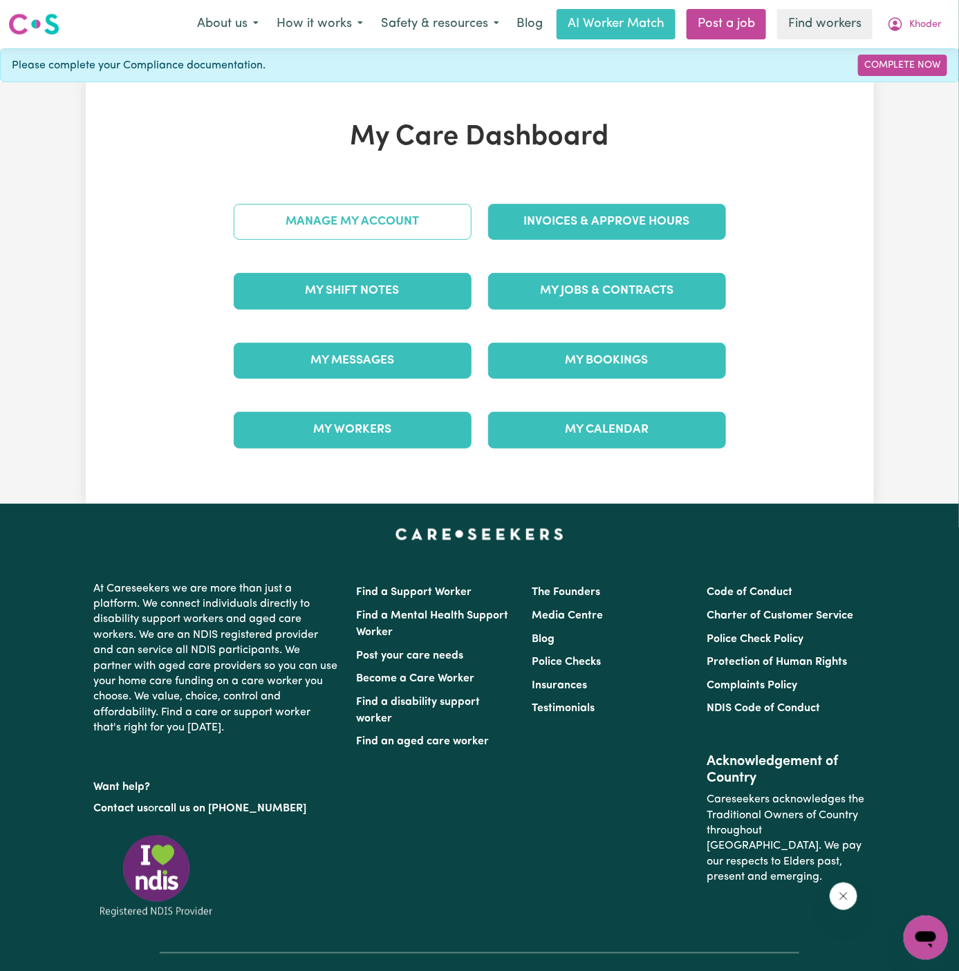
click at [381, 208] on link "Manage My Account" at bounding box center [353, 222] width 238 height 36
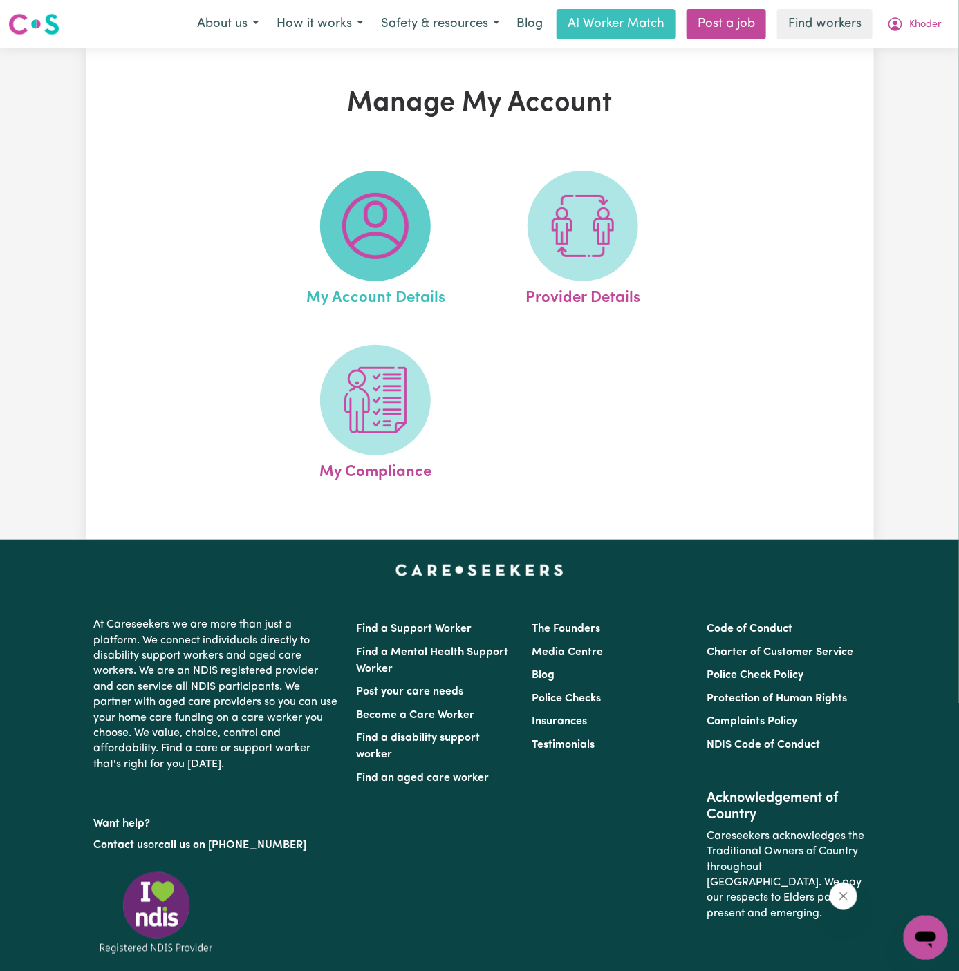
click at [372, 215] on img at bounding box center [375, 226] width 66 height 66
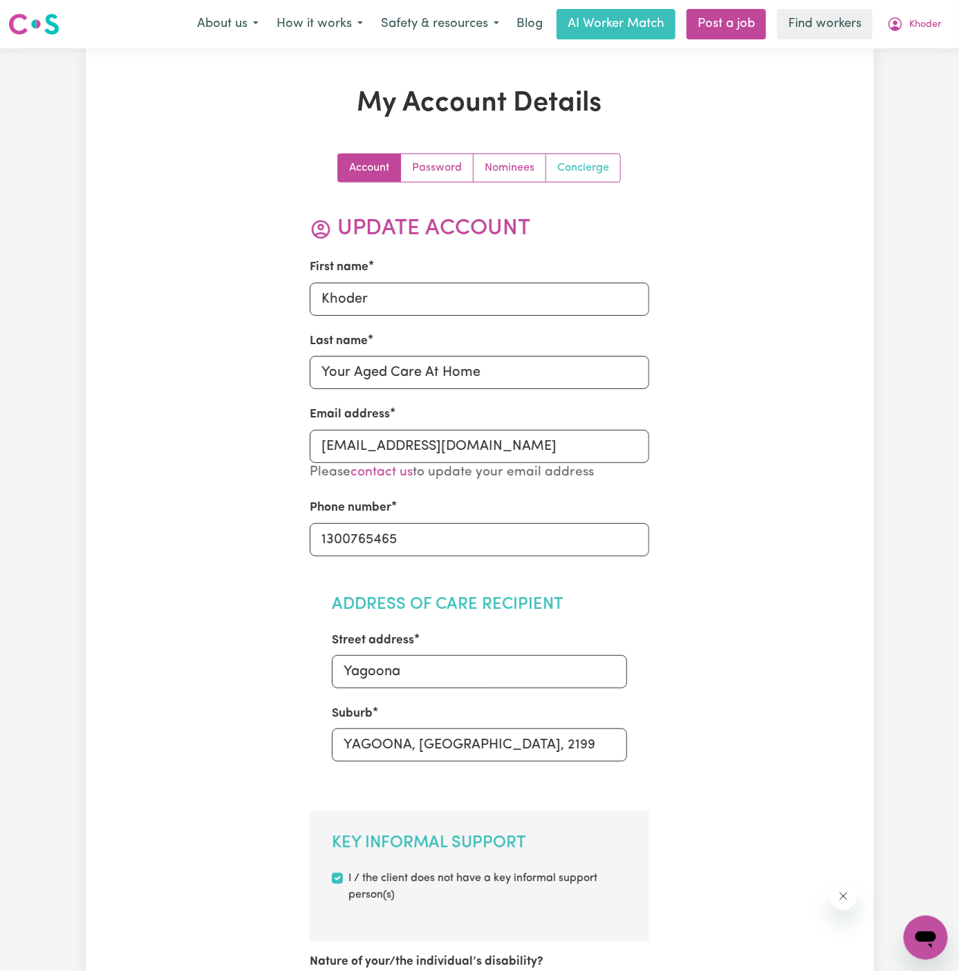
click at [586, 166] on link "Concierge" at bounding box center [583, 168] width 74 height 28
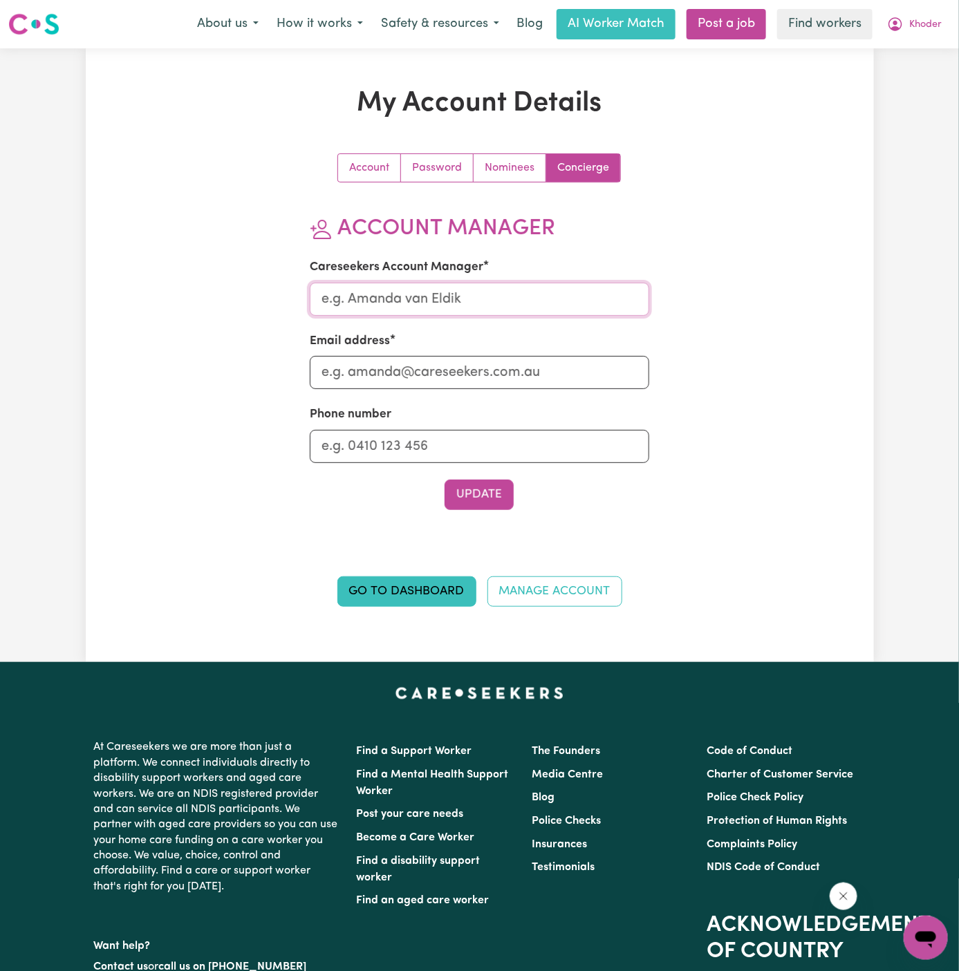
click at [466, 302] on input "Careseekers Account Manager" at bounding box center [479, 299] width 339 height 33
type input "Annie"
click at [477, 372] on input "Email address" at bounding box center [479, 372] width 339 height 33
type input "annie@careseekers.com.au"
click at [487, 451] on input "Phone number" at bounding box center [479, 446] width 339 height 33
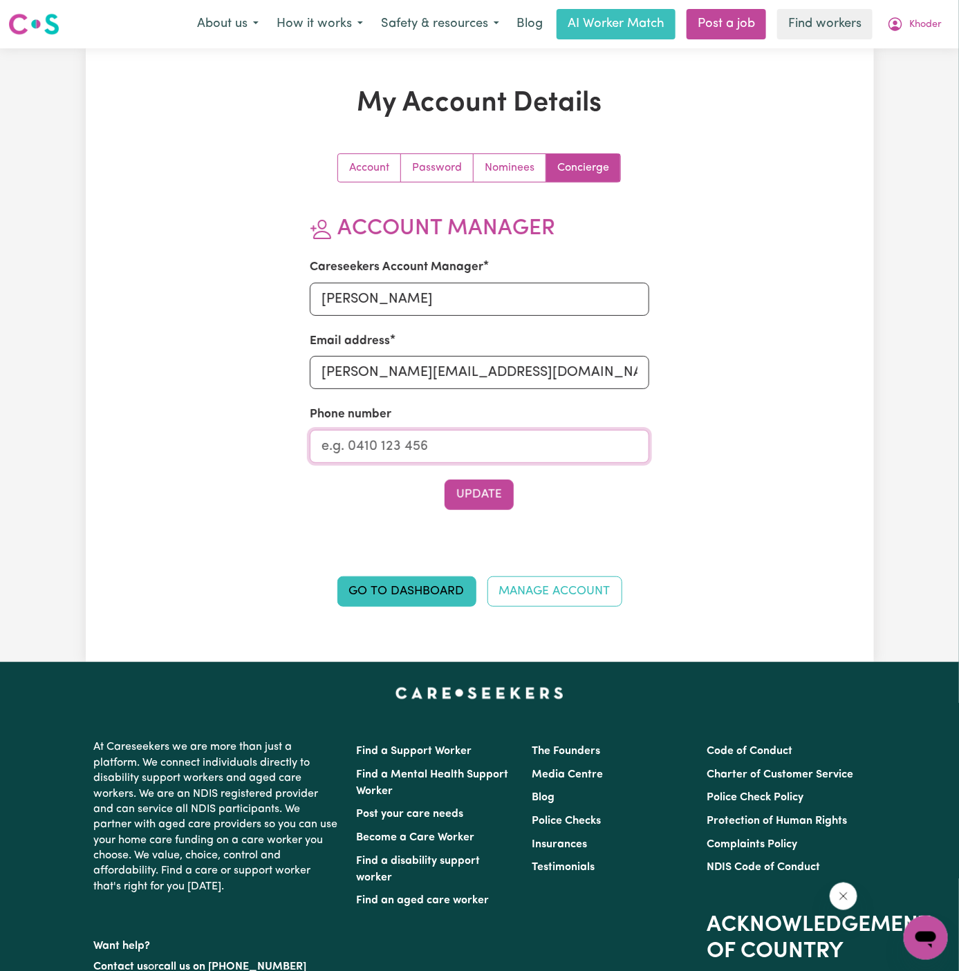
type input "1300765465"
click at [485, 491] on button "Update" at bounding box center [479, 495] width 69 height 30
click at [925, 28] on span "Khoder" at bounding box center [925, 24] width 32 height 15
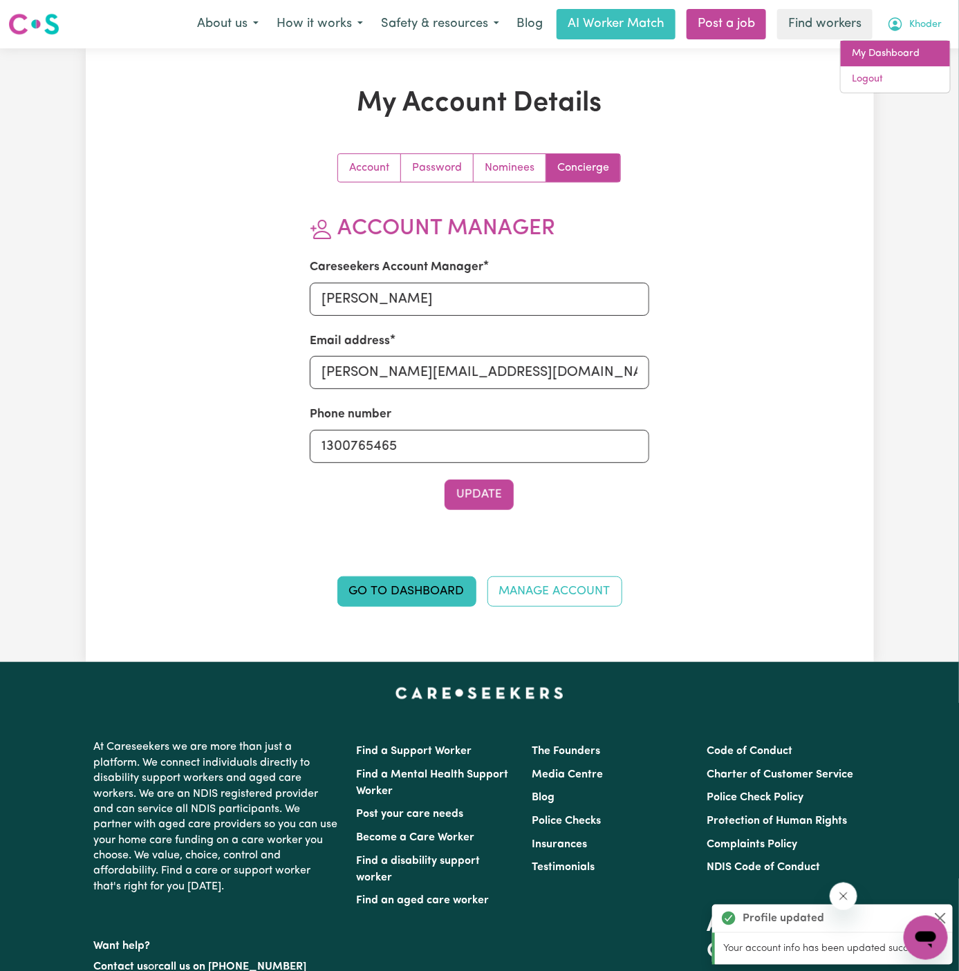
click at [895, 55] on link "My Dashboard" at bounding box center [895, 54] width 109 height 26
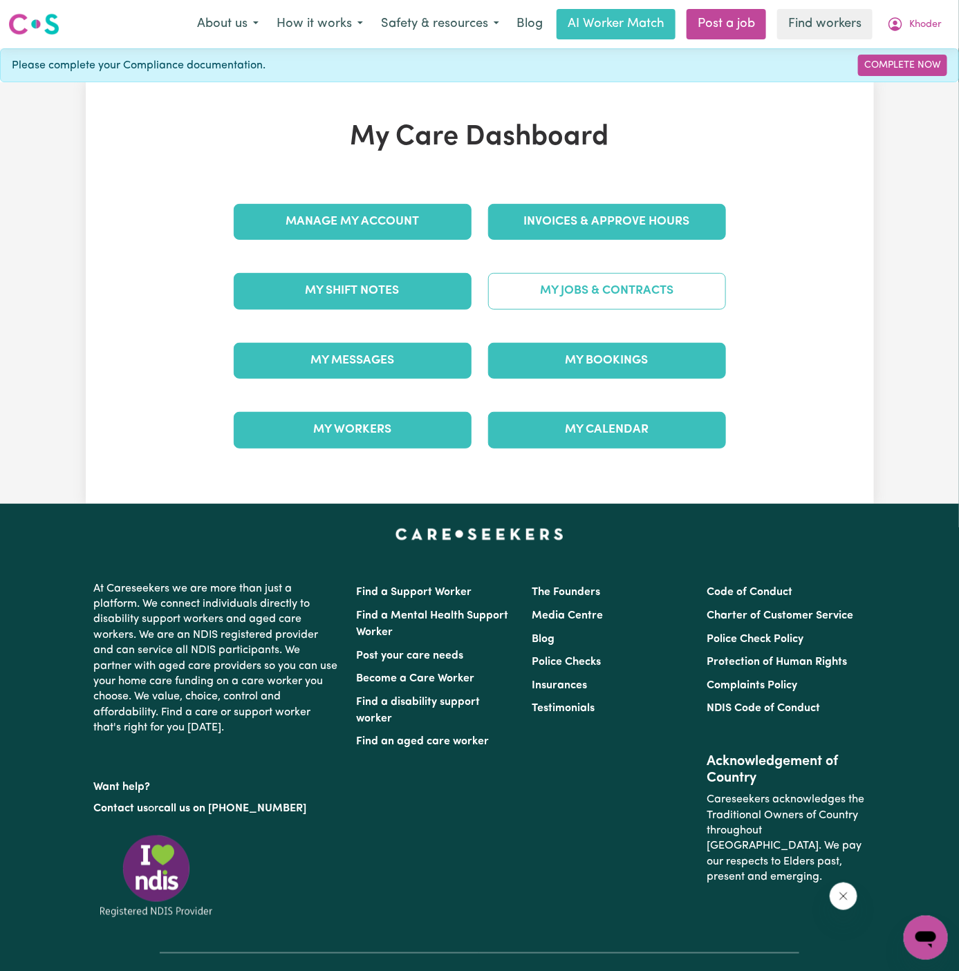
click at [553, 299] on link "My Jobs & Contracts" at bounding box center [607, 291] width 238 height 36
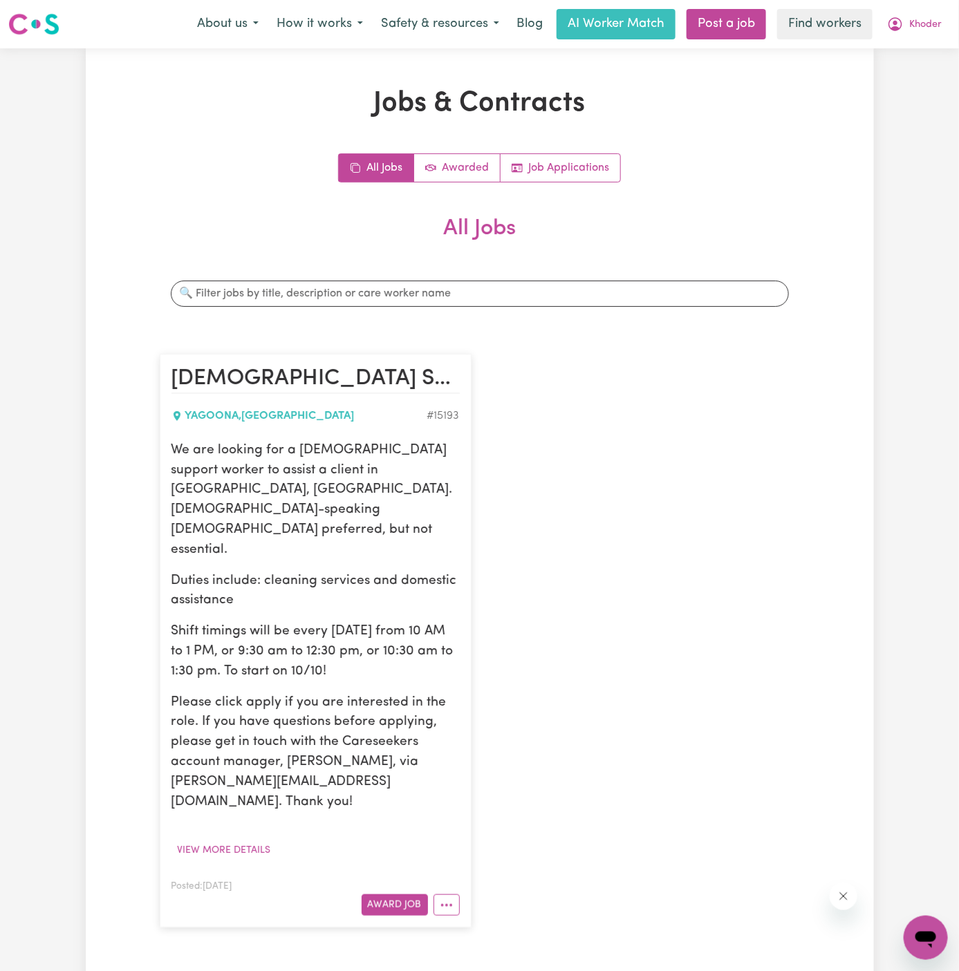
click at [337, 444] on p "We are looking for a female support worker to assist a client in Yagoona, NSW. …" at bounding box center [315, 501] width 288 height 120
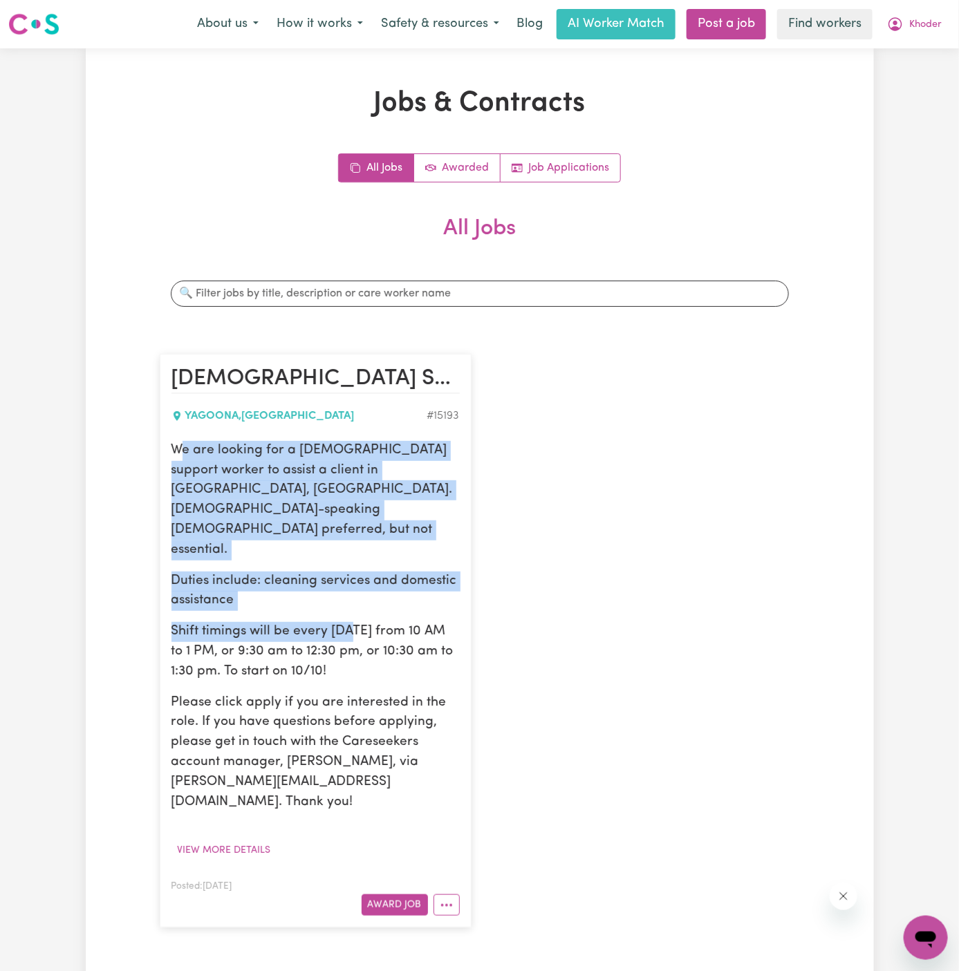
drag, startPoint x: 177, startPoint y: 454, endPoint x: 351, endPoint y: 583, distance: 216.5
click at [351, 583] on div "We are looking for a female support worker to assist a client in Yagoona, NSW. …" at bounding box center [315, 627] width 288 height 372
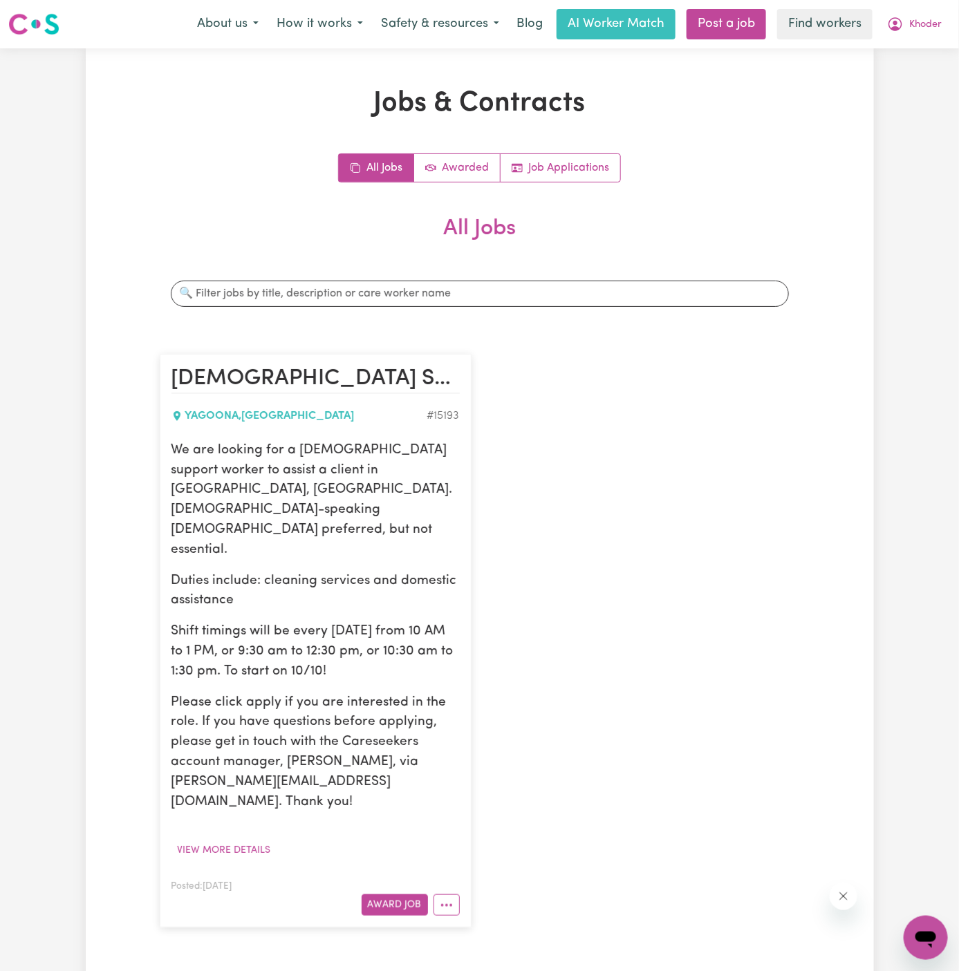
click at [353, 622] on p "Shift timings will be every Friday from 10 AM to 1 PM, or 9:30 am to 12:30 pm, …" at bounding box center [315, 651] width 288 height 59
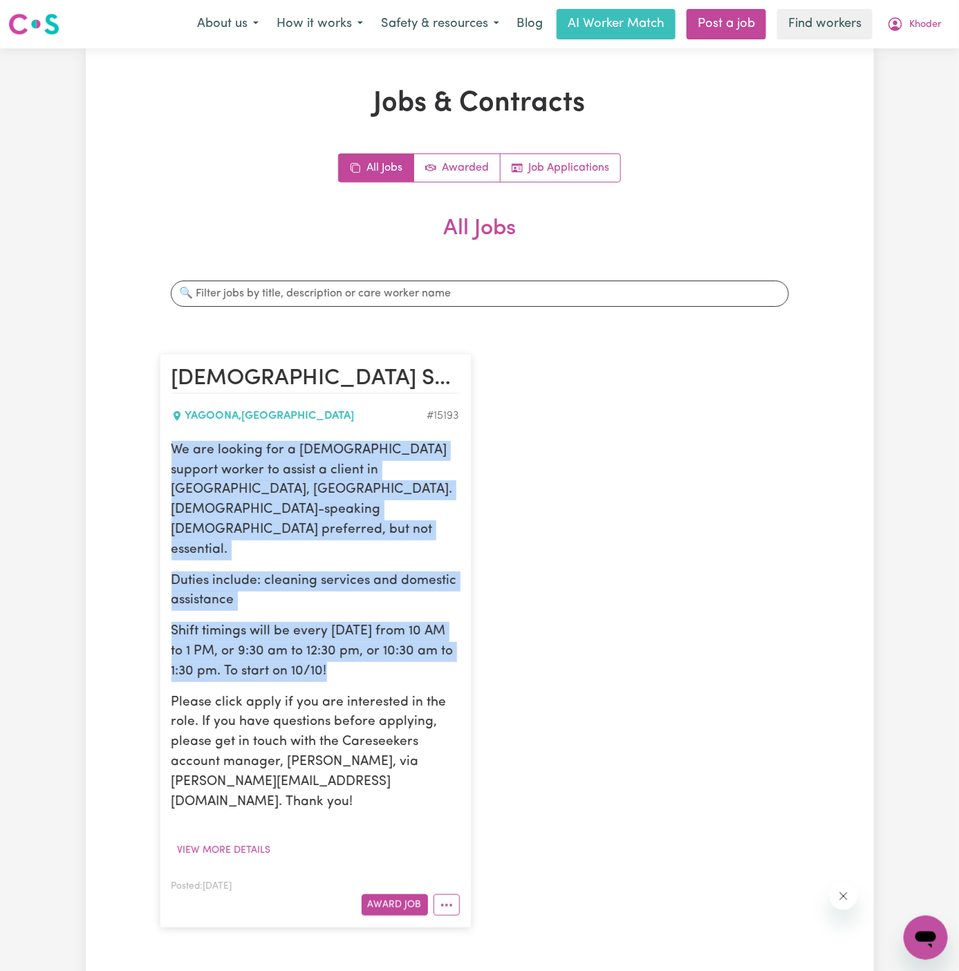
drag, startPoint x: 353, startPoint y: 604, endPoint x: 157, endPoint y: 454, distance: 246.7
click at [157, 454] on div "Female Support Worker Needed In Yagoona, NSW YAGOONA , New South Wales # 15193 …" at bounding box center [315, 640] width 328 height 601
copy div "We are looking for a female support worker to assist a client in Yagoona, NSW. …"
click at [921, 18] on span "Khoder" at bounding box center [925, 24] width 32 height 15
click at [921, 43] on link "My Dashboard" at bounding box center [895, 54] width 109 height 26
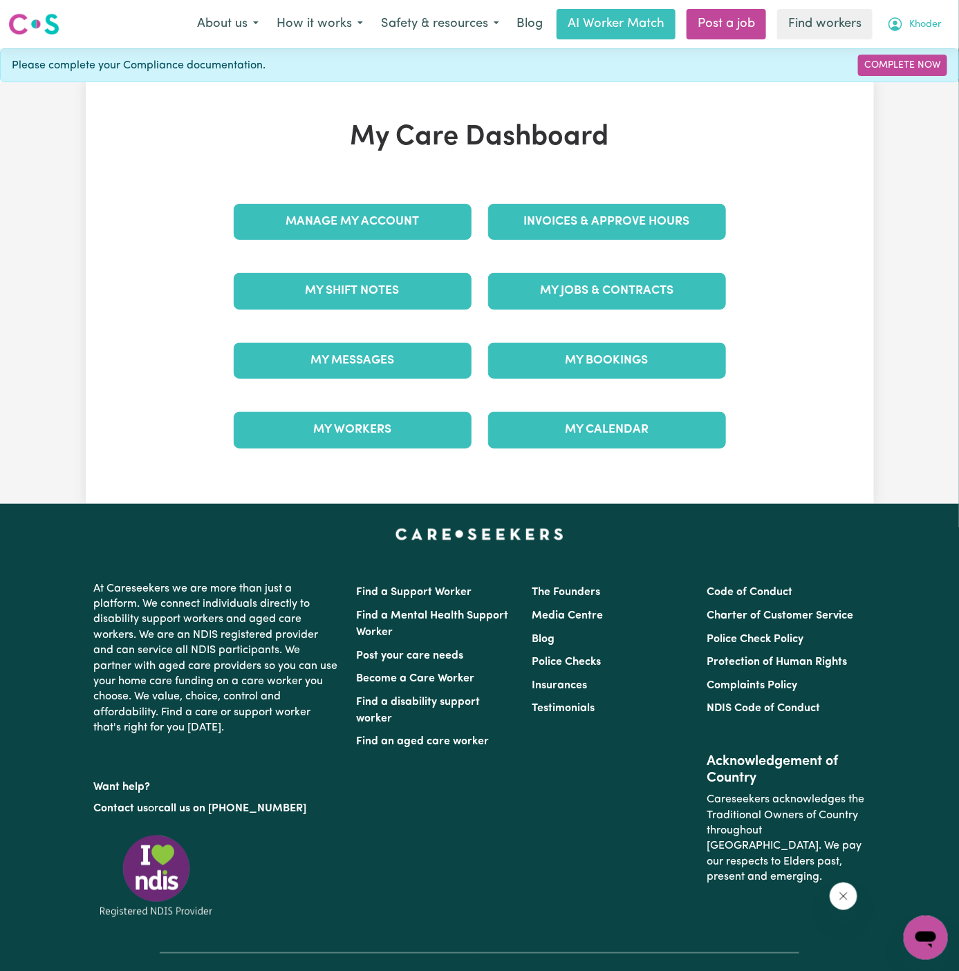
click at [924, 24] on span "Khoder" at bounding box center [925, 24] width 32 height 15
click at [911, 73] on link "Logout" at bounding box center [895, 79] width 109 height 26
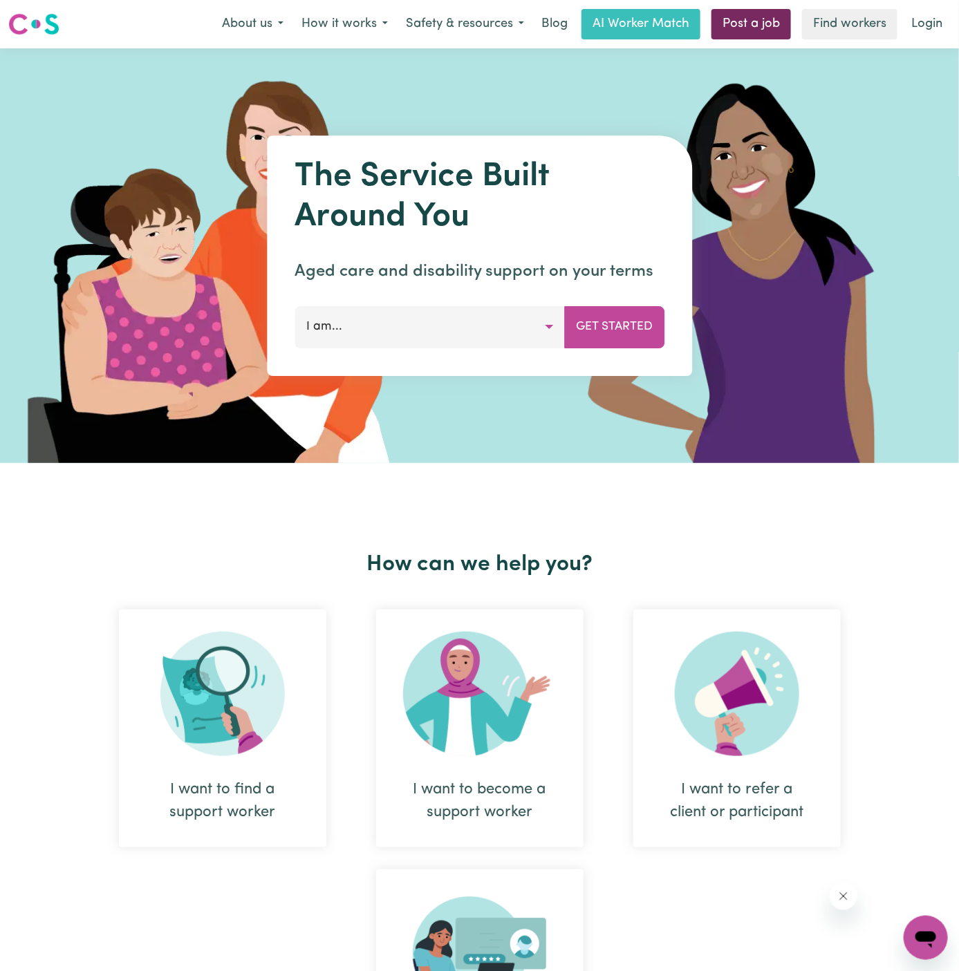
click at [760, 13] on link "Post a job" at bounding box center [751, 24] width 80 height 30
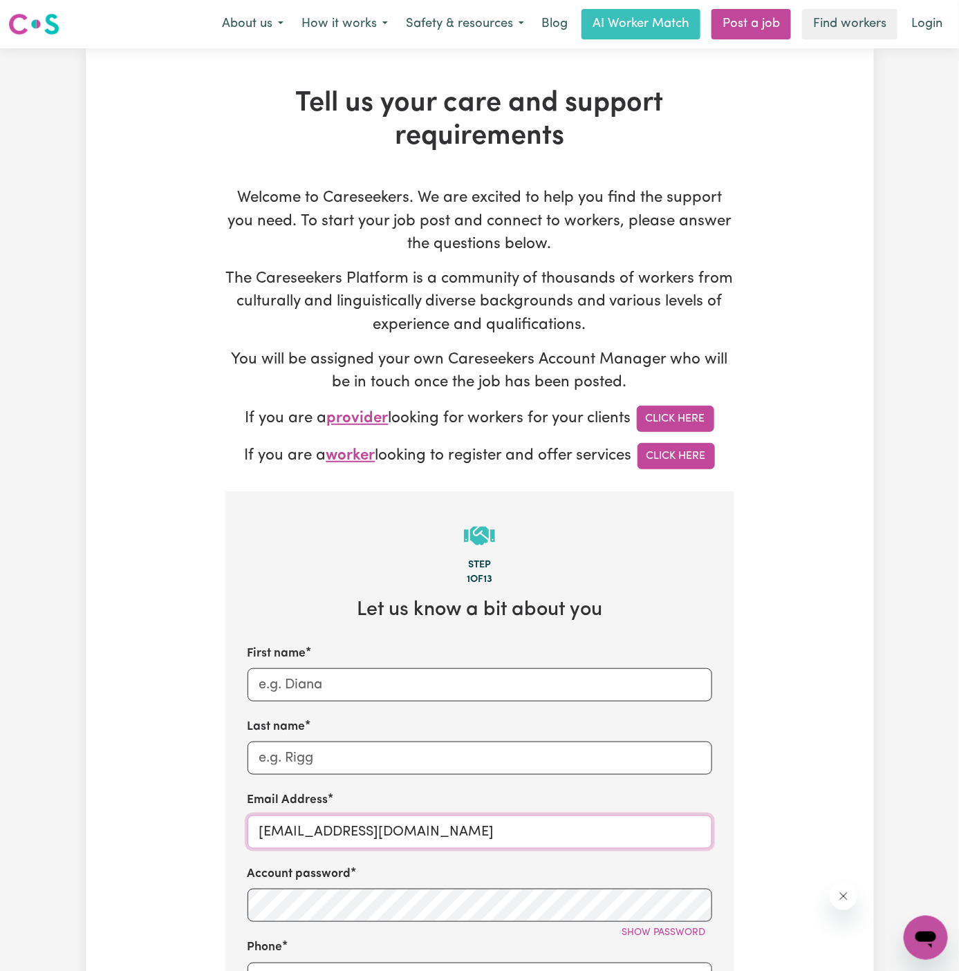
drag, startPoint x: 446, startPoint y: 828, endPoint x: 704, endPoint y: 823, distance: 257.9
click at [704, 823] on input "superuser~Mai-TanNguyenYS@careseekers.com.au" at bounding box center [480, 832] width 465 height 33
click at [353, 825] on input "superuser~Mai-TanNguyenYS@careseekers.com.au" at bounding box center [480, 832] width 465 height 33
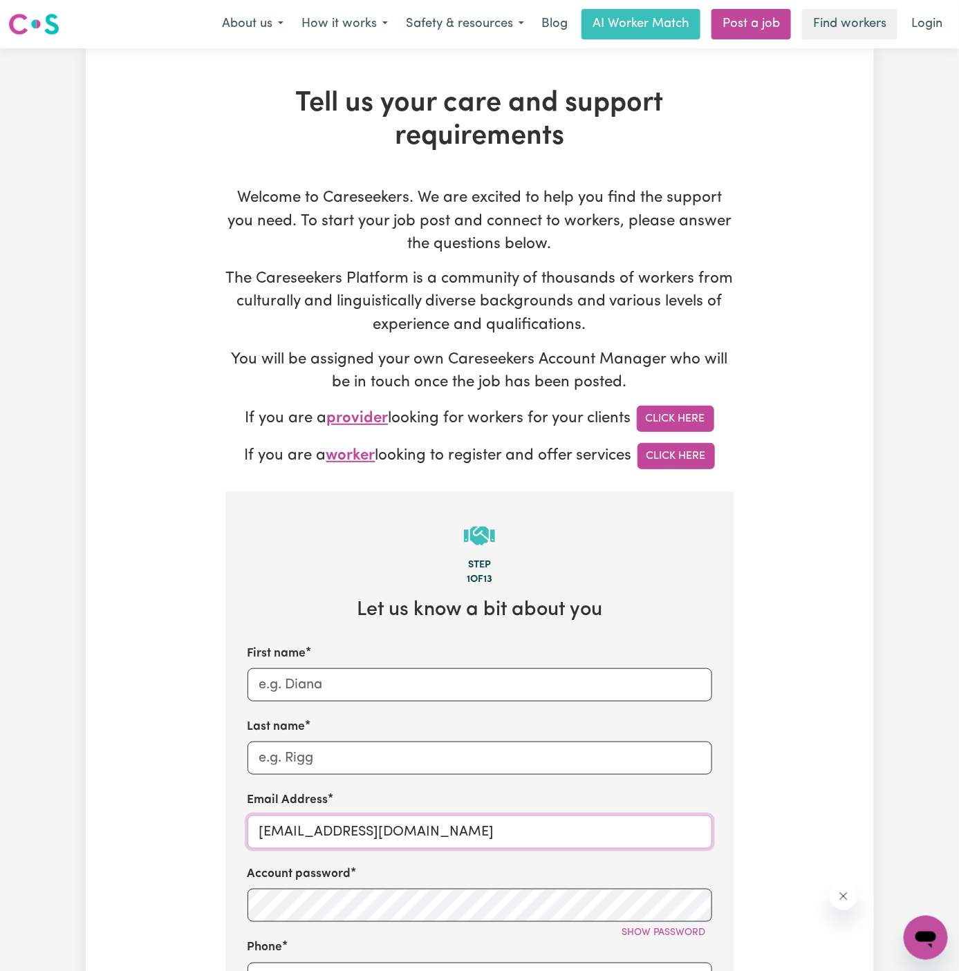
paste input "MalcolmNicholsVC"
type input "MalcolmNicholsVC@careseekers.com.au"
click at [306, 684] on input "First name" at bounding box center [480, 685] width 465 height 33
paste input "Malcolm Nichols"
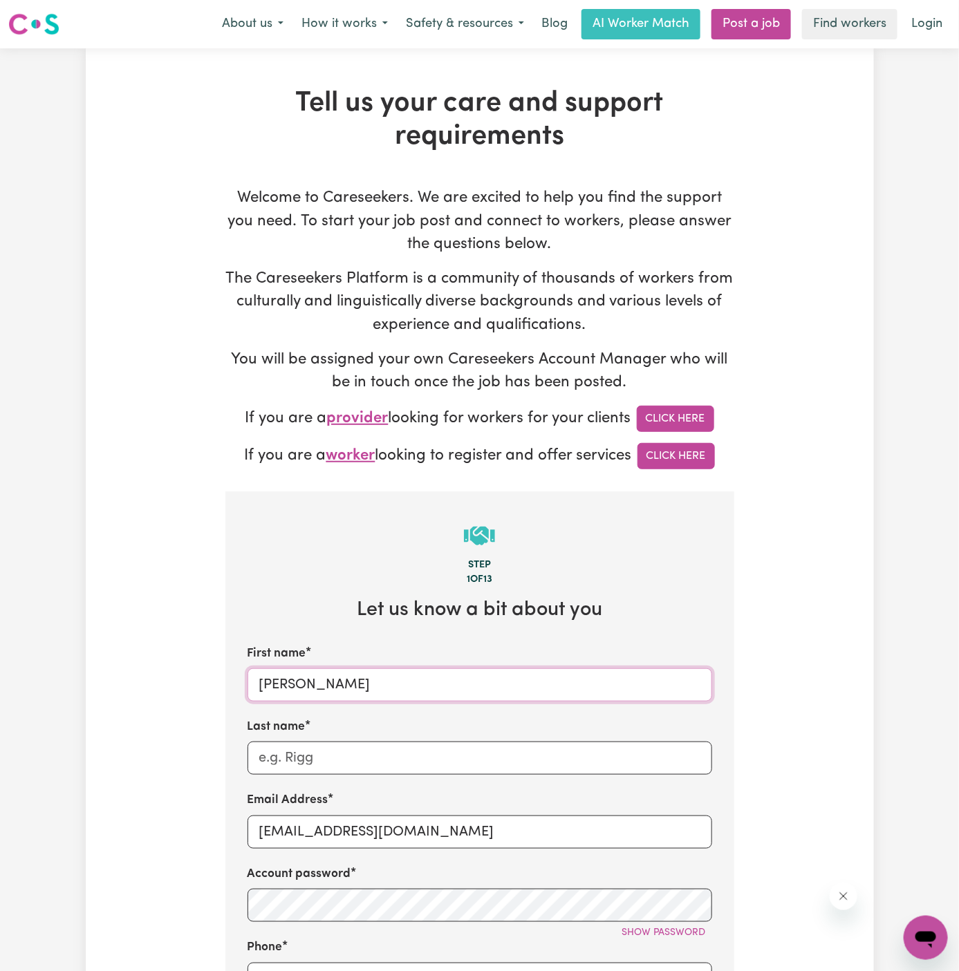
click at [332, 680] on input "Malcolm Nichols" at bounding box center [480, 685] width 465 height 33
type input "Malcolm"
click at [316, 756] on input "Last name" at bounding box center [480, 758] width 465 height 33
paste input "Nichols"
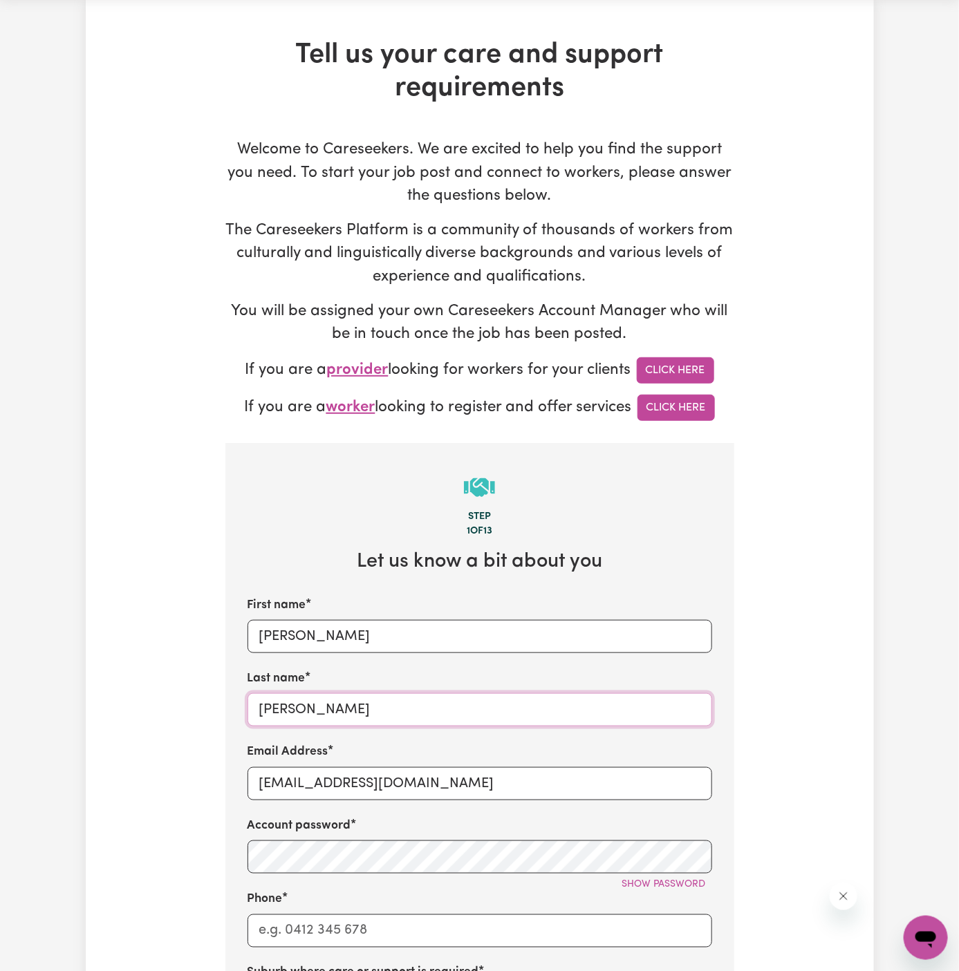
scroll to position [165, 0]
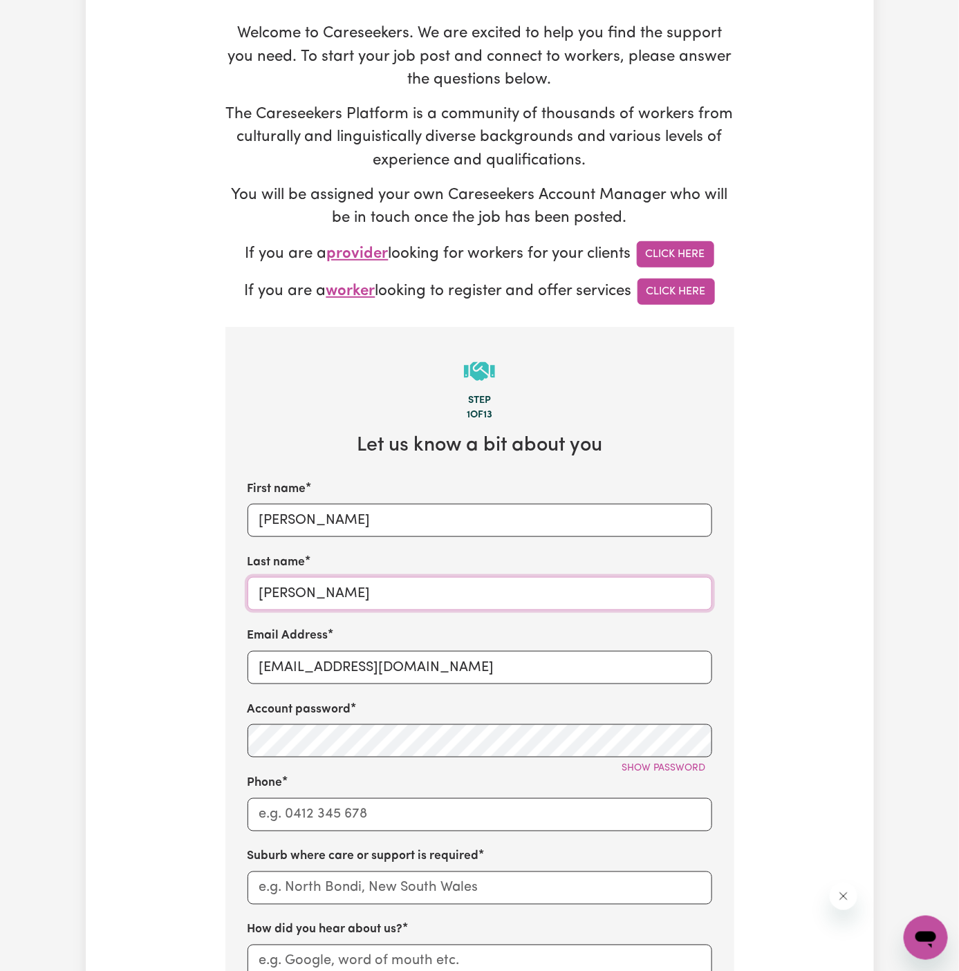
type input "Nichols"
click at [431, 804] on input "Phone" at bounding box center [480, 815] width 465 height 33
type input "1300765465"
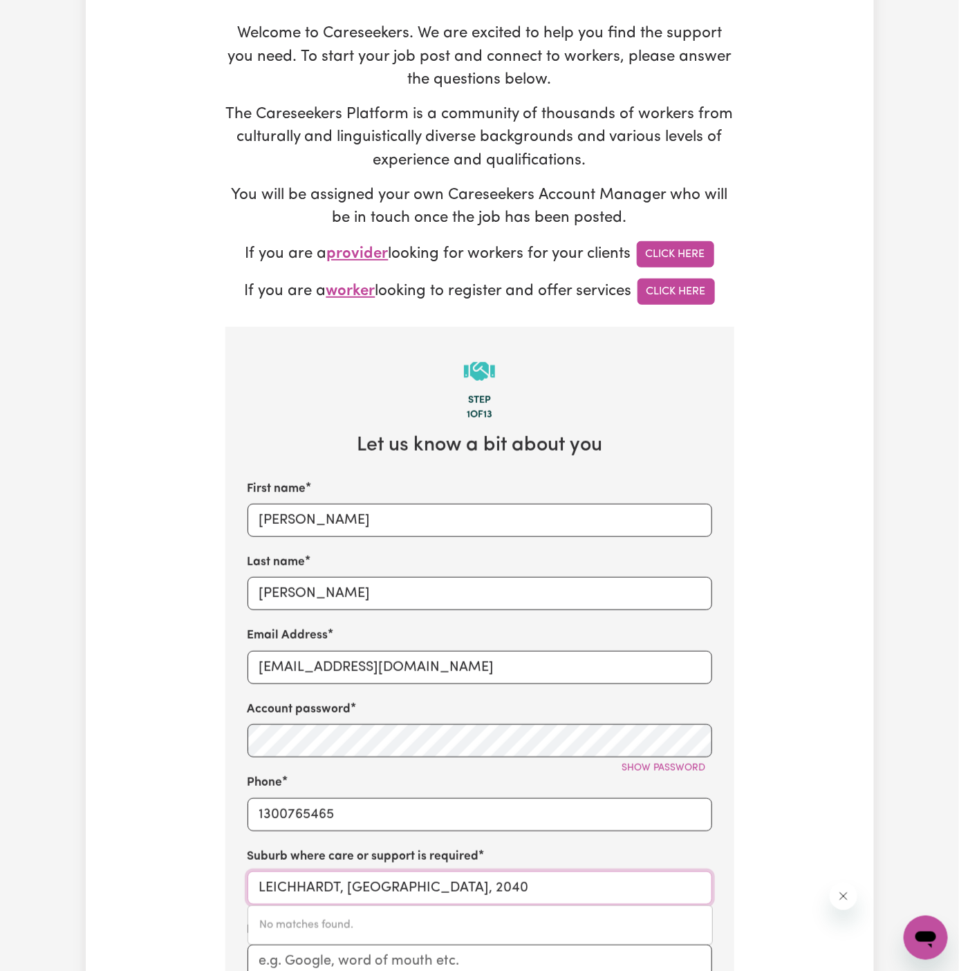
click at [505, 888] on input "LEICHHARDT, New South Wales, 2040" at bounding box center [480, 888] width 465 height 33
paste input "Winston Hills"
type input "Winston Hills"
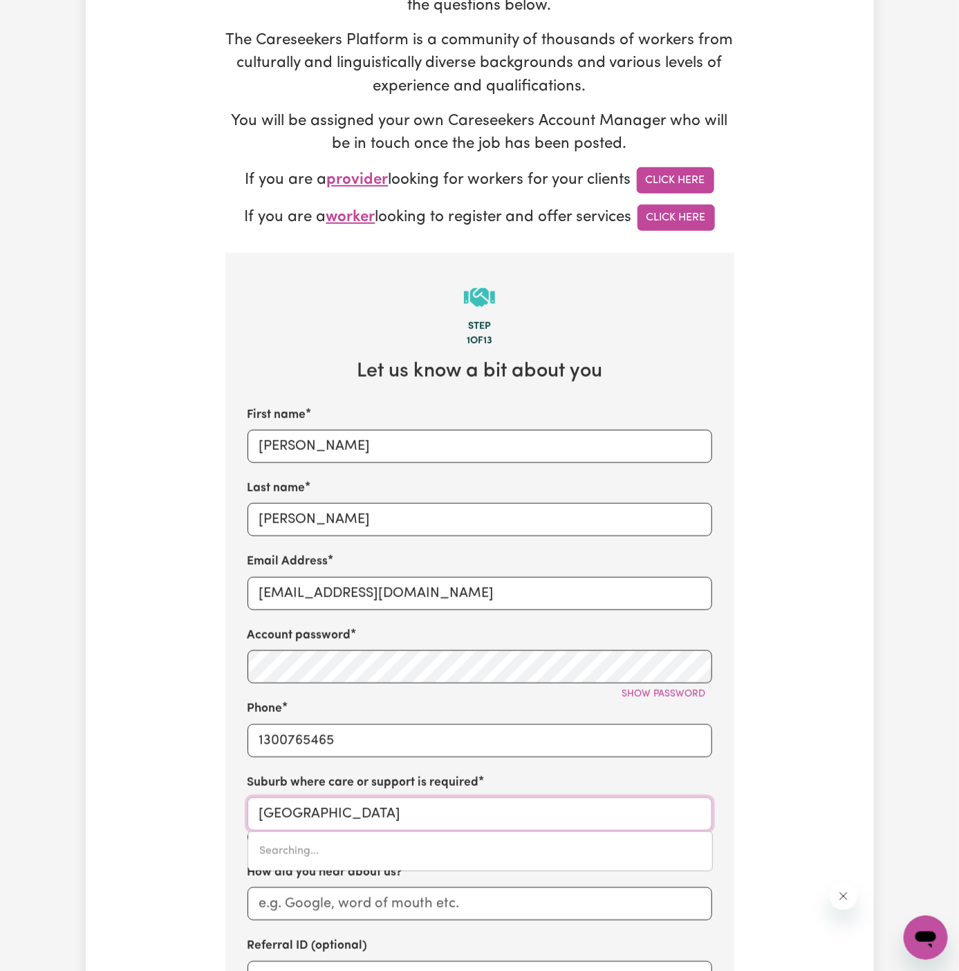
type input "Winston Hills, New South Wales, 2153"
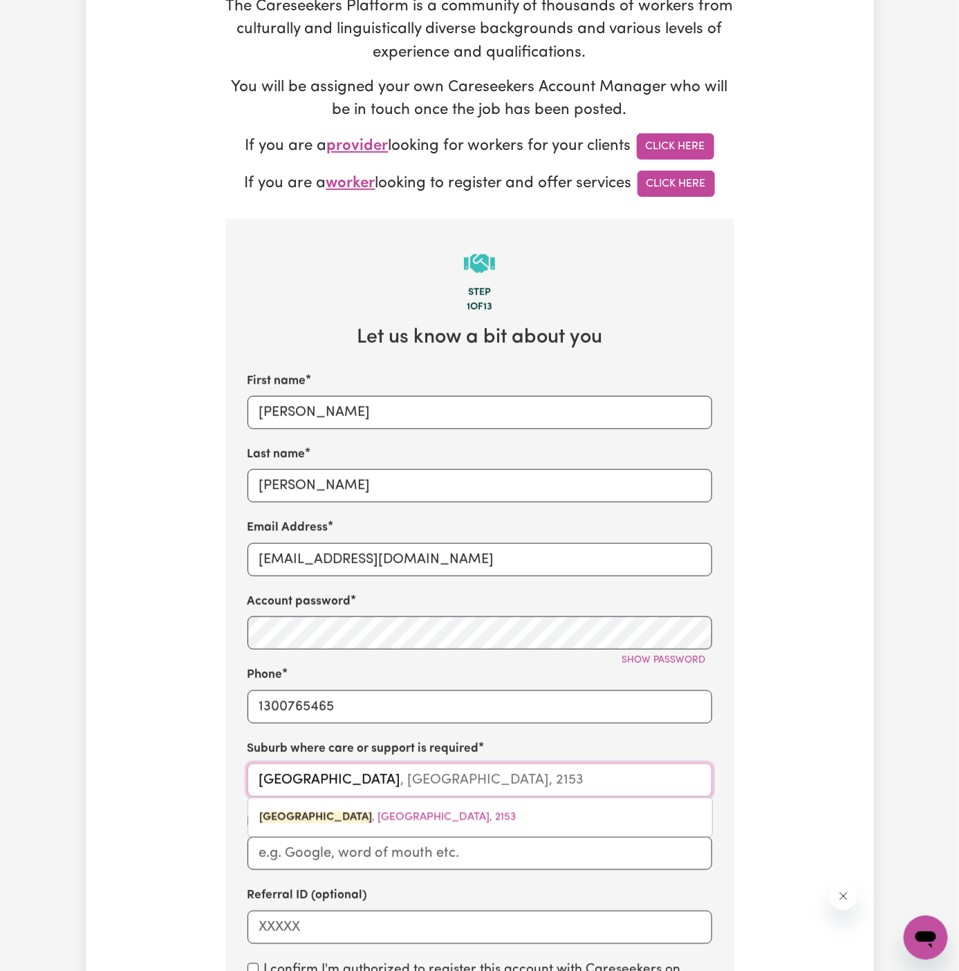
scroll to position [357, 0]
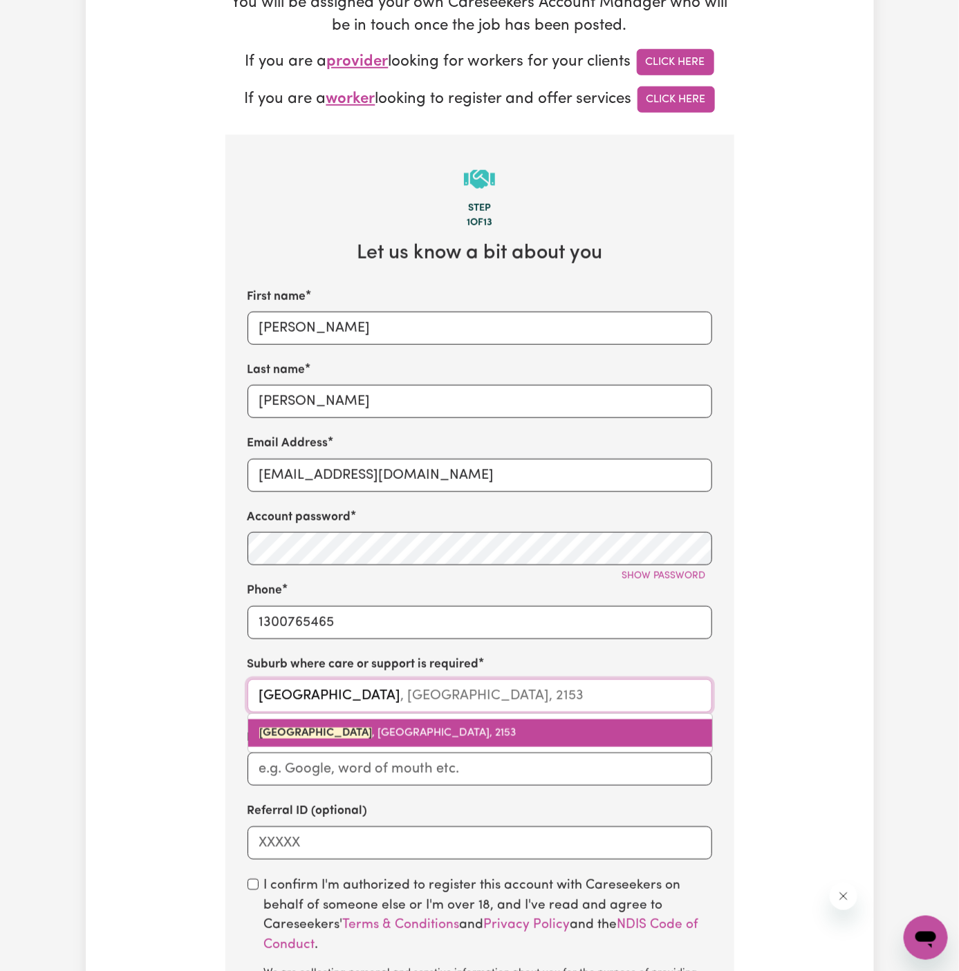
click at [459, 724] on link "WINSTON HILLS , New South Wales, 2153" at bounding box center [480, 734] width 464 height 28
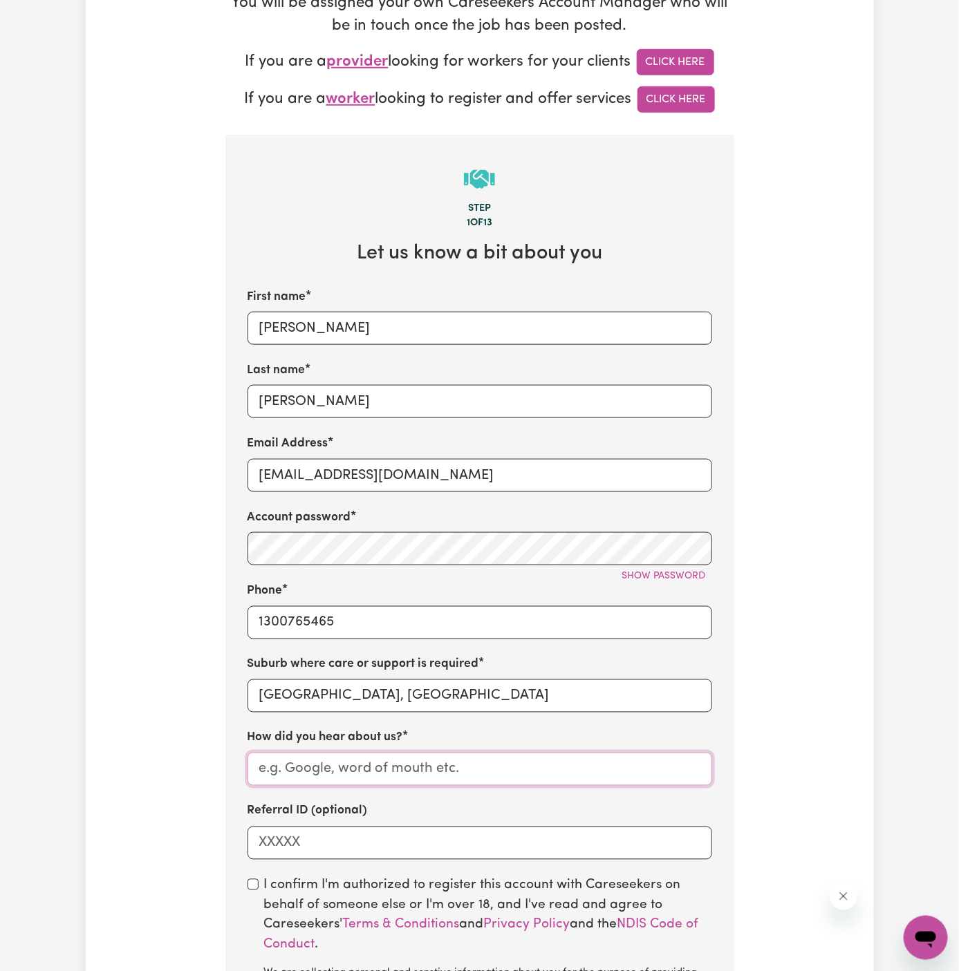
click at [346, 761] on input "How did you hear about us?" at bounding box center [480, 769] width 465 height 33
paste input "Vitality Club"
type input "Vitality Club"
click at [258, 879] on div "I confirm I'm authorized to register this account with Careseekers on behalf of…" at bounding box center [480, 945] width 465 height 137
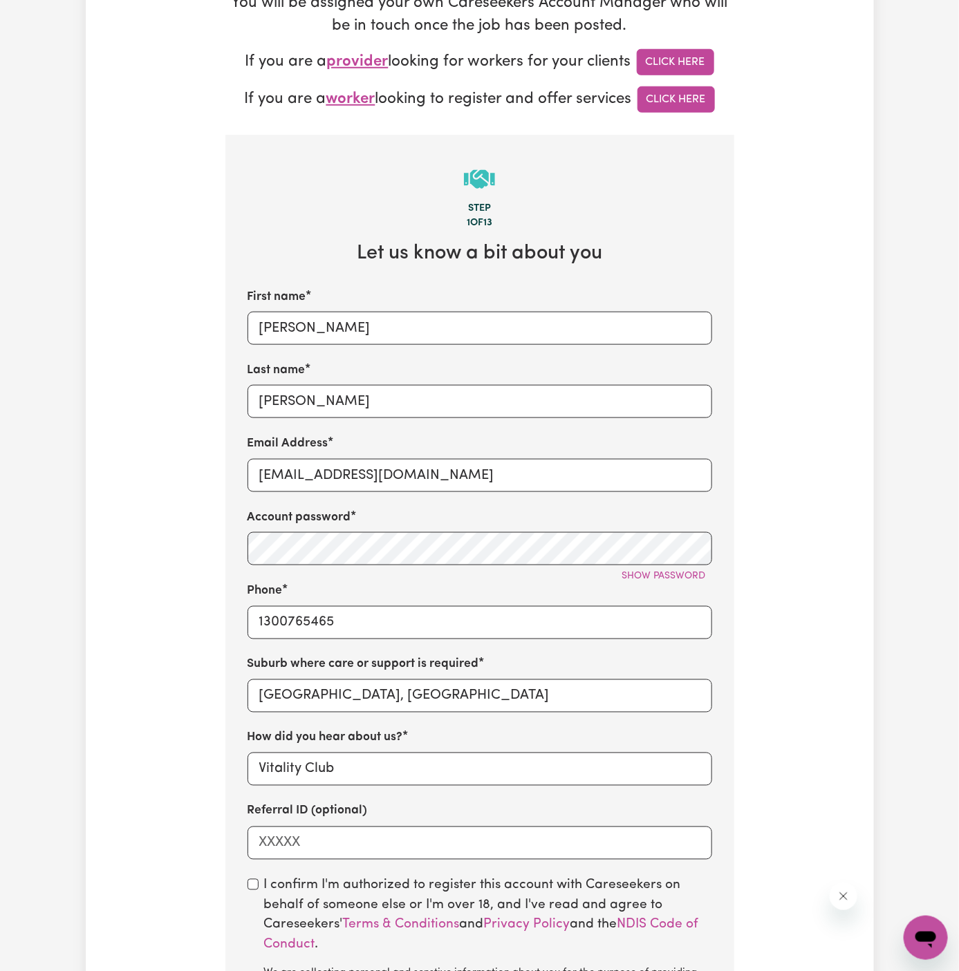
scroll to position [477, 0]
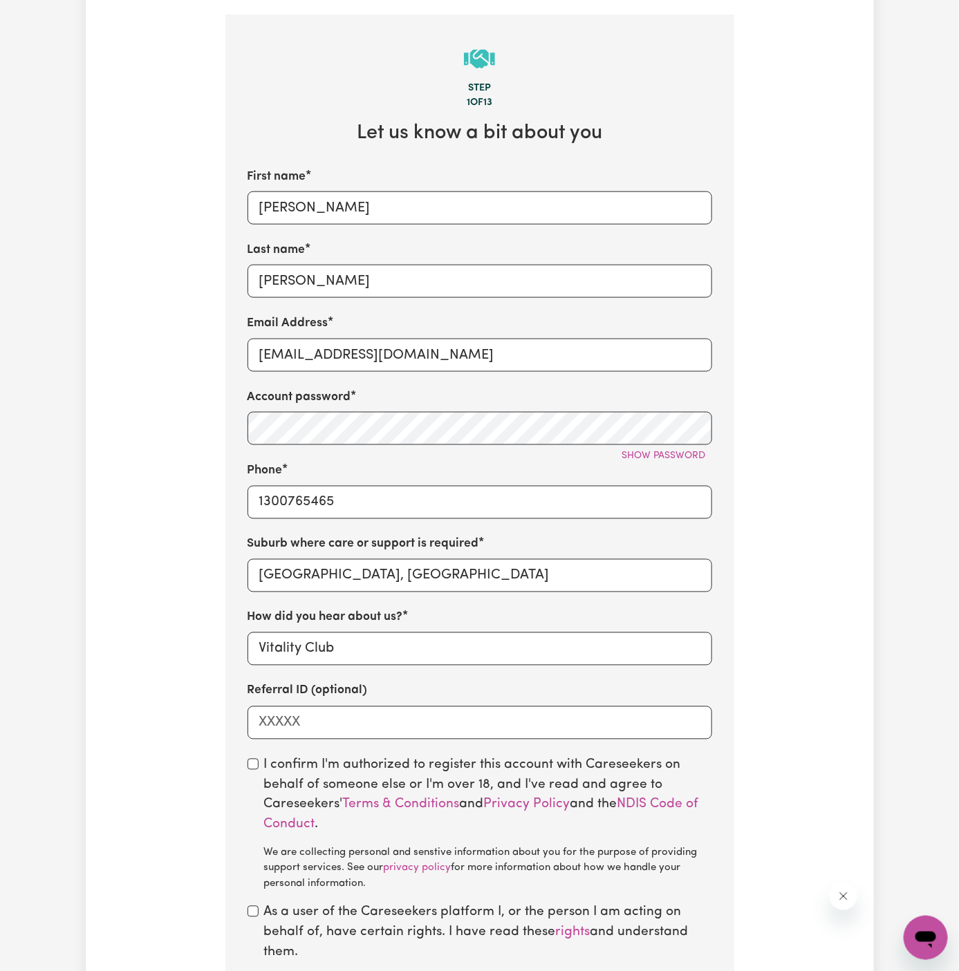
click at [261, 767] on div "I confirm I'm authorized to register this account with Careseekers on behalf of…" at bounding box center [480, 824] width 465 height 137
click at [256, 767] on input "checkbox" at bounding box center [253, 764] width 11 height 11
checkbox input "true"
click at [250, 911] on input "checkbox" at bounding box center [253, 911] width 11 height 11
checkbox input "true"
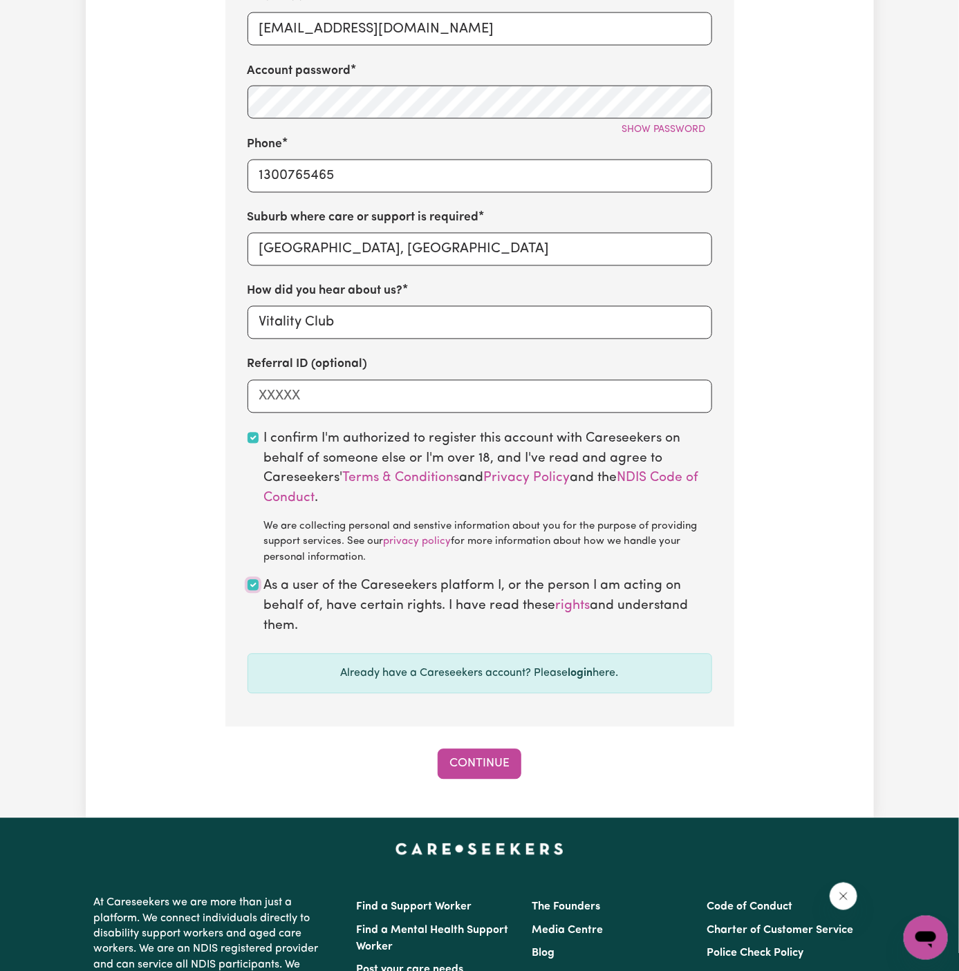
scroll to position [996, 0]
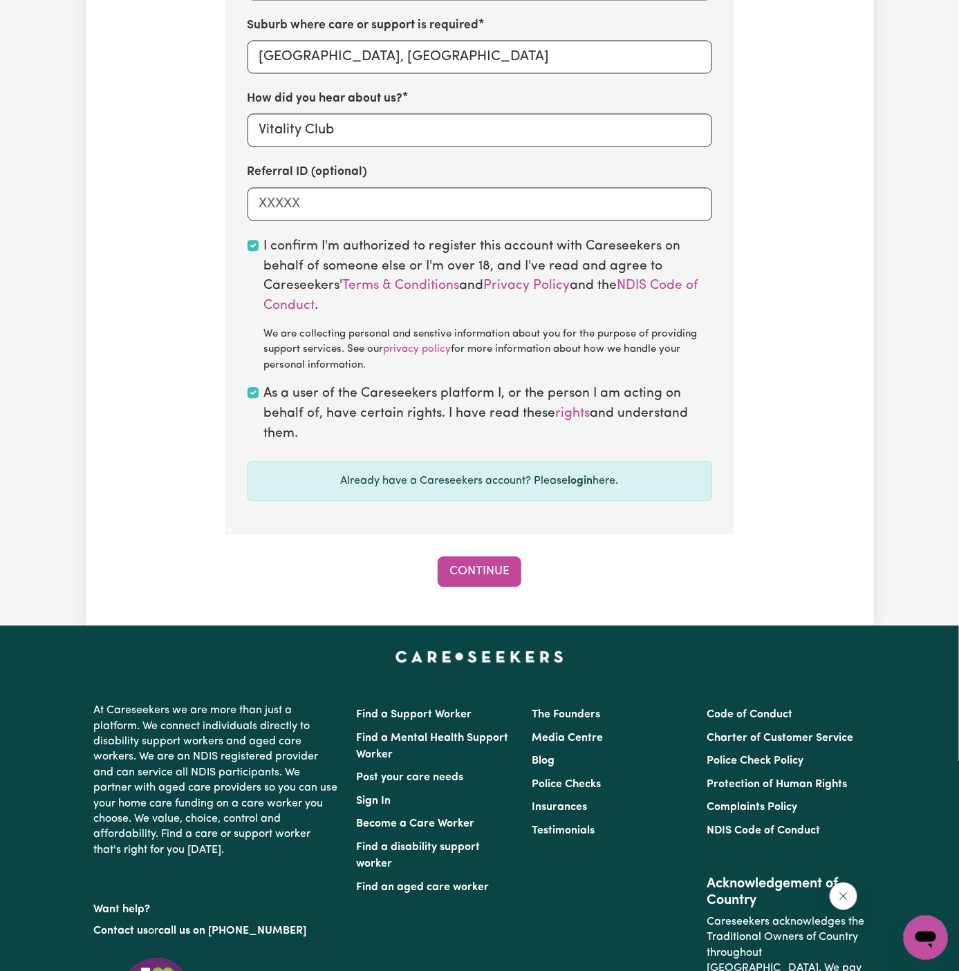
click at [498, 579] on button "Continue" at bounding box center [480, 572] width 84 height 30
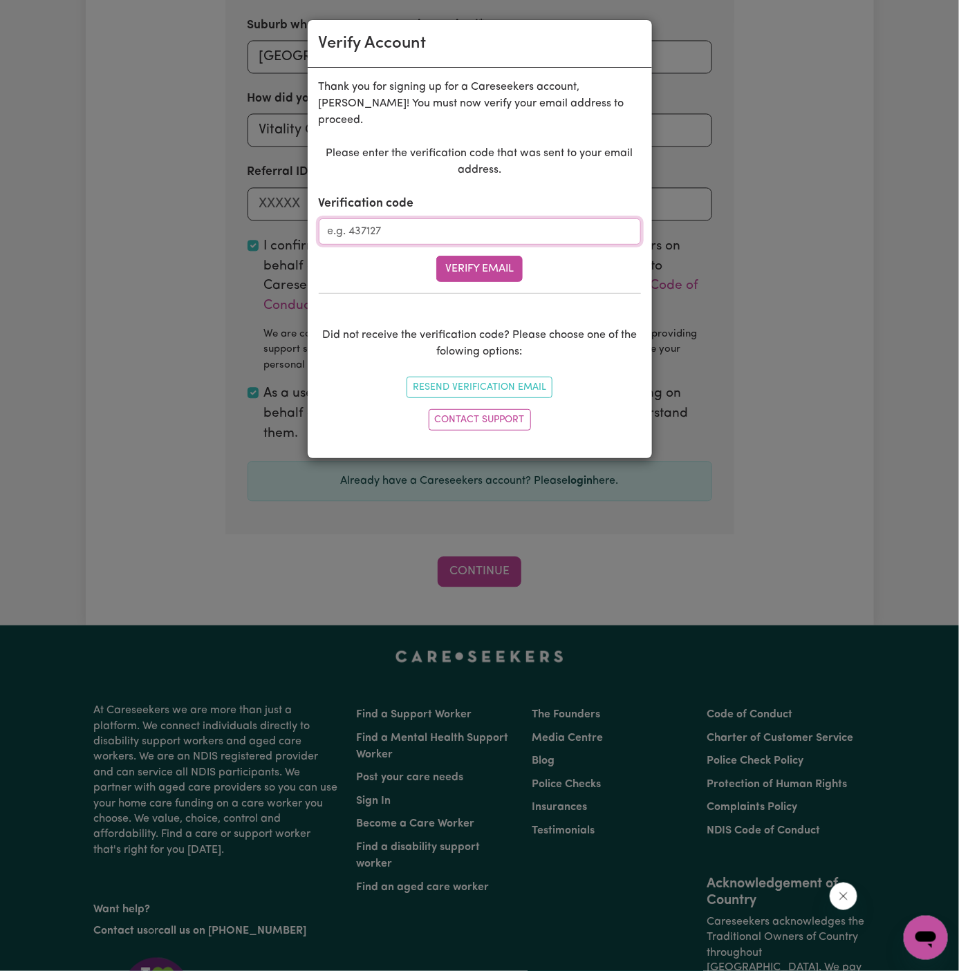
click at [416, 218] on input "Verification code" at bounding box center [480, 231] width 322 height 26
paste input "342416"
type input "342416"
click at [477, 258] on button "Verify Email" at bounding box center [479, 269] width 86 height 26
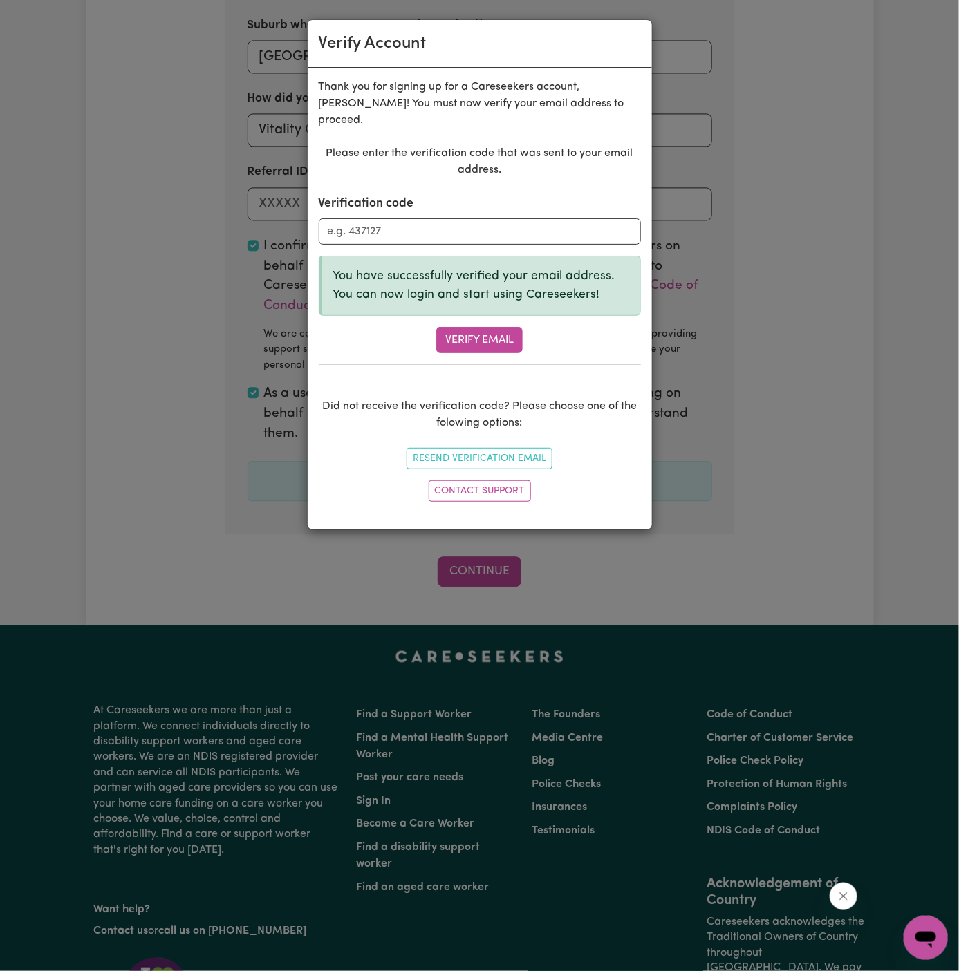
scroll to position [477, 0]
